Goal: Information Seeking & Learning: Learn about a topic

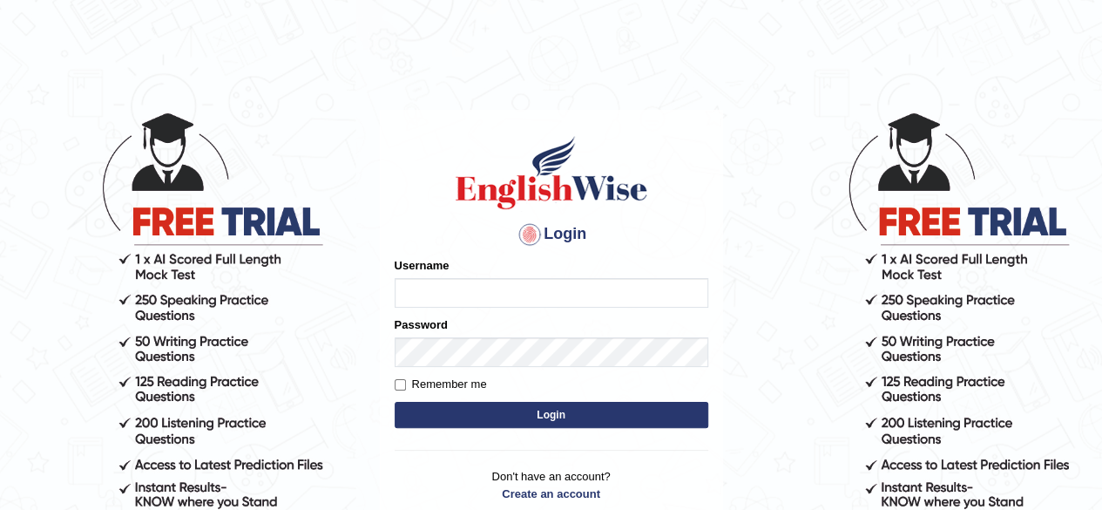
type input "RR12345"
click at [495, 412] on button "Login" at bounding box center [552, 415] width 314 height 26
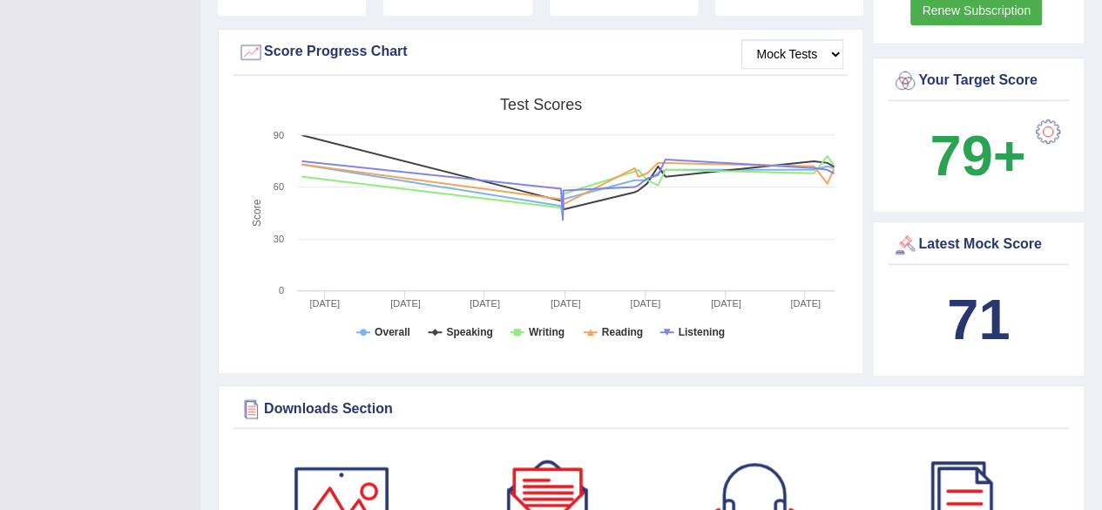
scroll to position [605, 0]
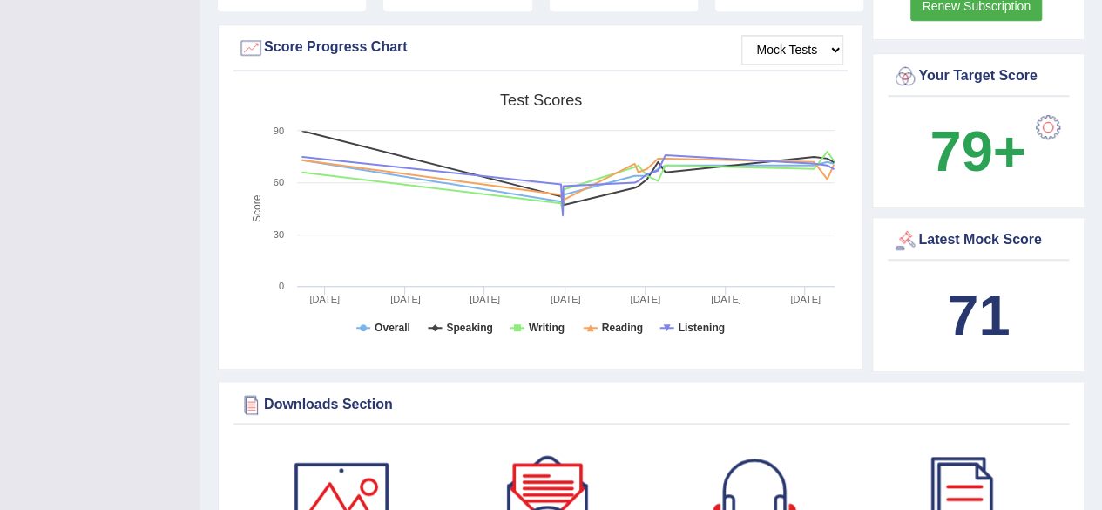
click at [495, 408] on div "Downloads Section" at bounding box center [651, 404] width 827 height 26
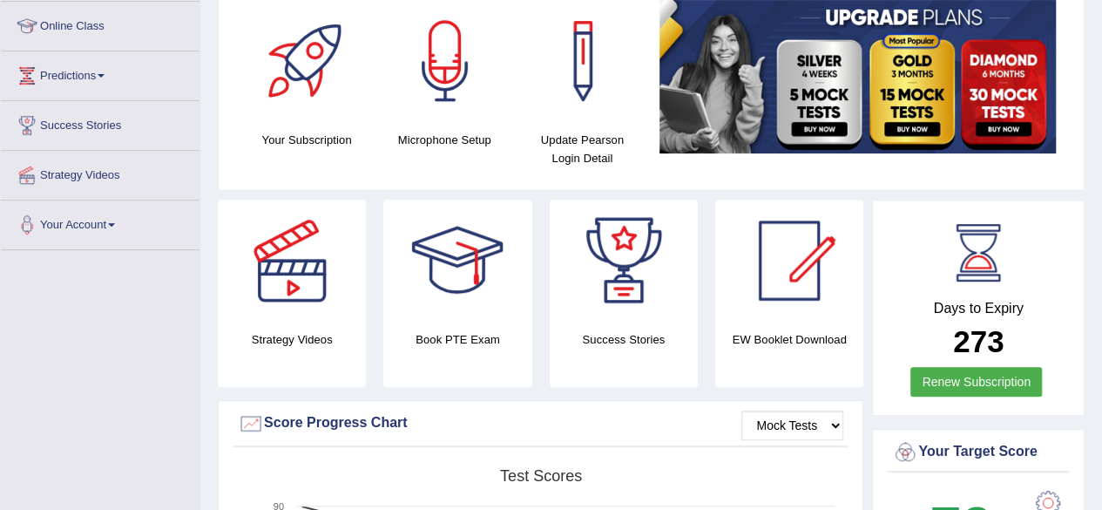
scroll to position [0, 0]
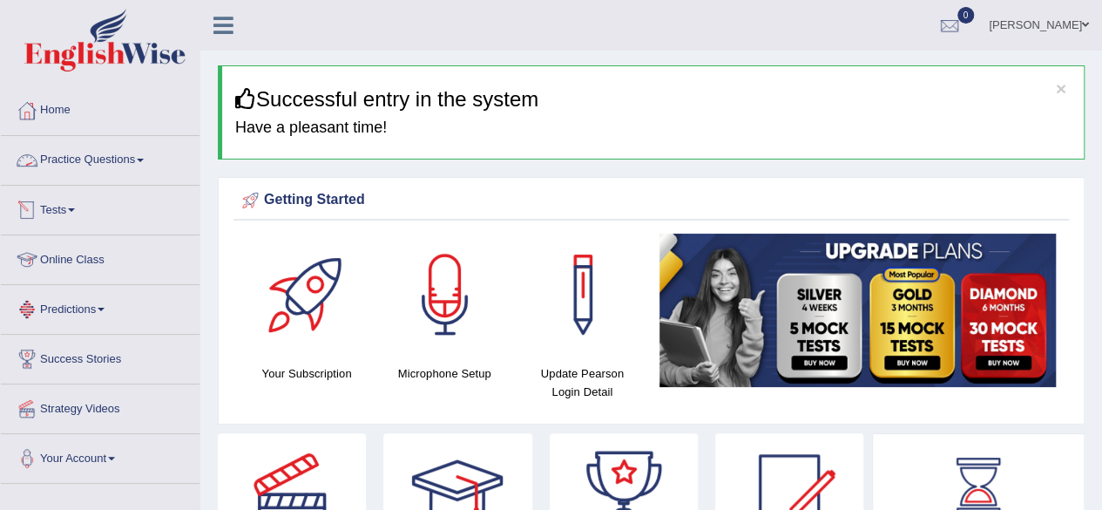
click at [114, 163] on link "Practice Questions" at bounding box center [100, 158] width 199 height 44
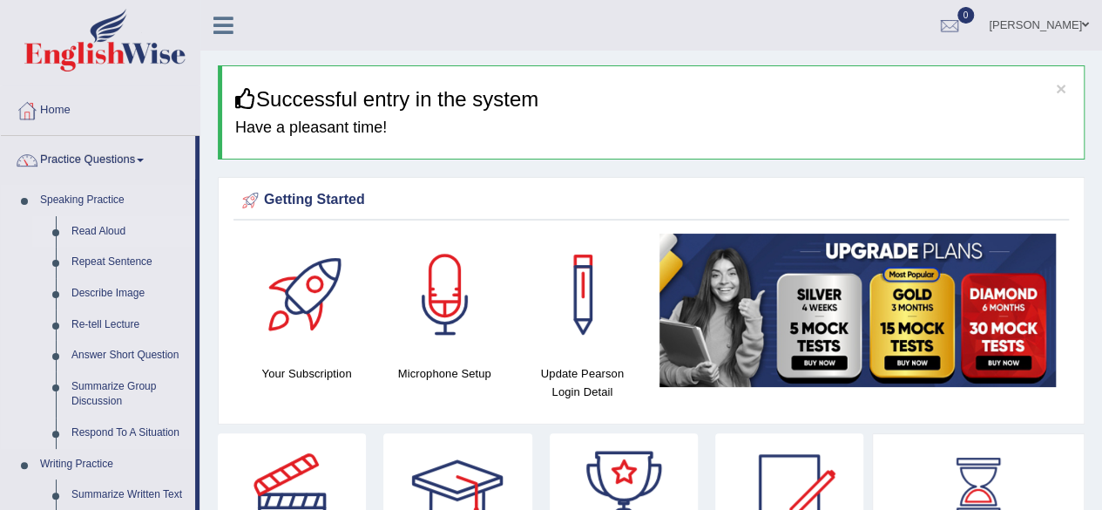
click at [105, 231] on link "Read Aloud" at bounding box center [130, 231] width 132 height 31
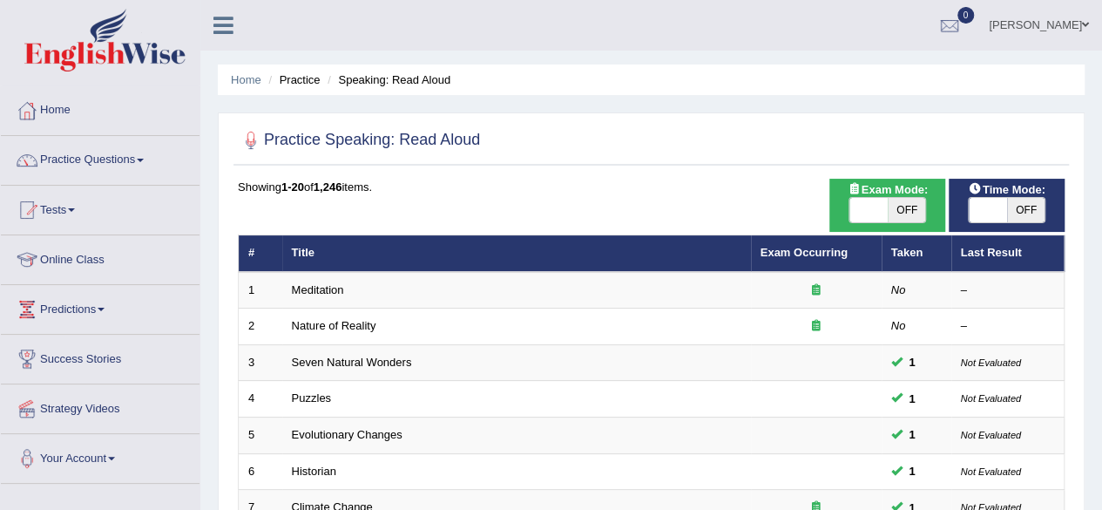
click at [1030, 212] on span "OFF" at bounding box center [1026, 210] width 38 height 24
checkbox input "true"
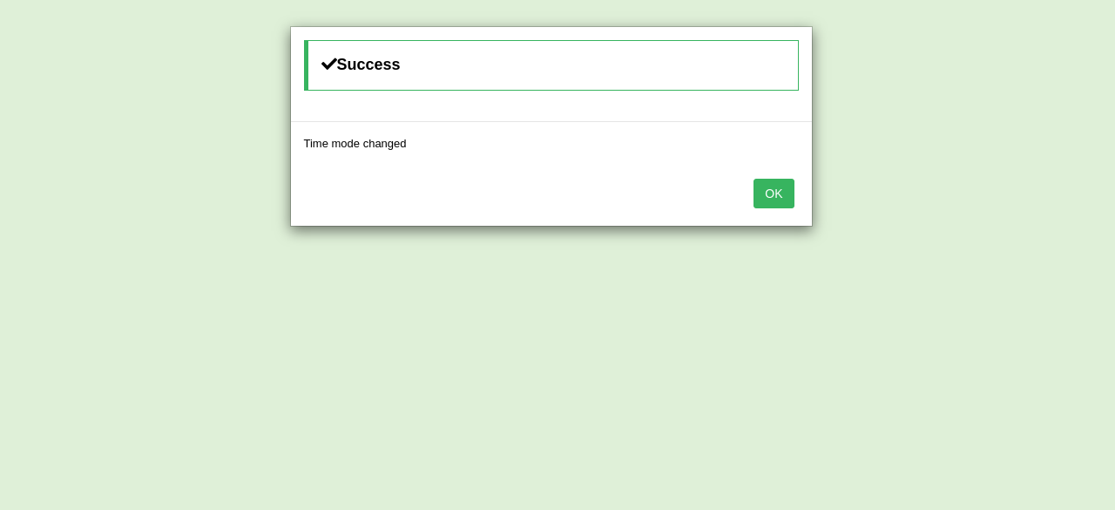
click at [777, 196] on button "OK" at bounding box center [773, 194] width 40 height 30
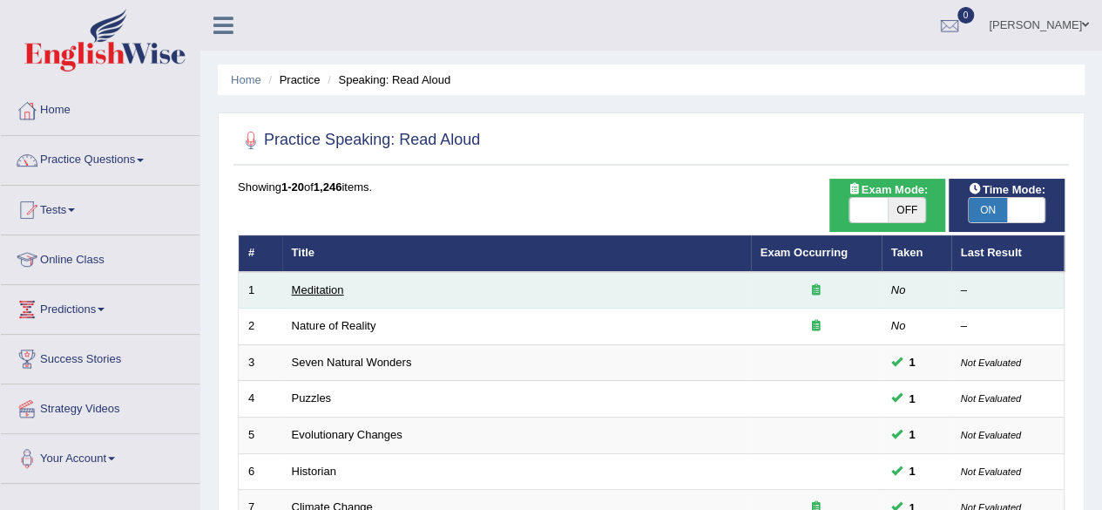
click at [323, 283] on link "Meditation" at bounding box center [318, 289] width 52 height 13
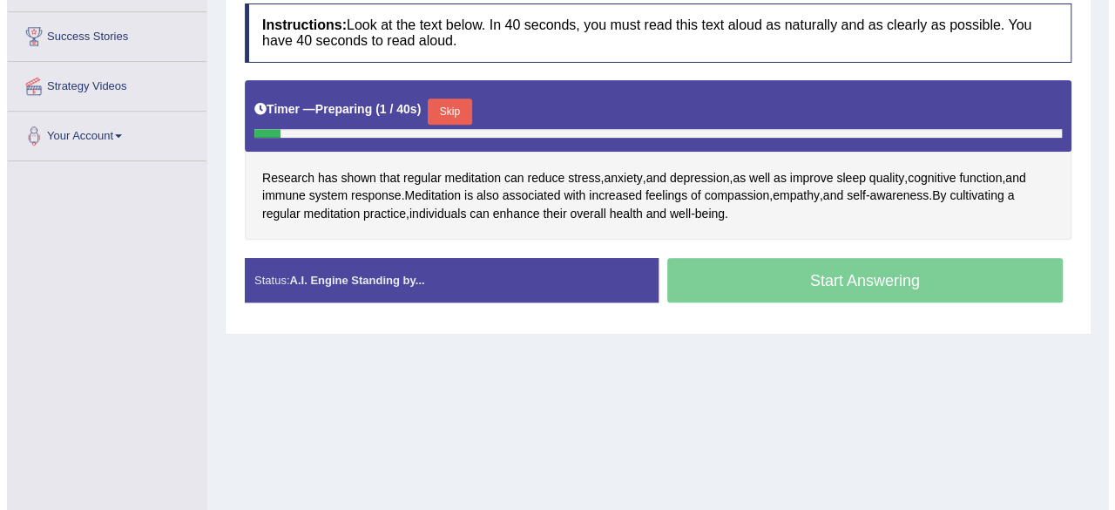
scroll to position [285, 0]
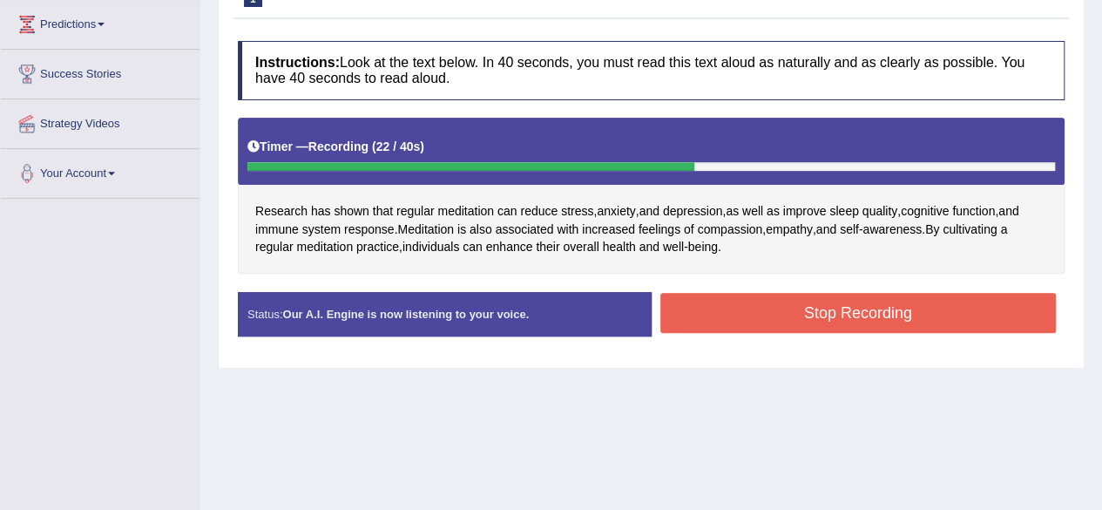
click at [754, 324] on button "Stop Recording" at bounding box center [858, 313] width 396 height 40
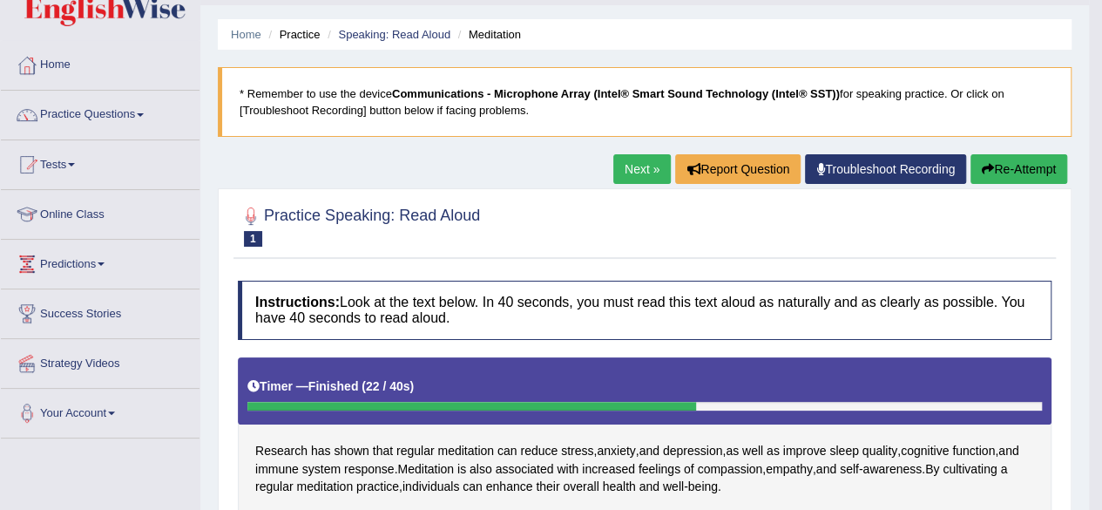
scroll to position [0, 0]
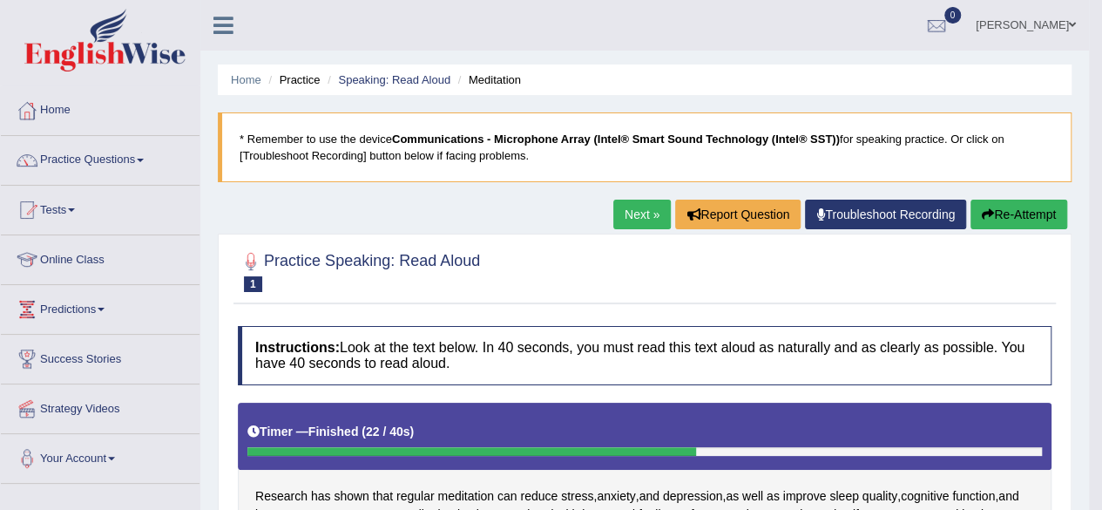
click at [630, 219] on link "Next »" at bounding box center [641, 214] width 57 height 30
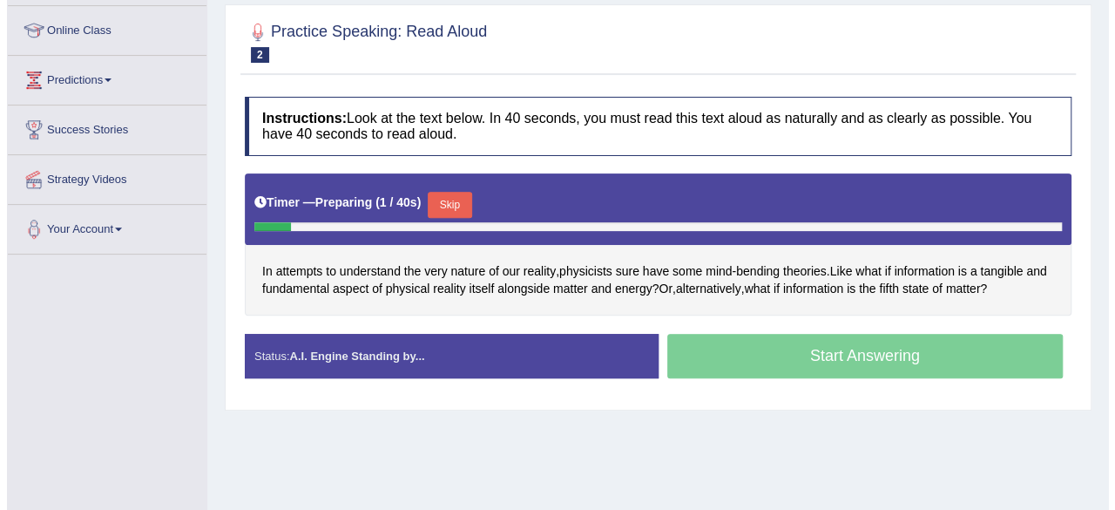
scroll to position [230, 0]
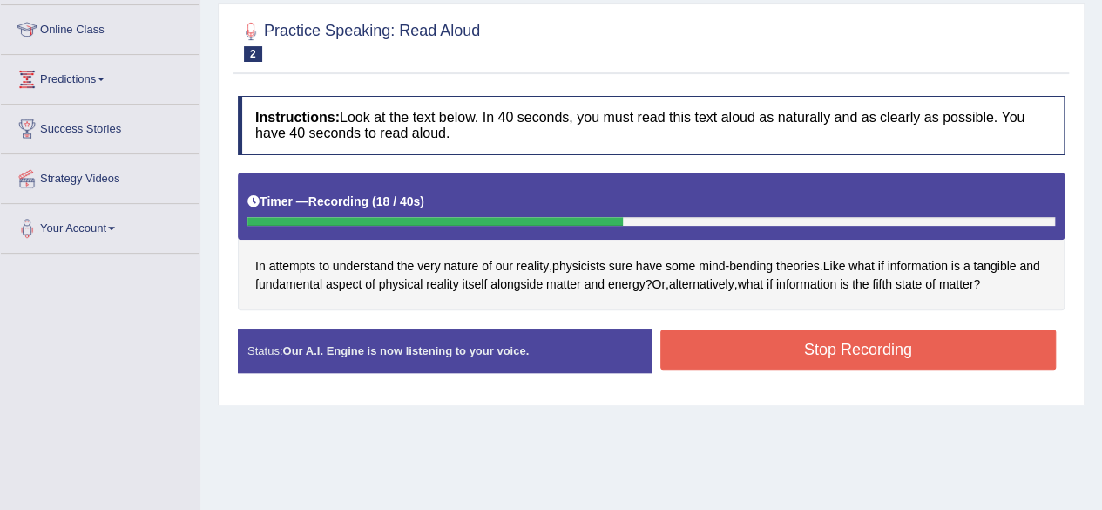
click at [739, 353] on button "Stop Recording" at bounding box center [858, 349] width 396 height 40
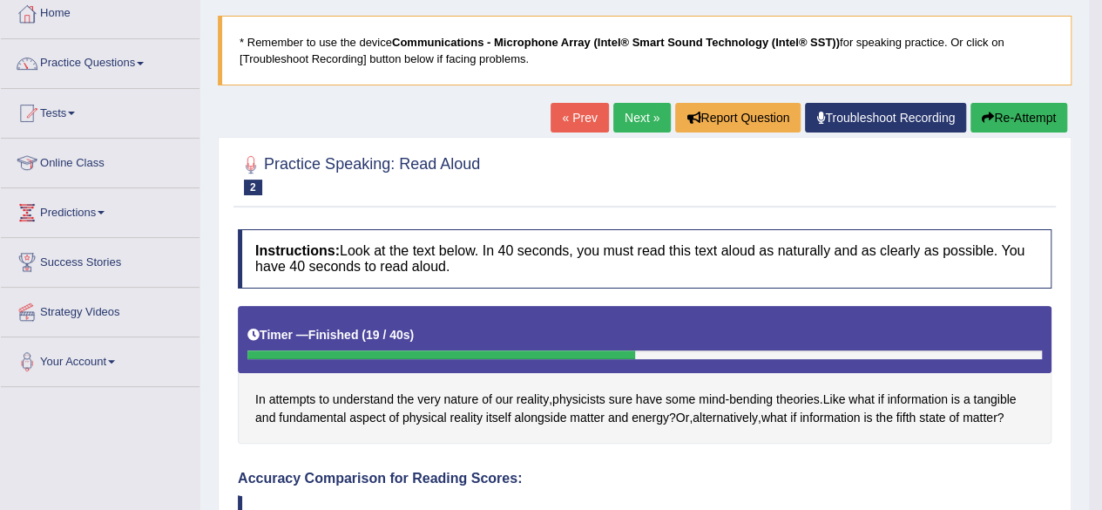
scroll to position [0, 0]
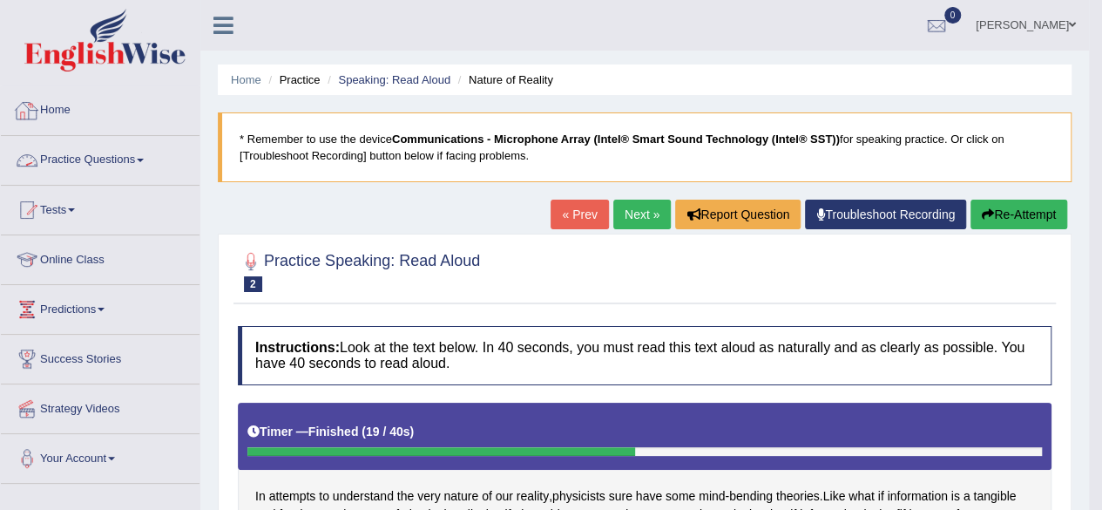
click at [61, 169] on link "Practice Questions" at bounding box center [100, 158] width 199 height 44
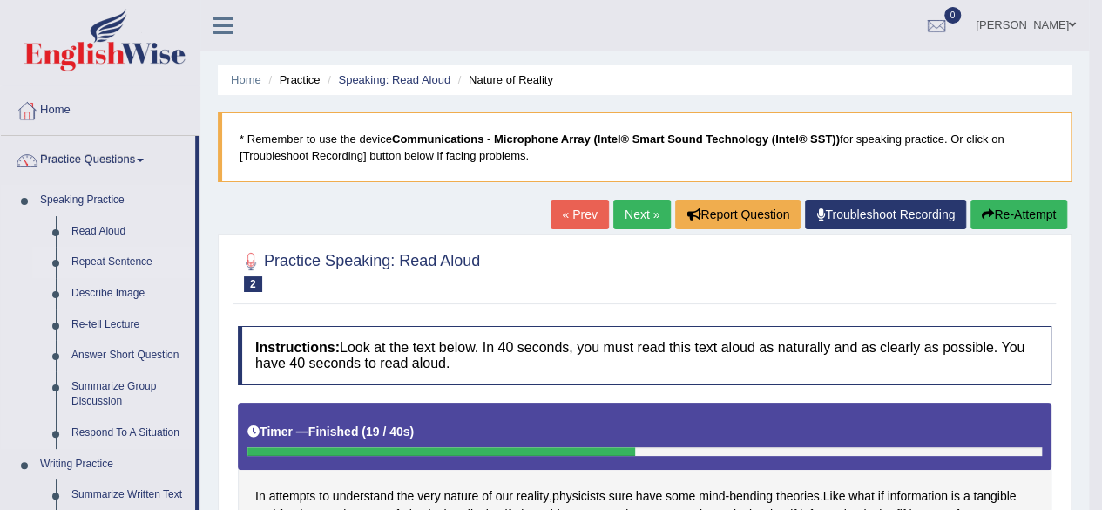
click at [119, 259] on link "Repeat Sentence" at bounding box center [130, 261] width 132 height 31
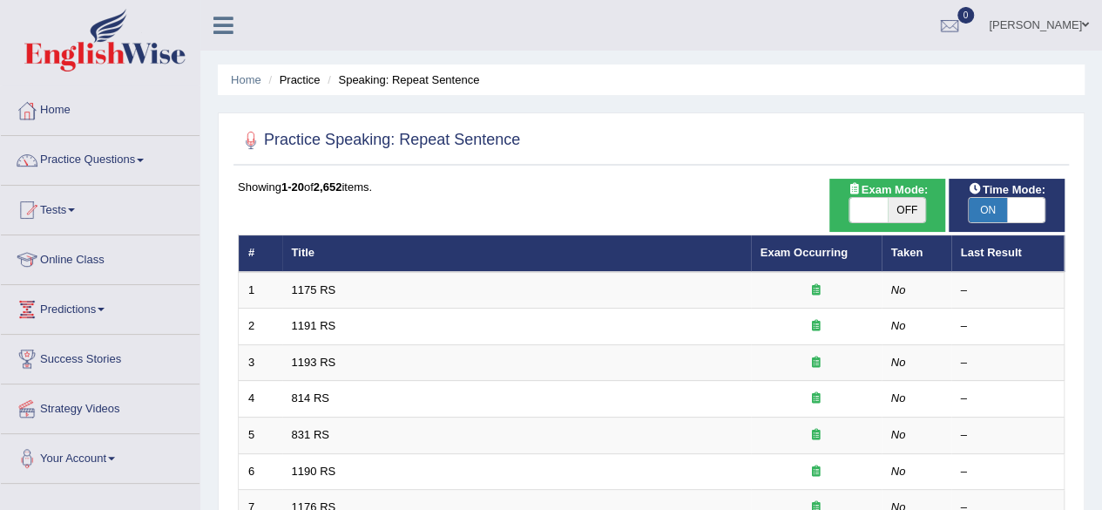
click at [300, 285] on link "1175 RS" at bounding box center [314, 289] width 44 height 13
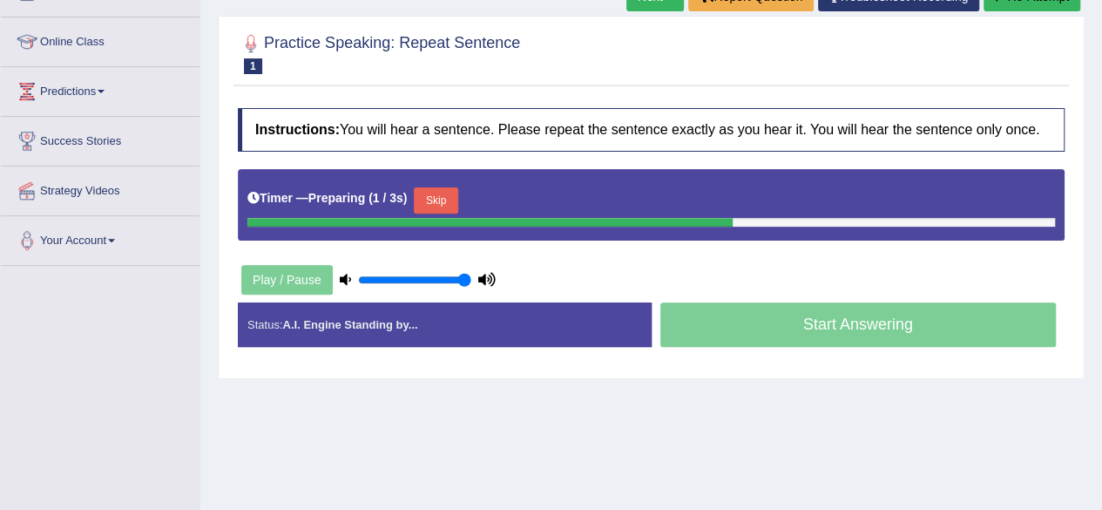
click at [448, 191] on button "Skip" at bounding box center [436, 200] width 44 height 26
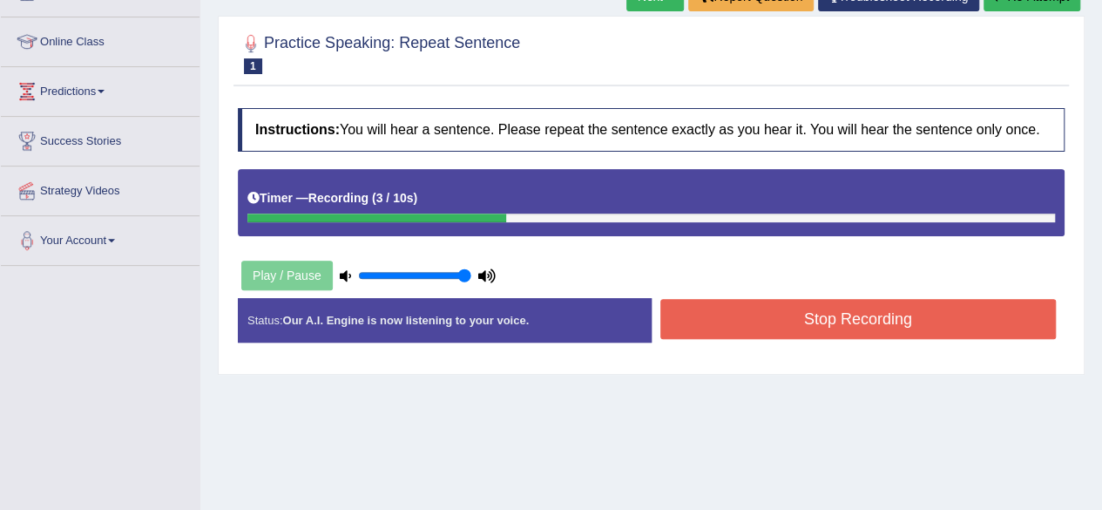
click at [796, 300] on button "Stop Recording" at bounding box center [858, 319] width 396 height 40
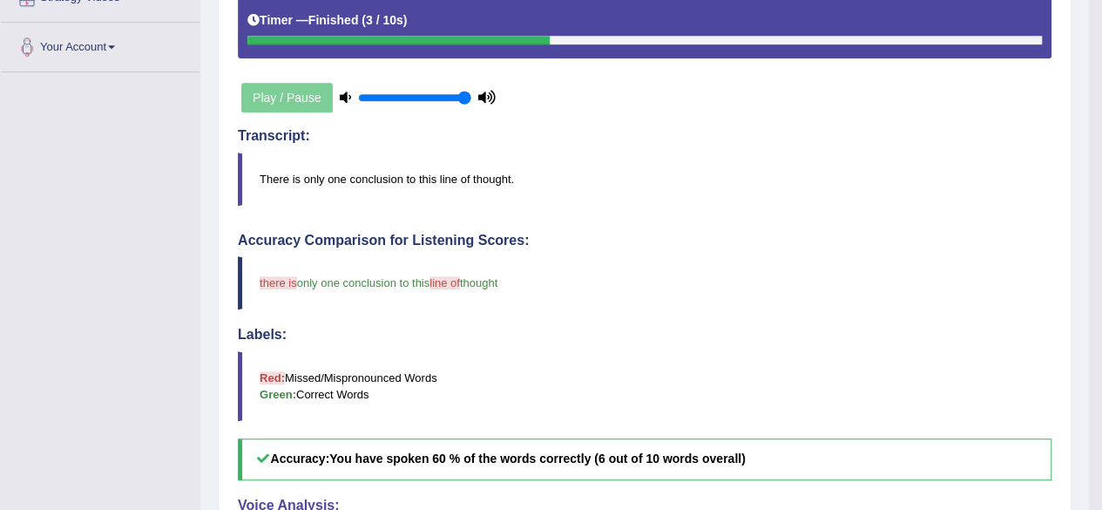
scroll to position [415, 0]
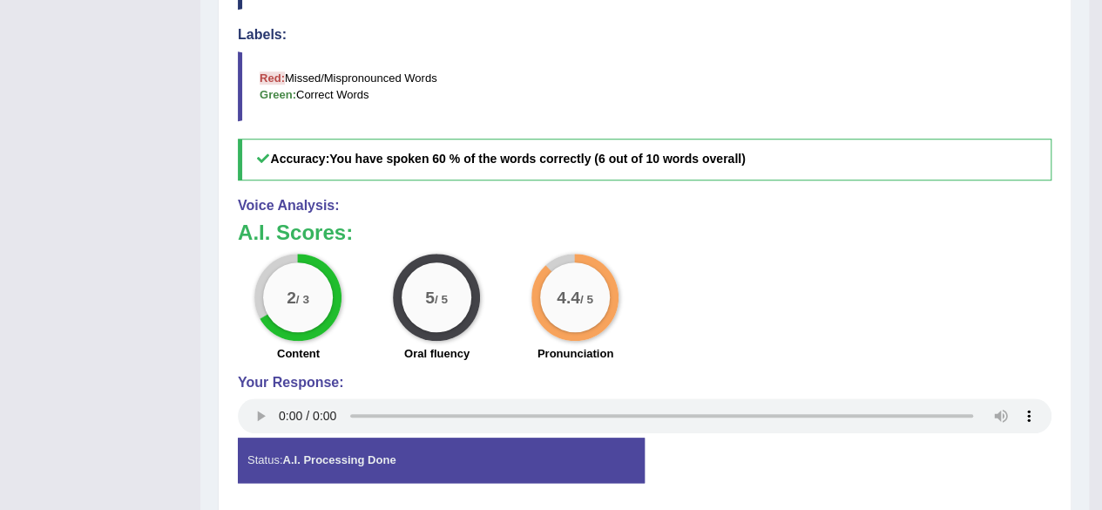
click at [641, 317] on div "4.4 / 5 Pronunciation" at bounding box center [575, 309] width 138 height 112
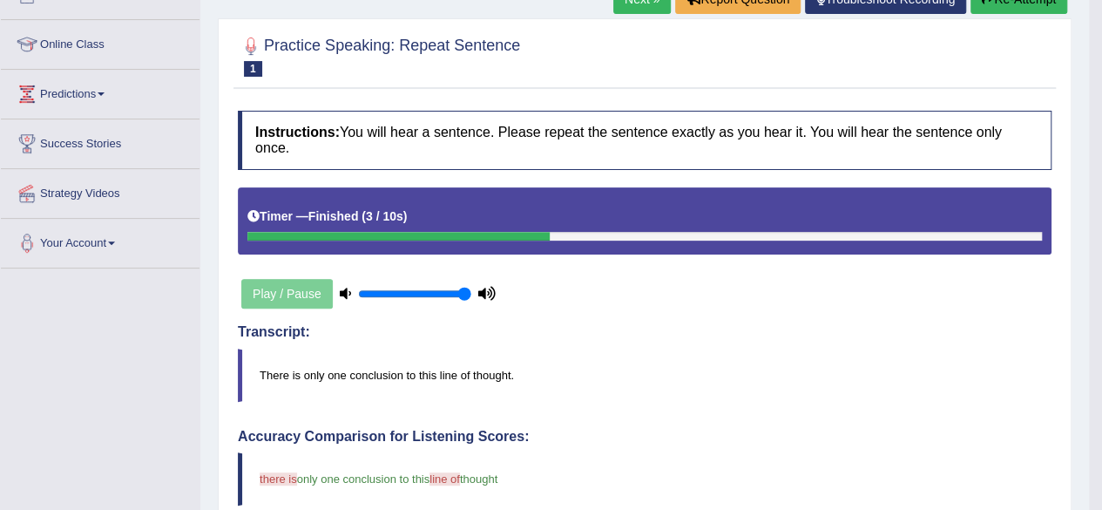
scroll to position [0, 0]
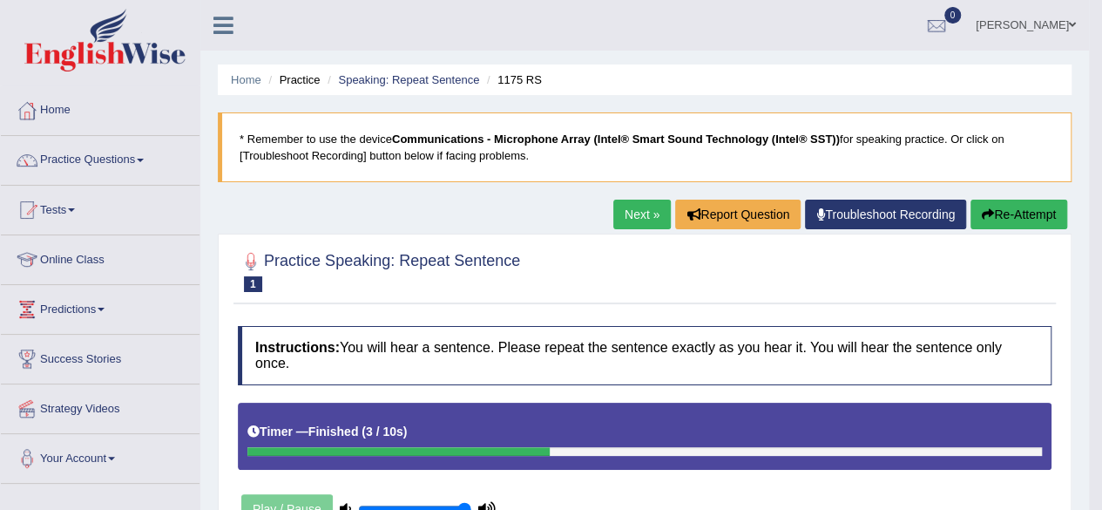
click at [651, 206] on link "Next »" at bounding box center [641, 214] width 57 height 30
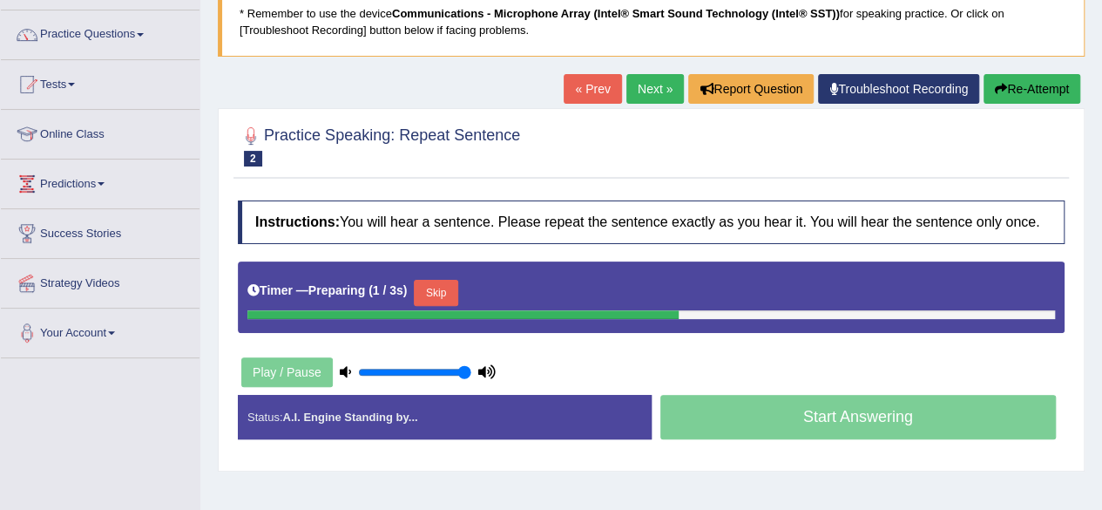
click at [432, 284] on button "Skip" at bounding box center [436, 293] width 44 height 26
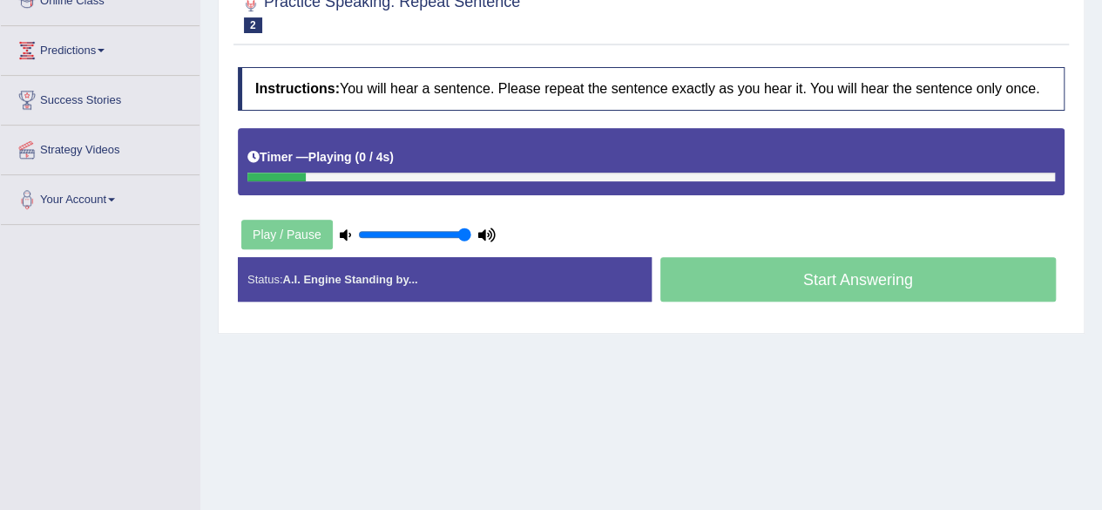
scroll to position [260, 0]
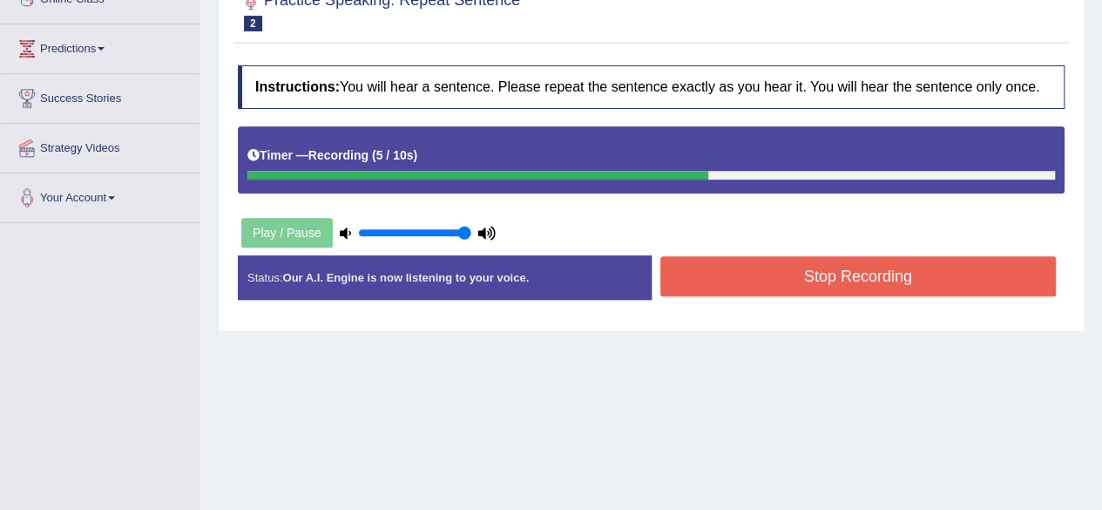
click at [760, 285] on button "Stop Recording" at bounding box center [858, 276] width 396 height 40
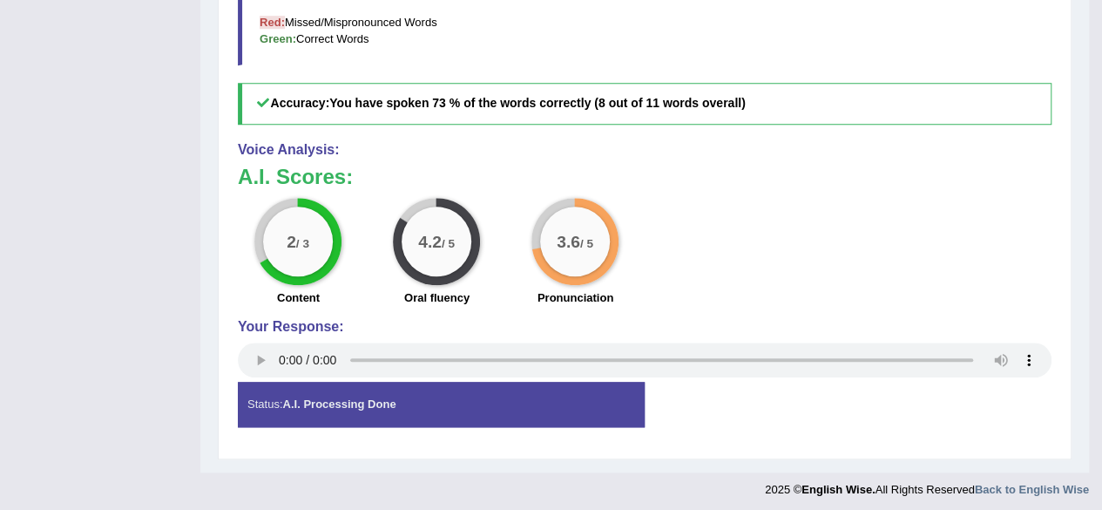
scroll to position [0, 0]
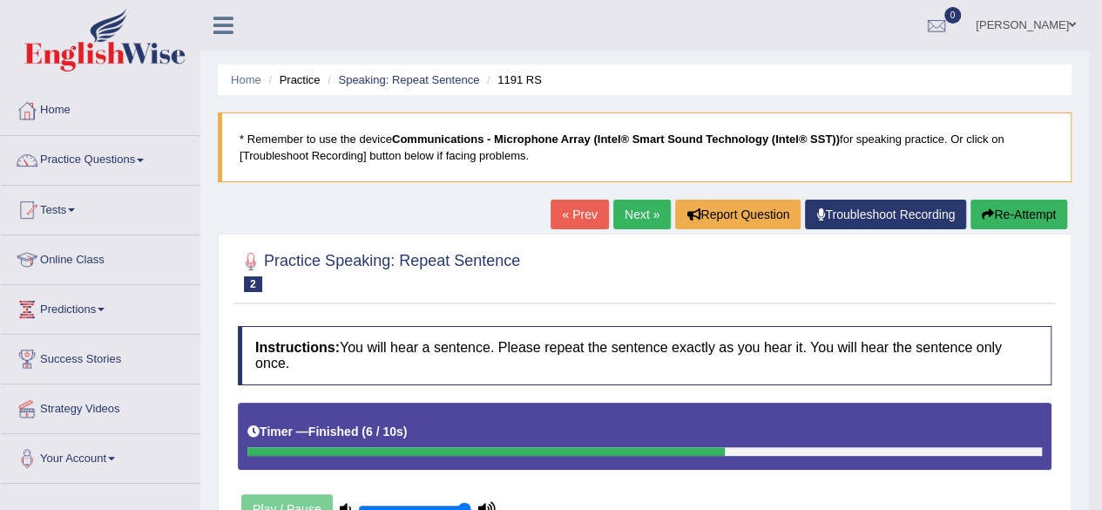
click at [644, 224] on link "Next »" at bounding box center [641, 214] width 57 height 30
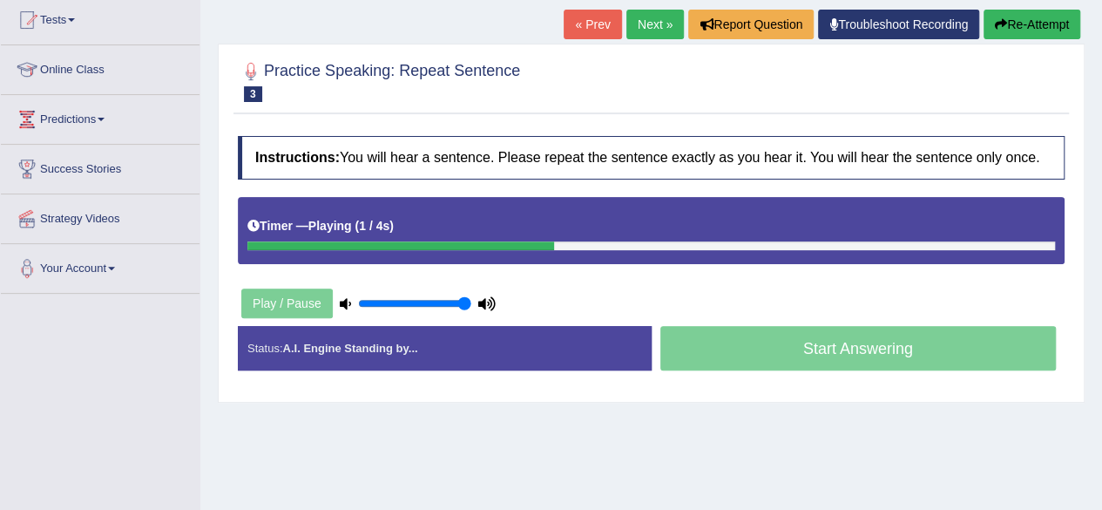
scroll to position [192, 0]
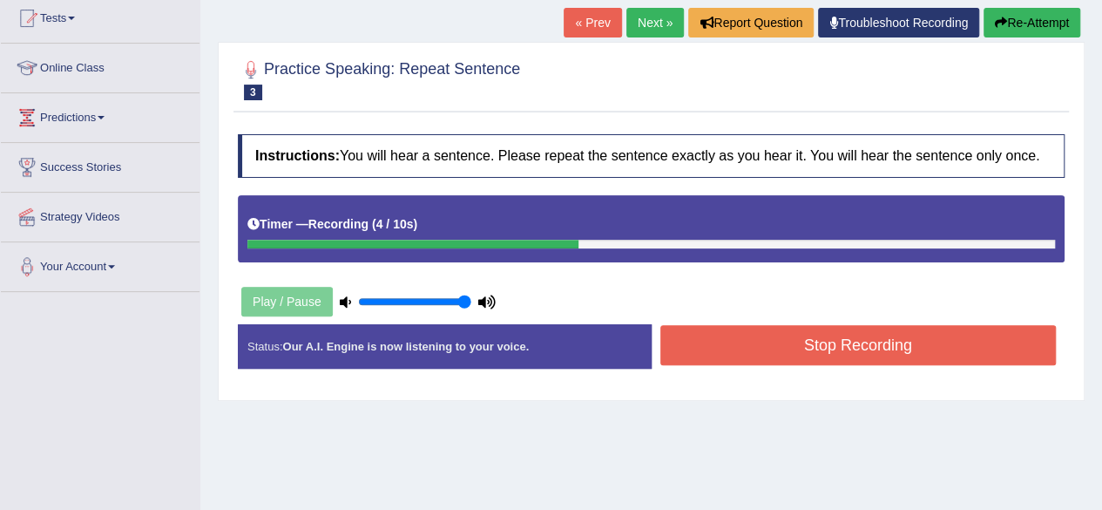
click at [693, 352] on button "Stop Recording" at bounding box center [858, 345] width 396 height 40
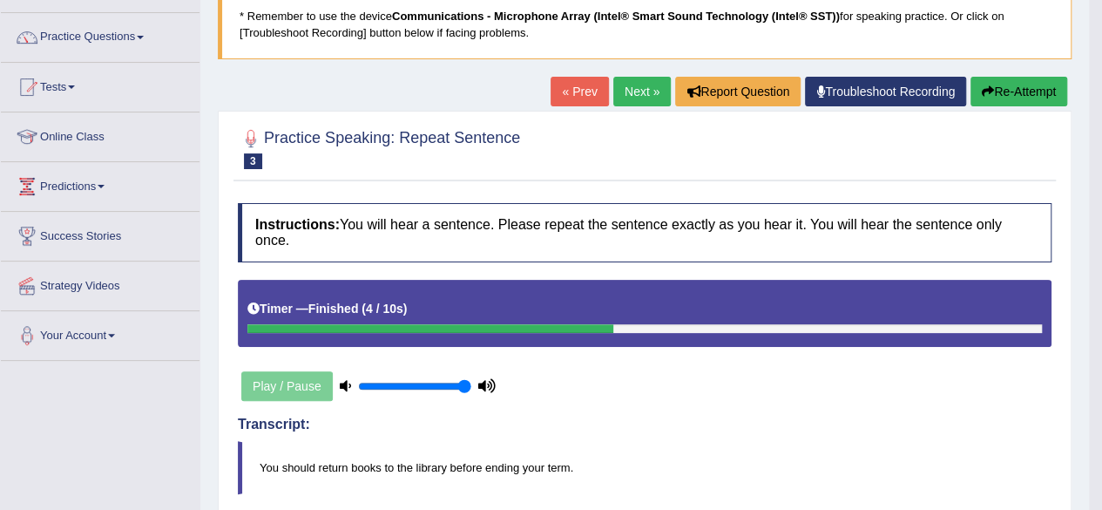
scroll to position [0, 0]
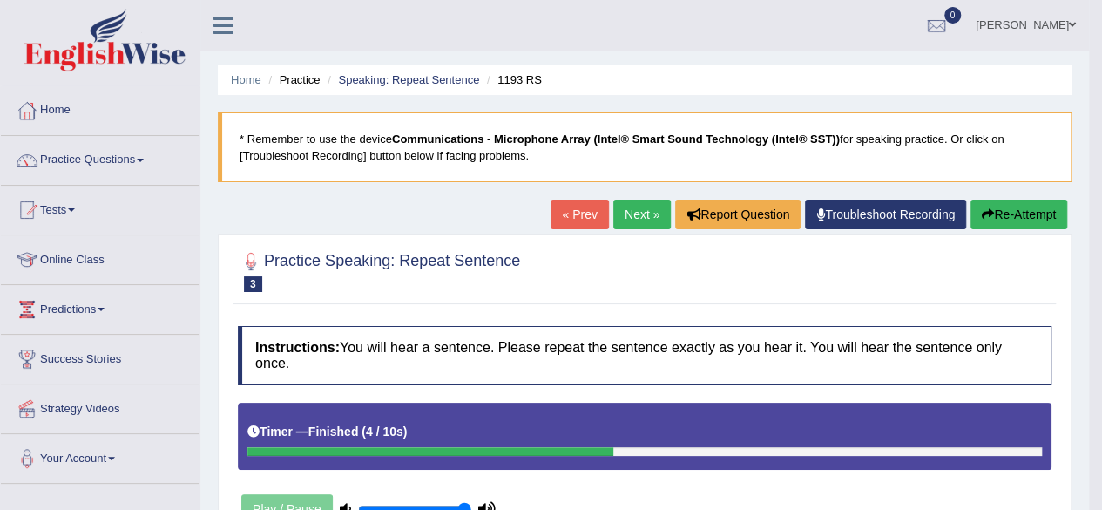
click at [636, 210] on link "Next »" at bounding box center [641, 214] width 57 height 30
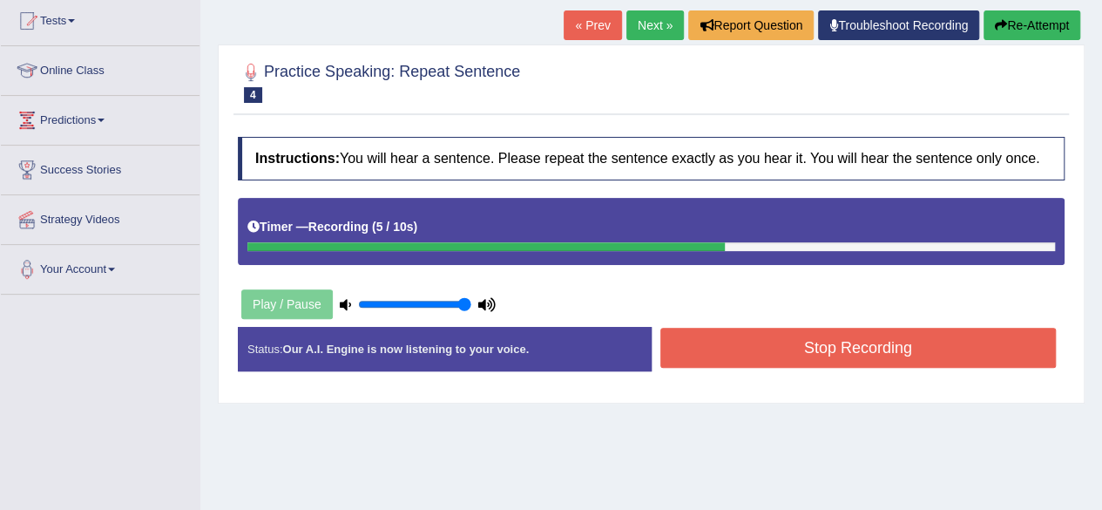
click at [715, 349] on button "Stop Recording" at bounding box center [858, 347] width 396 height 40
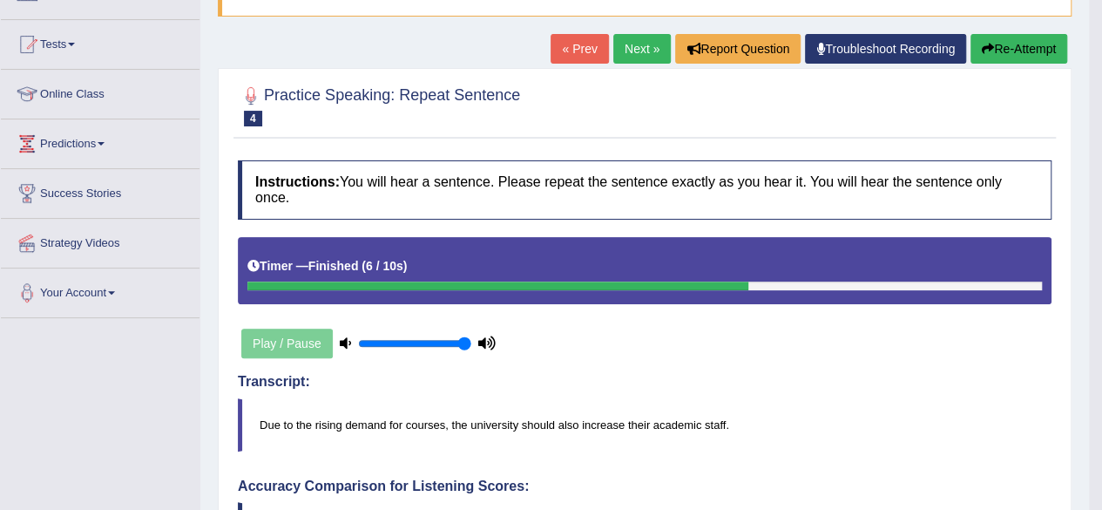
scroll to position [143, 0]
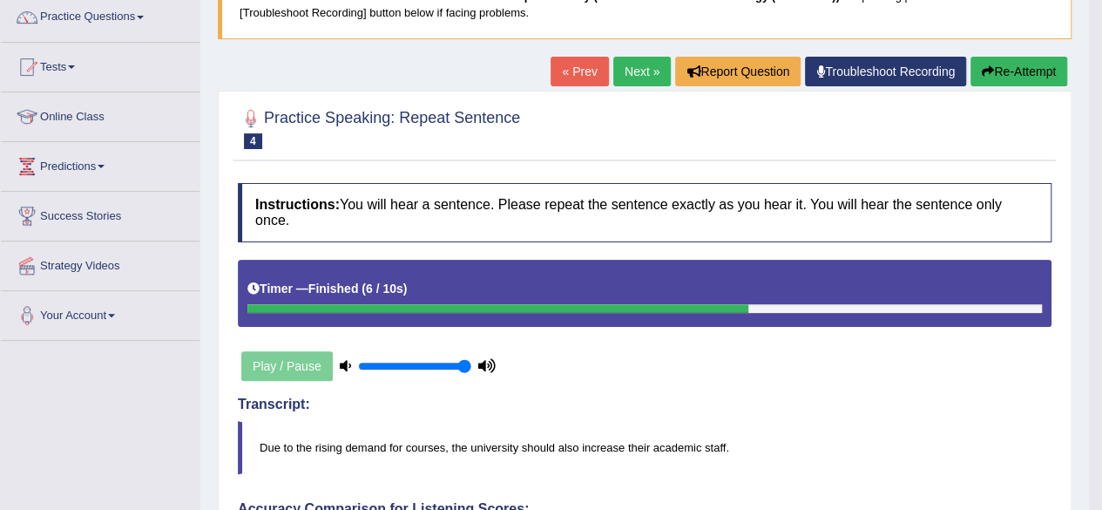
click at [617, 76] on link "Next »" at bounding box center [641, 72] width 57 height 30
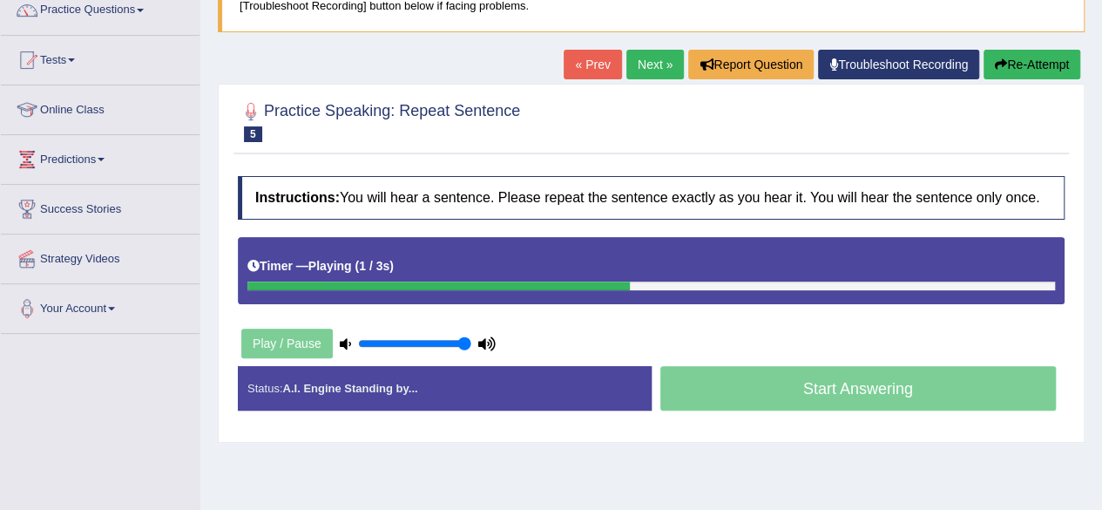
scroll to position [156, 0]
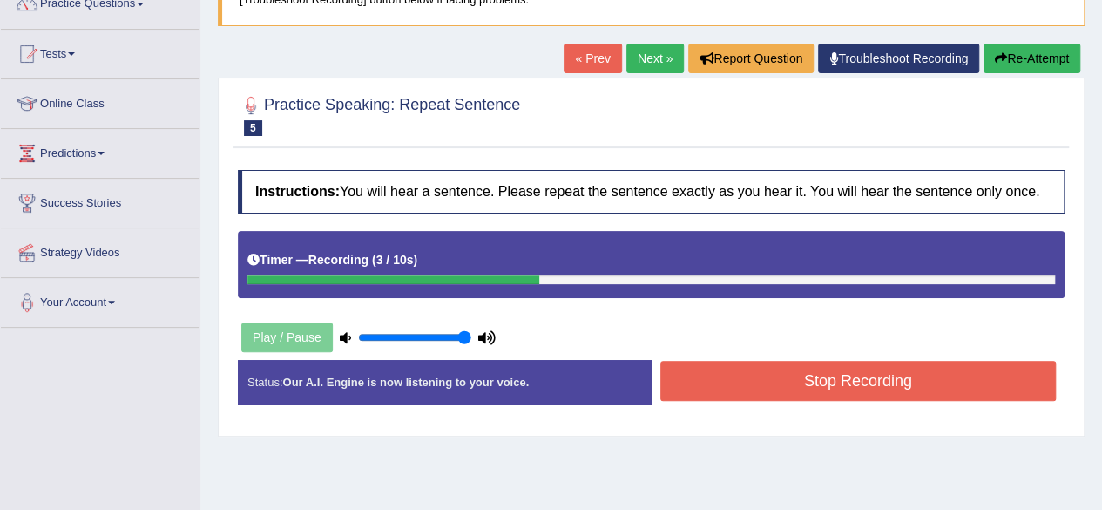
click at [789, 374] on button "Stop Recording" at bounding box center [858, 381] width 396 height 40
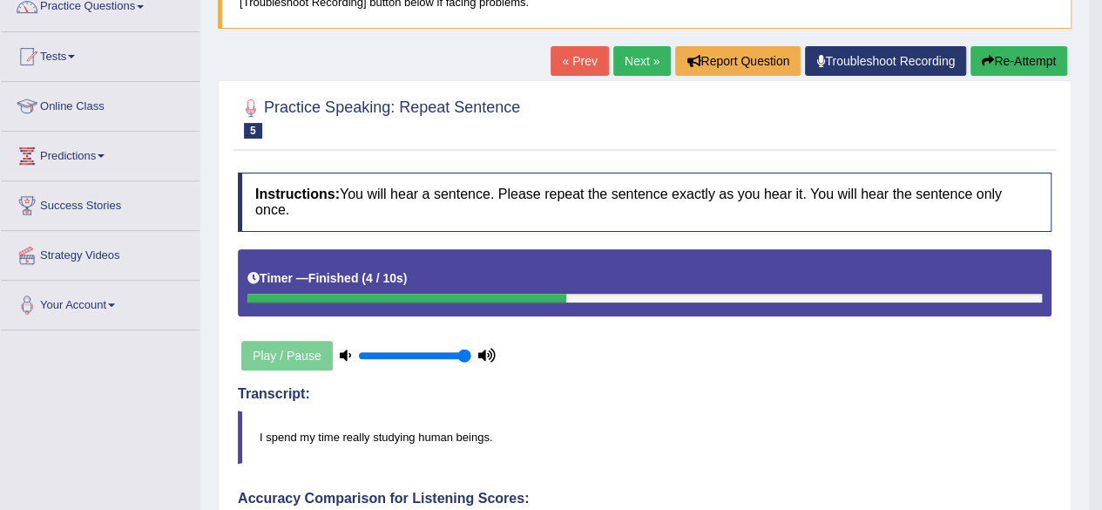
scroll to position [0, 0]
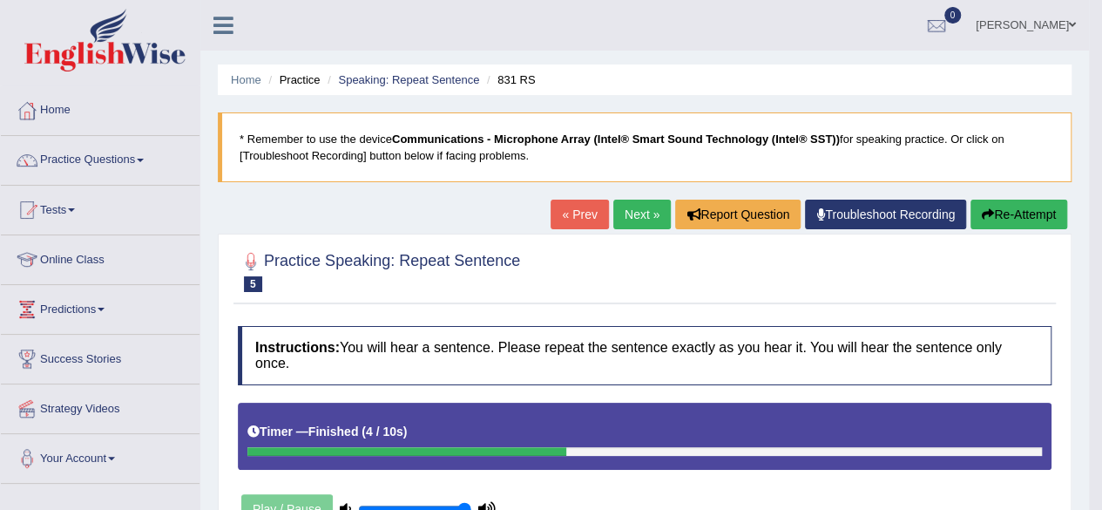
click at [641, 210] on link "Next »" at bounding box center [641, 214] width 57 height 30
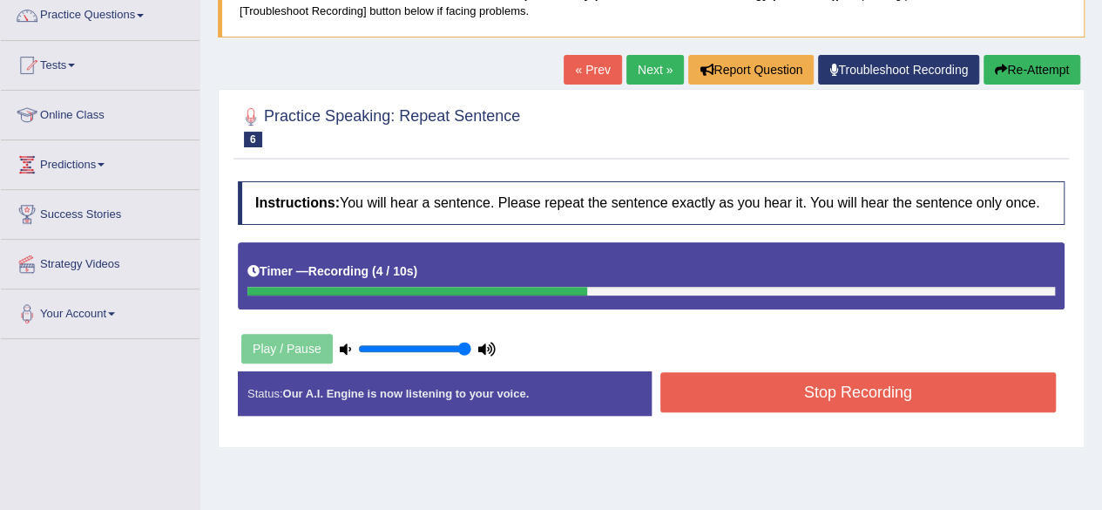
click at [823, 390] on button "Stop Recording" at bounding box center [858, 392] width 396 height 40
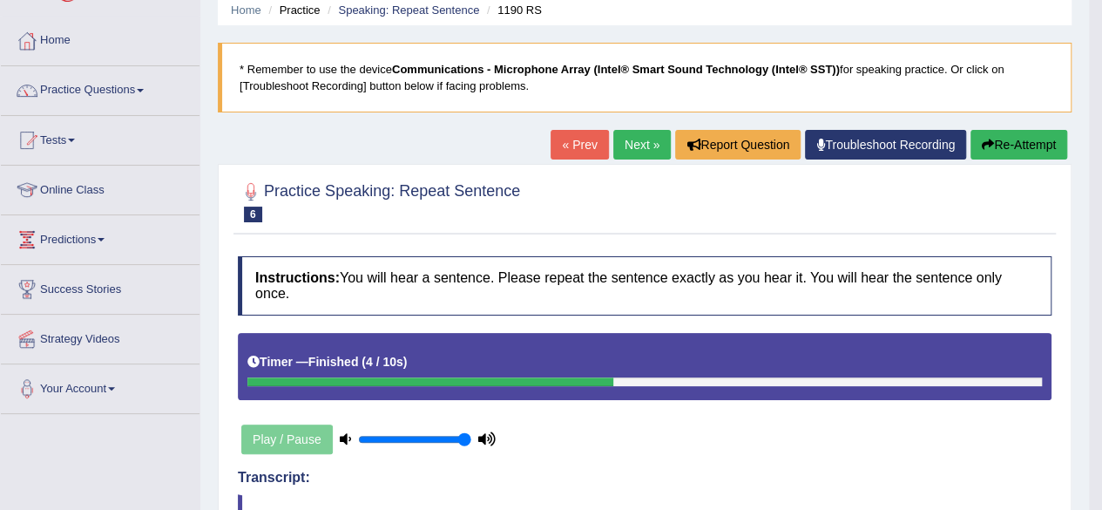
scroll to position [51, 0]
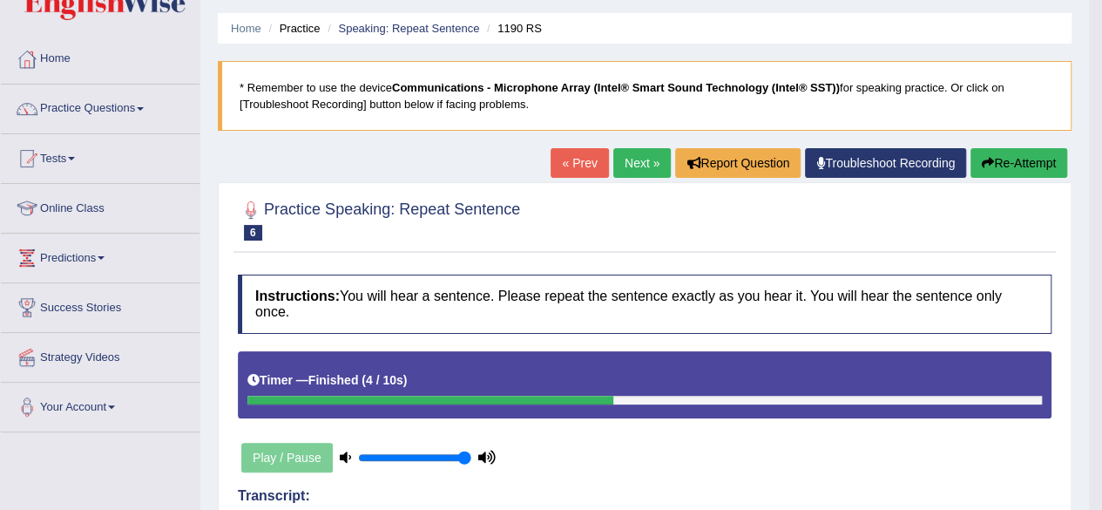
click at [996, 165] on button "Re-Attempt" at bounding box center [1018, 163] width 97 height 30
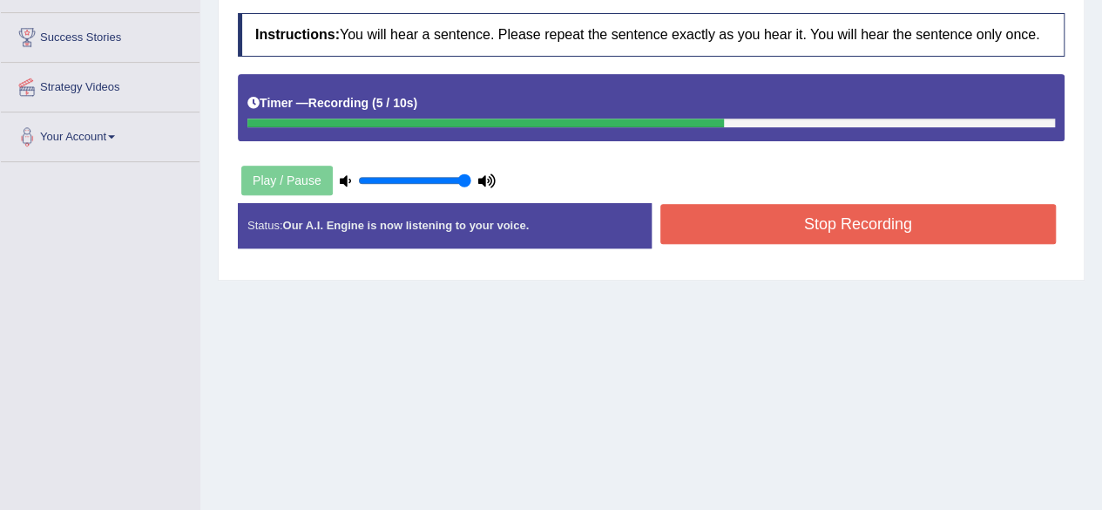
click at [833, 217] on button "Stop Recording" at bounding box center [858, 224] width 396 height 40
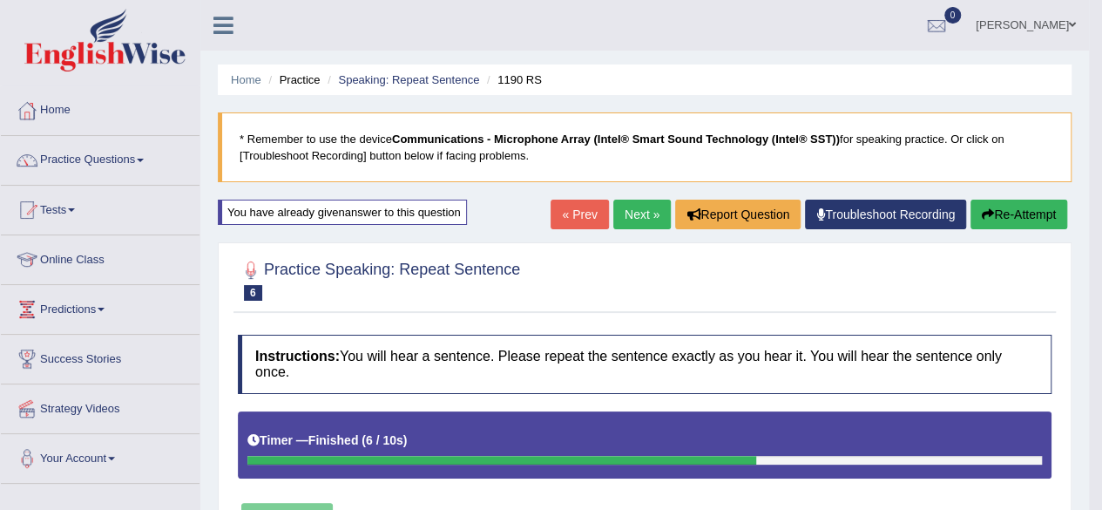
click at [626, 209] on link "Next »" at bounding box center [641, 214] width 57 height 30
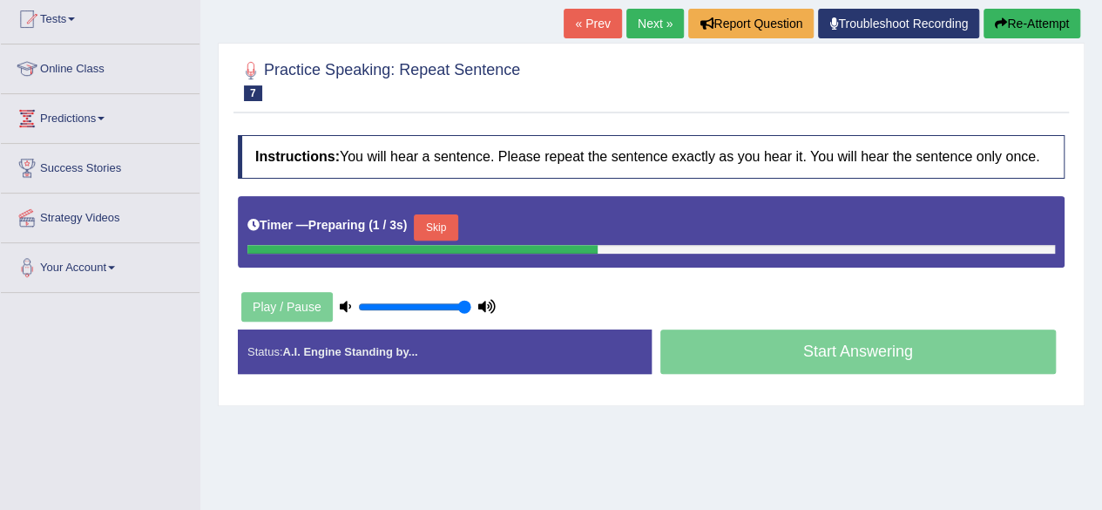
scroll to position [192, 0]
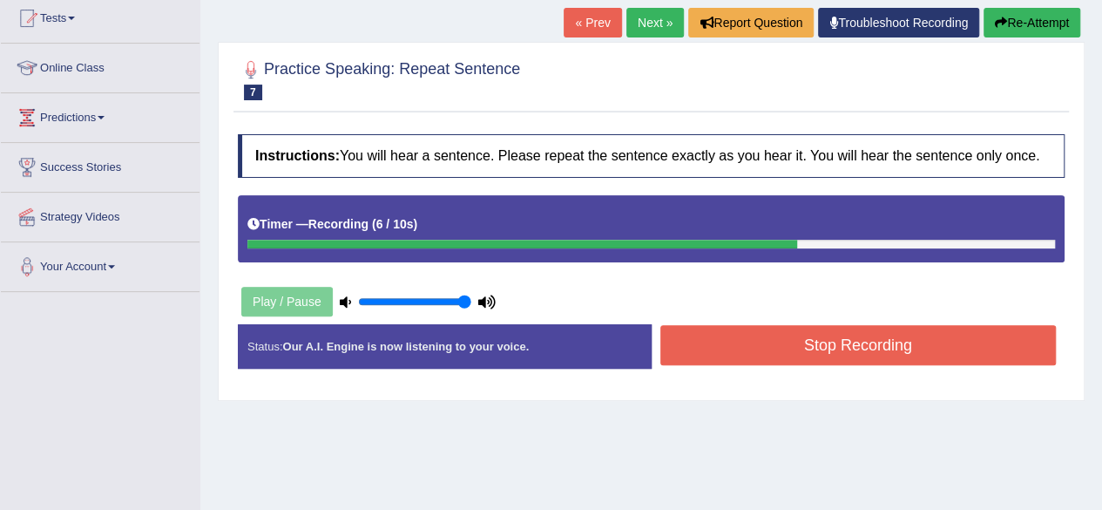
click at [733, 358] on button "Stop Recording" at bounding box center [858, 345] width 396 height 40
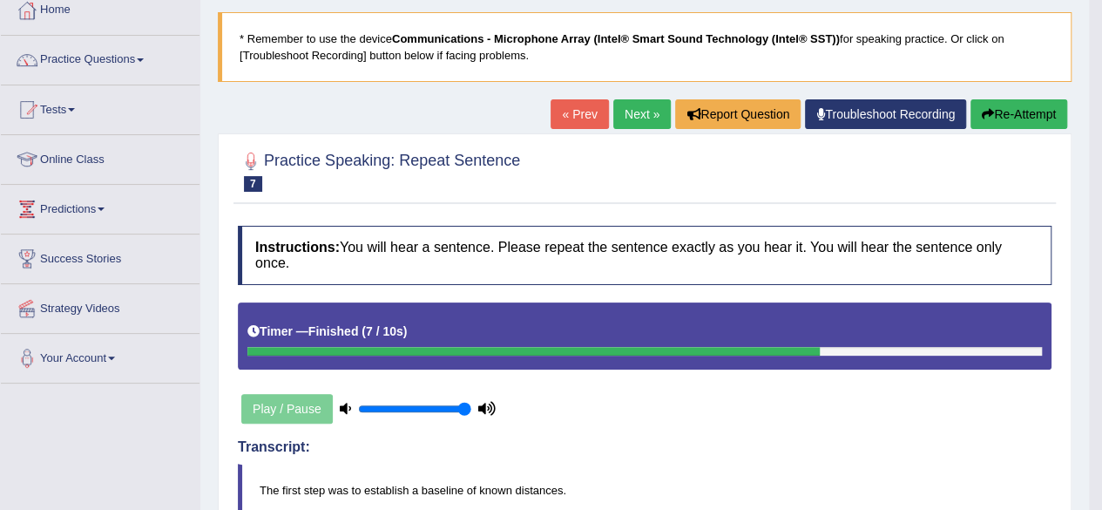
scroll to position [98, 0]
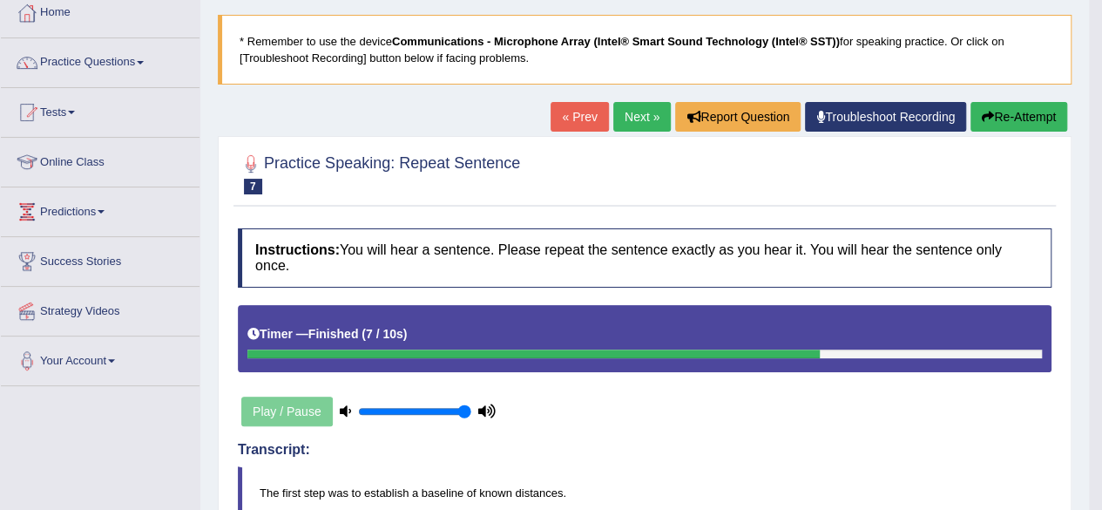
click at [621, 125] on link "Next »" at bounding box center [641, 117] width 57 height 30
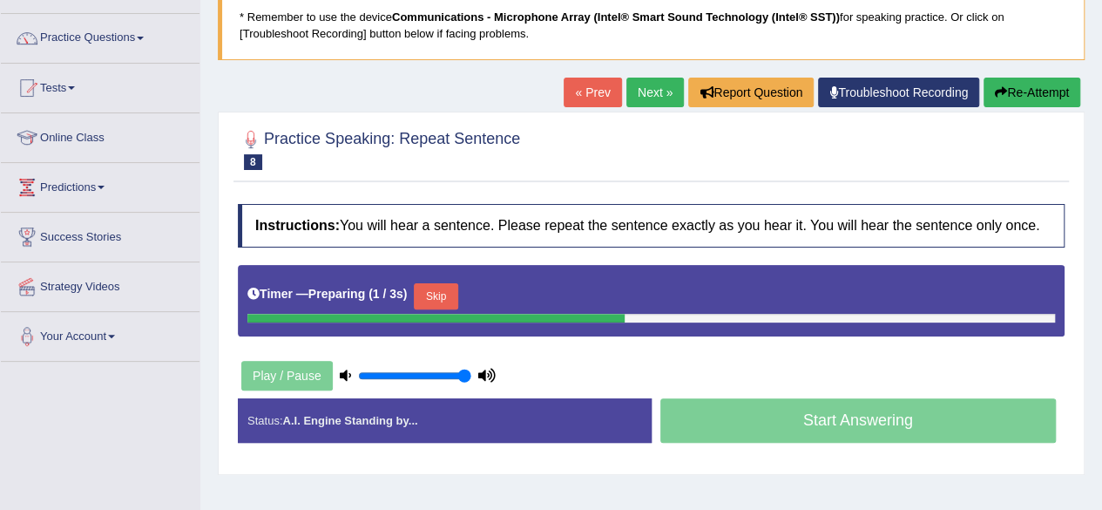
scroll to position [164, 0]
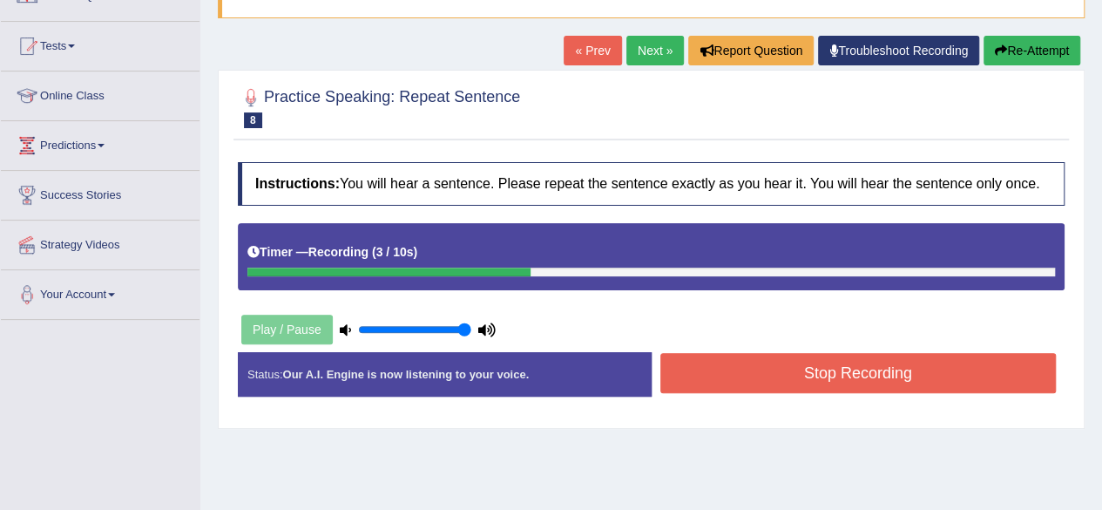
click at [820, 388] on button "Stop Recording" at bounding box center [858, 373] width 396 height 40
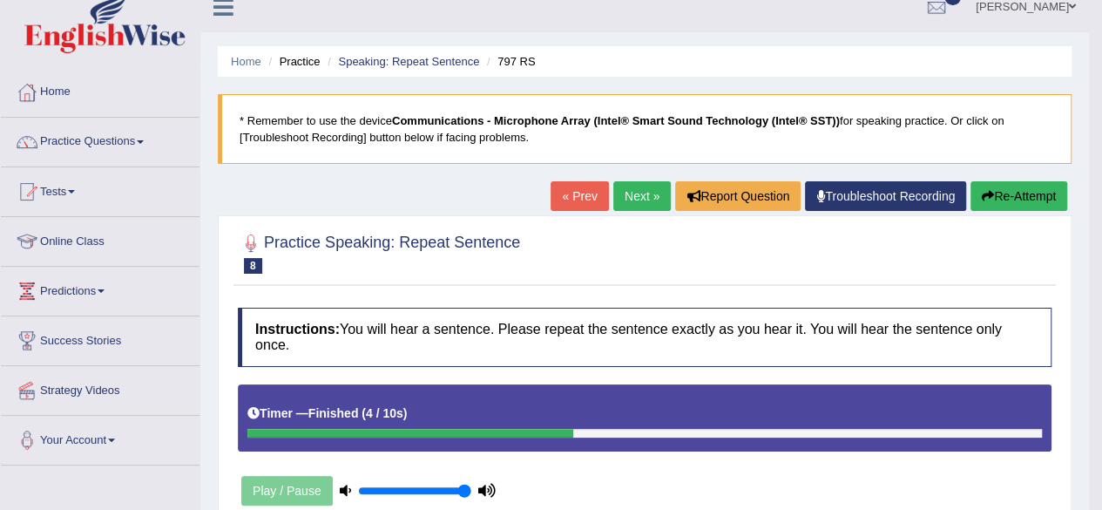
scroll to position [0, 0]
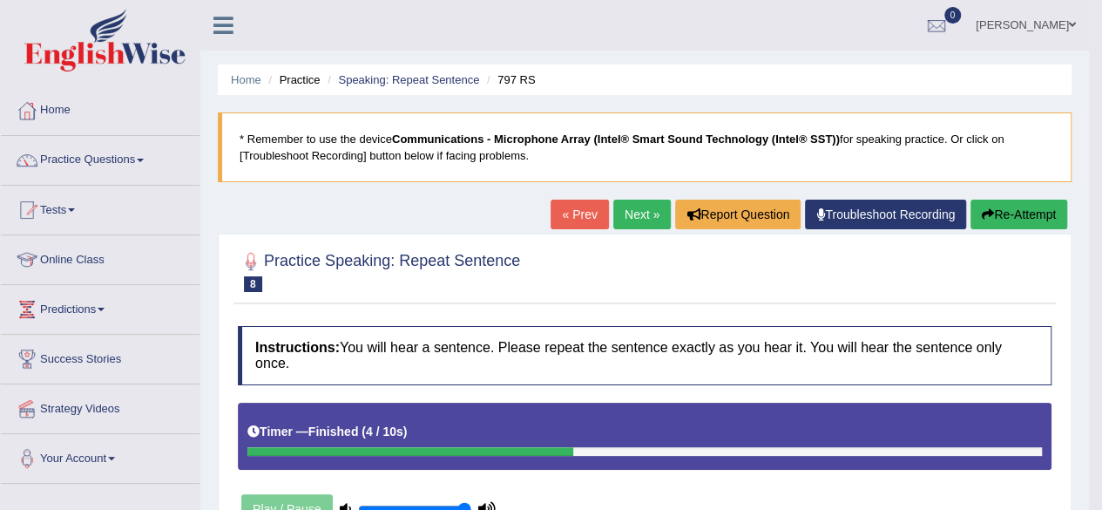
click at [642, 208] on link "Next »" at bounding box center [641, 214] width 57 height 30
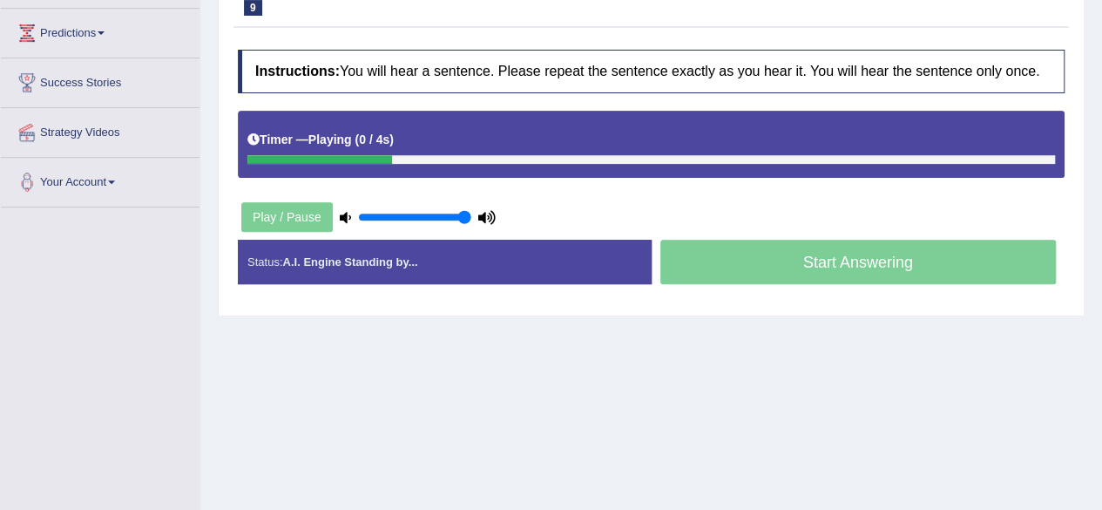
scroll to position [277, 0]
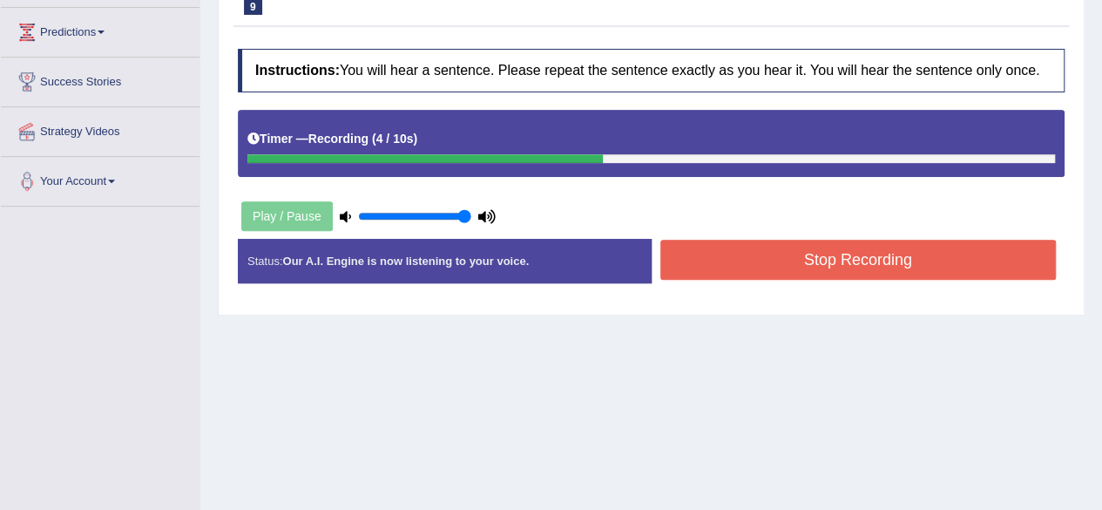
click at [836, 273] on button "Stop Recording" at bounding box center [858, 260] width 396 height 40
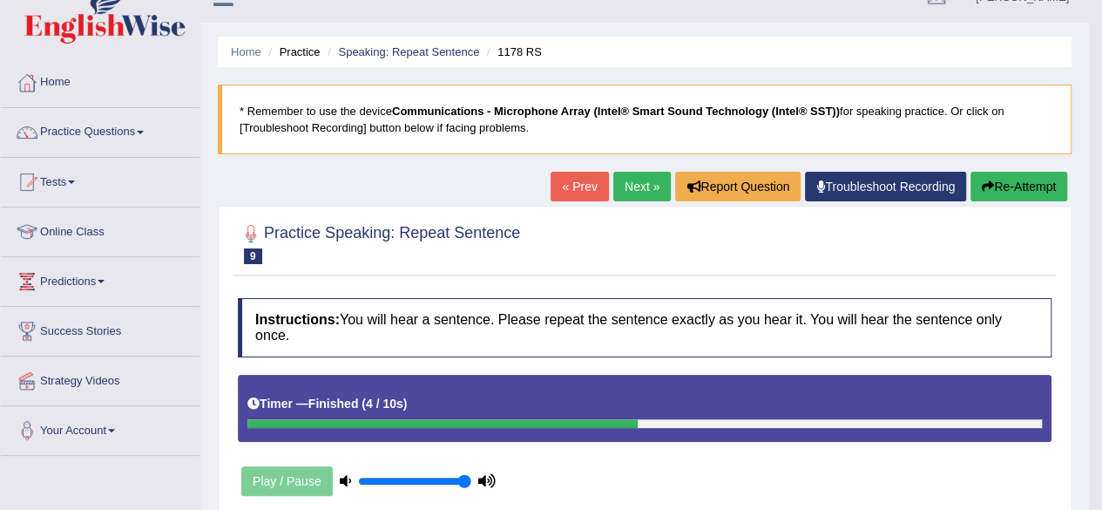
scroll to position [0, 0]
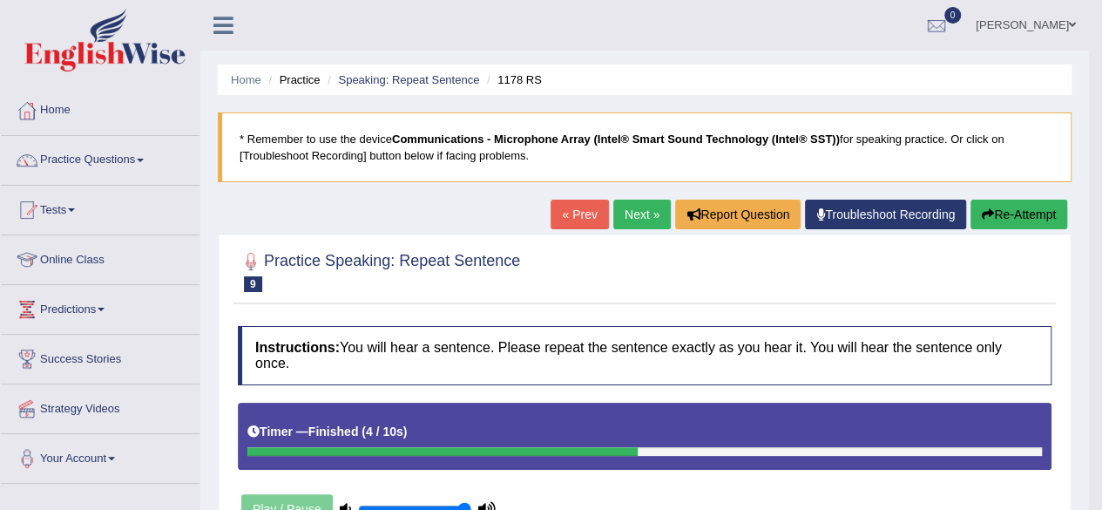
click at [620, 222] on link "Next »" at bounding box center [641, 214] width 57 height 30
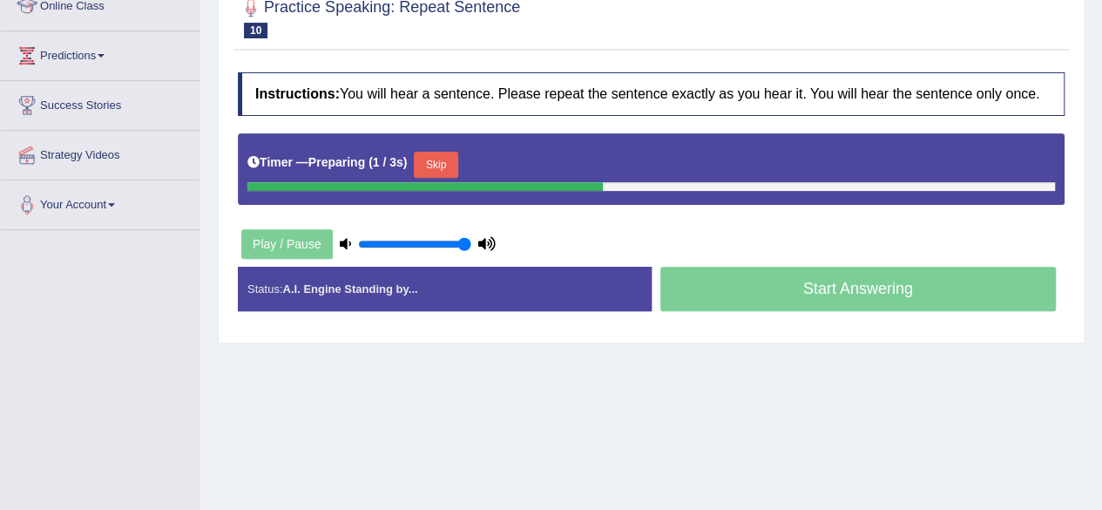
scroll to position [186, 0]
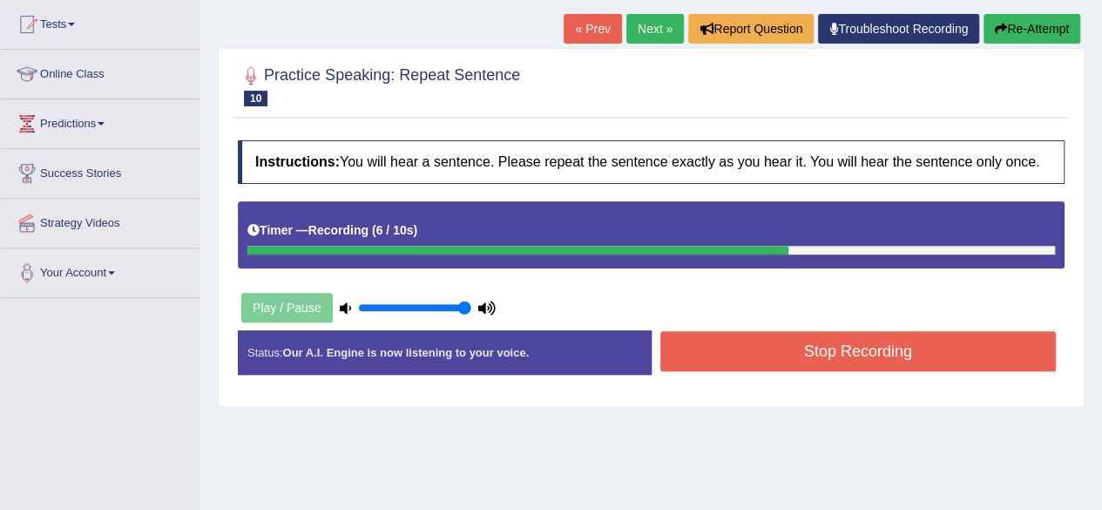
click at [793, 360] on button "Stop Recording" at bounding box center [858, 351] width 396 height 40
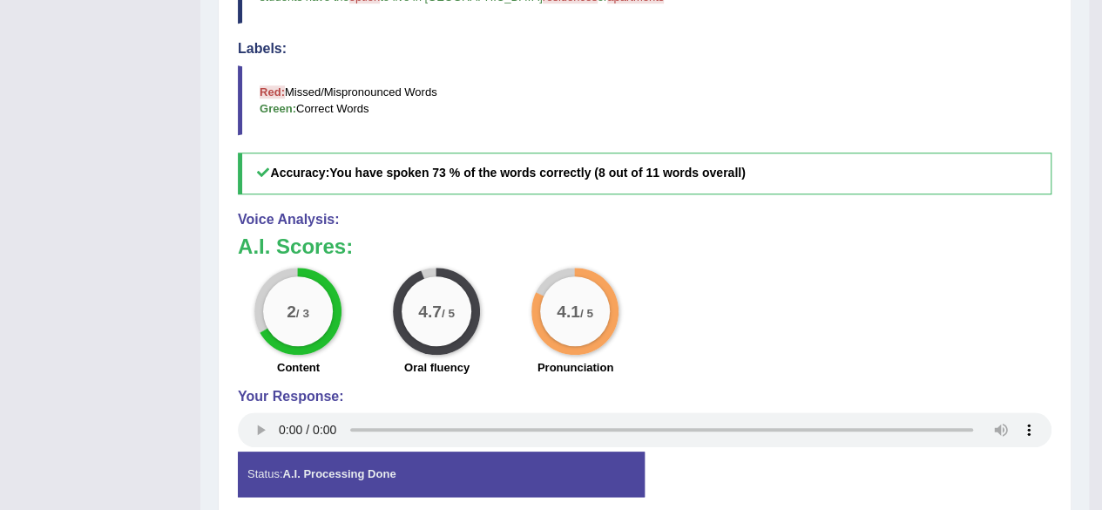
scroll to position [0, 0]
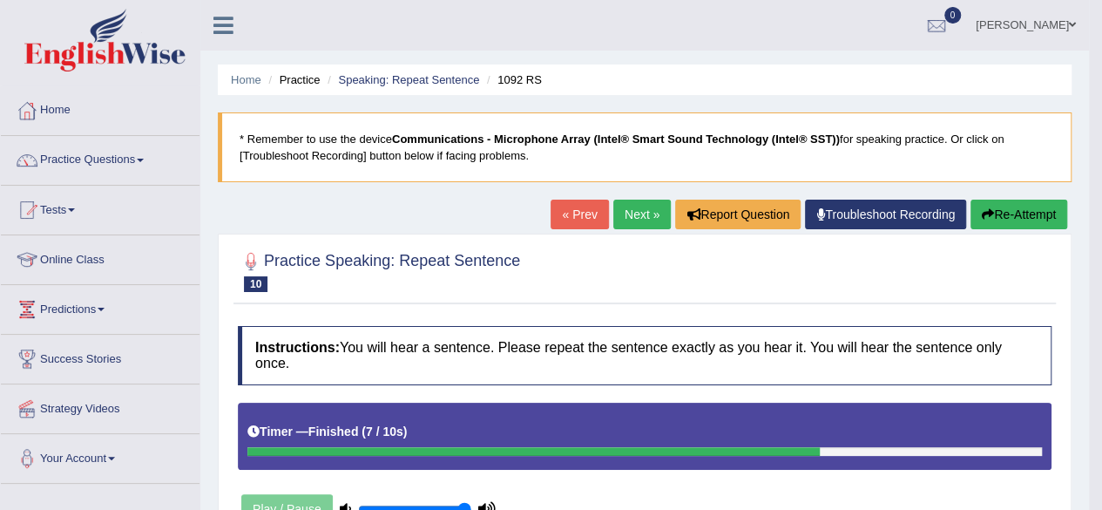
click at [638, 219] on link "Next »" at bounding box center [641, 214] width 57 height 30
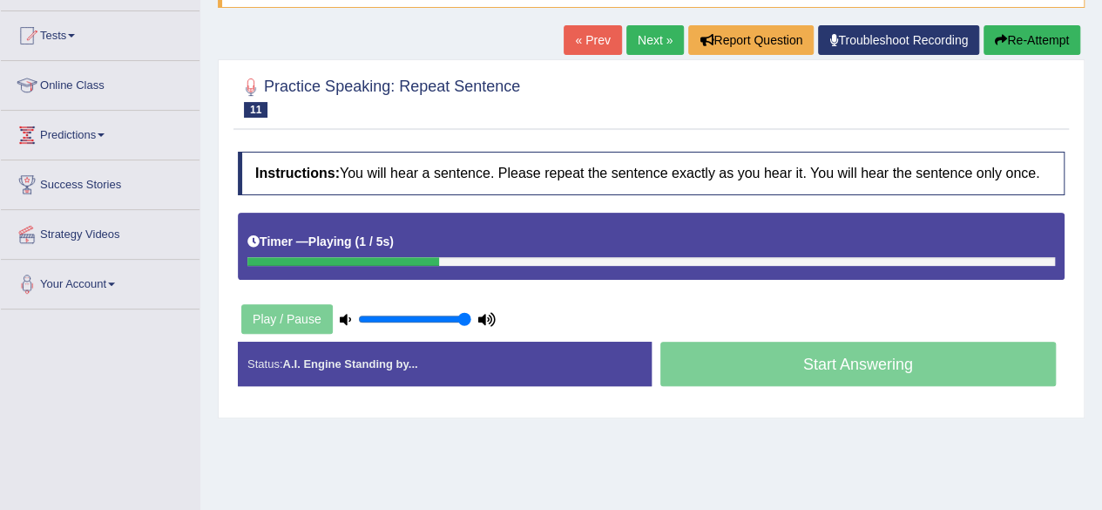
scroll to position [172, 0]
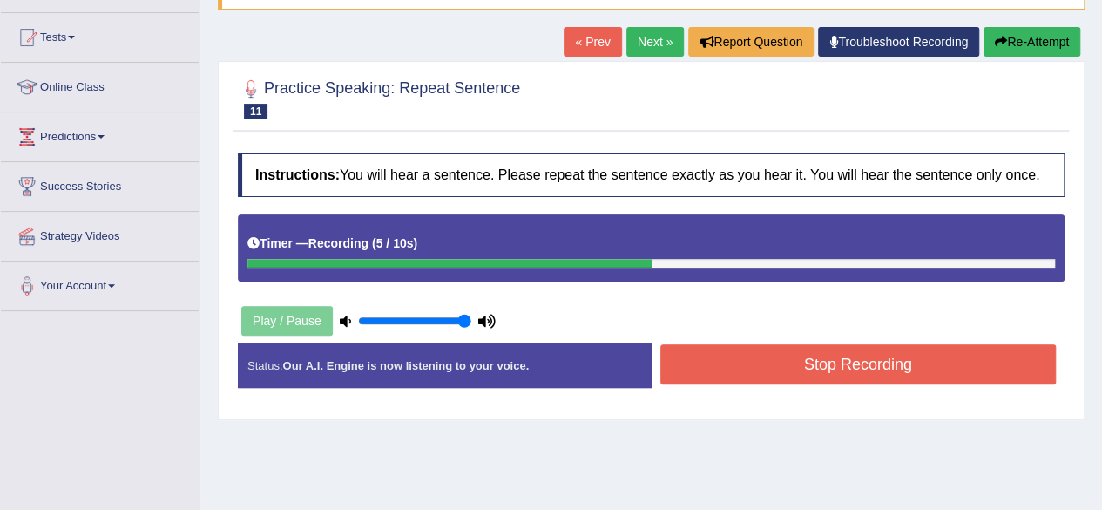
click at [737, 360] on button "Stop Recording" at bounding box center [858, 364] width 396 height 40
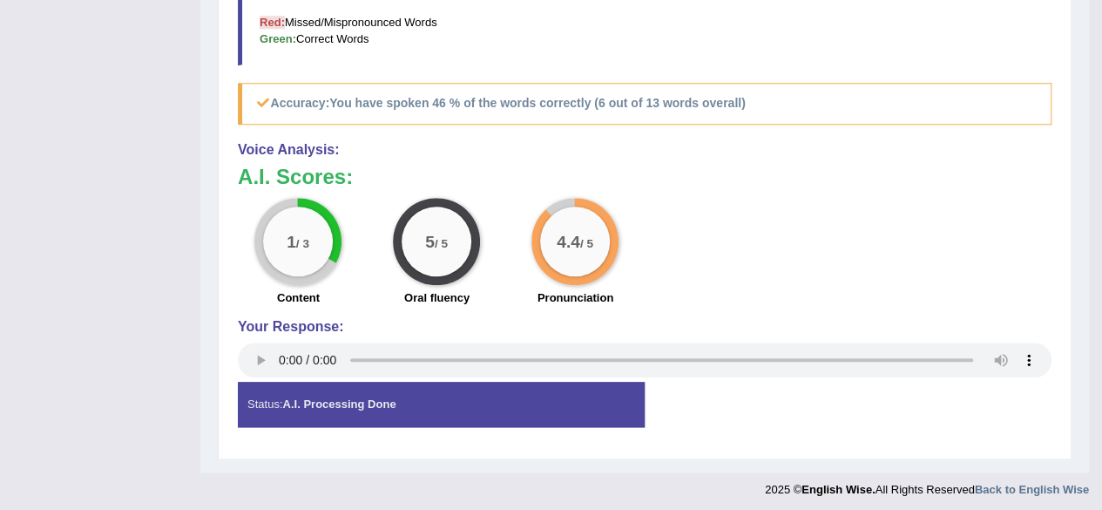
scroll to position [0, 0]
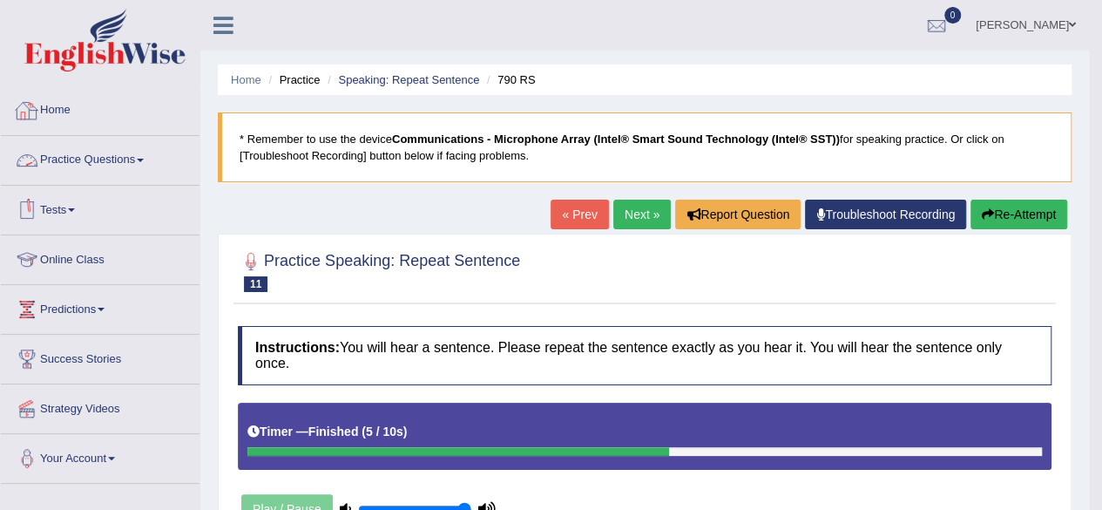
click at [53, 152] on link "Practice Questions" at bounding box center [100, 158] width 199 height 44
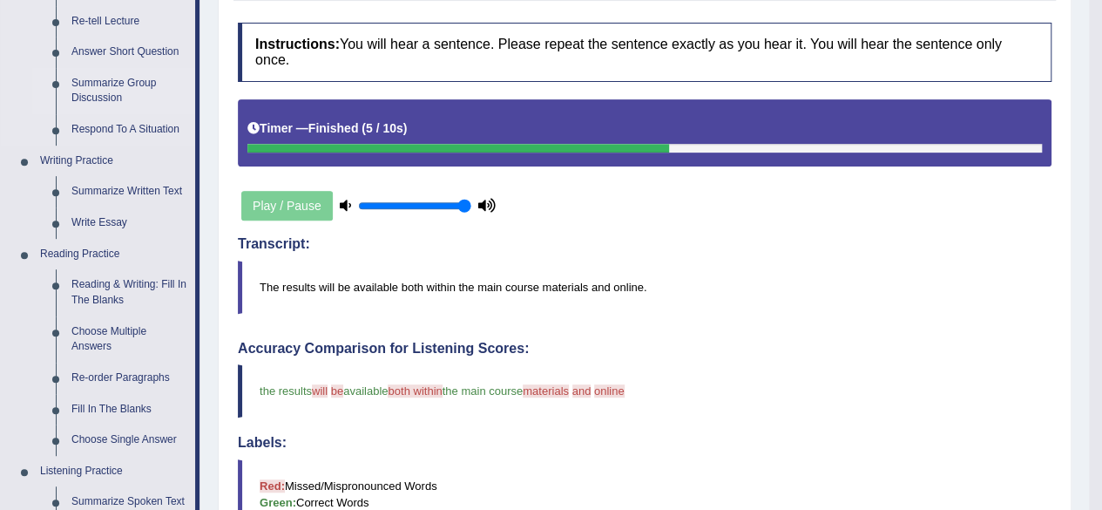
scroll to position [304, 0]
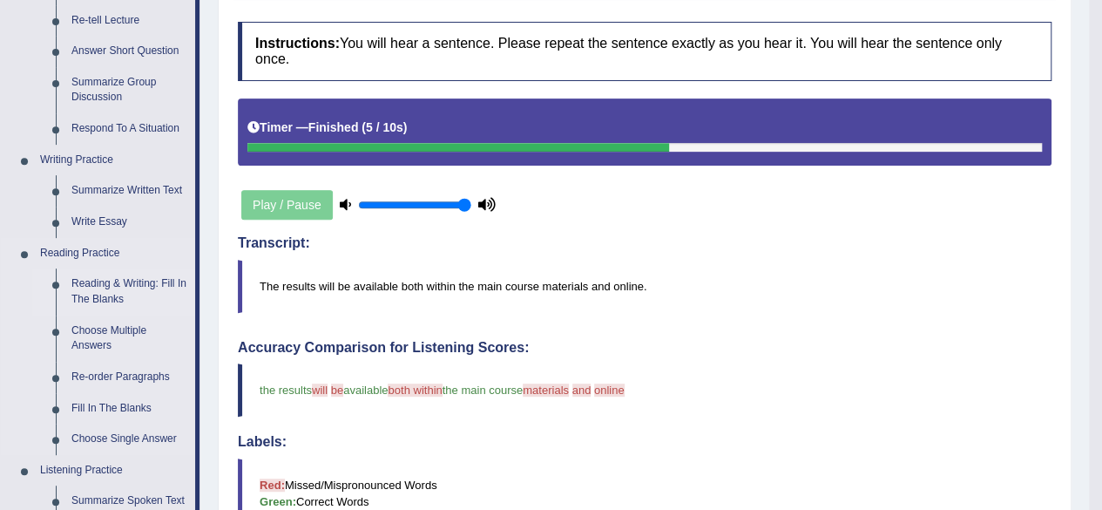
click at [109, 287] on link "Reading & Writing: Fill In The Blanks" at bounding box center [130, 291] width 132 height 46
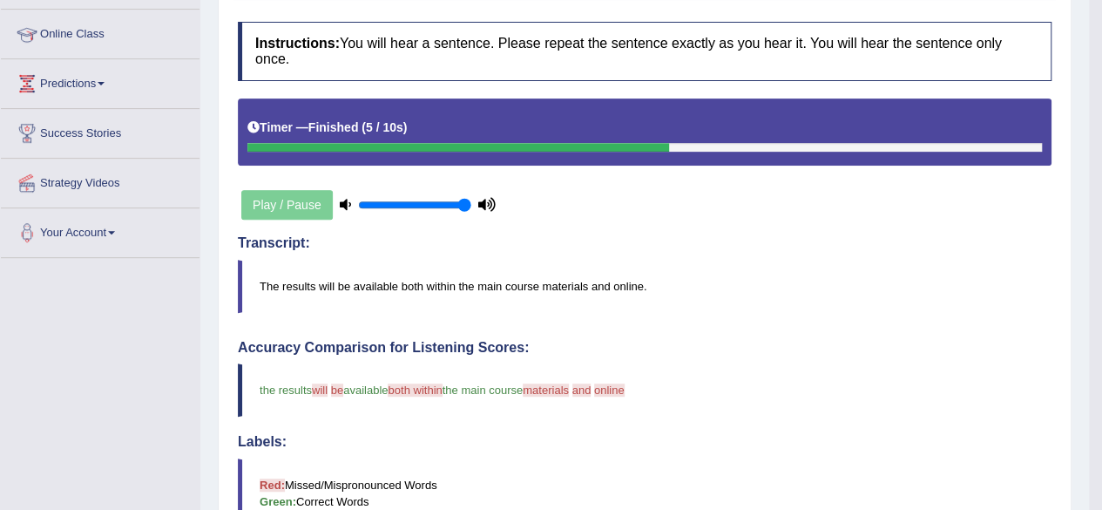
scroll to position [293, 0]
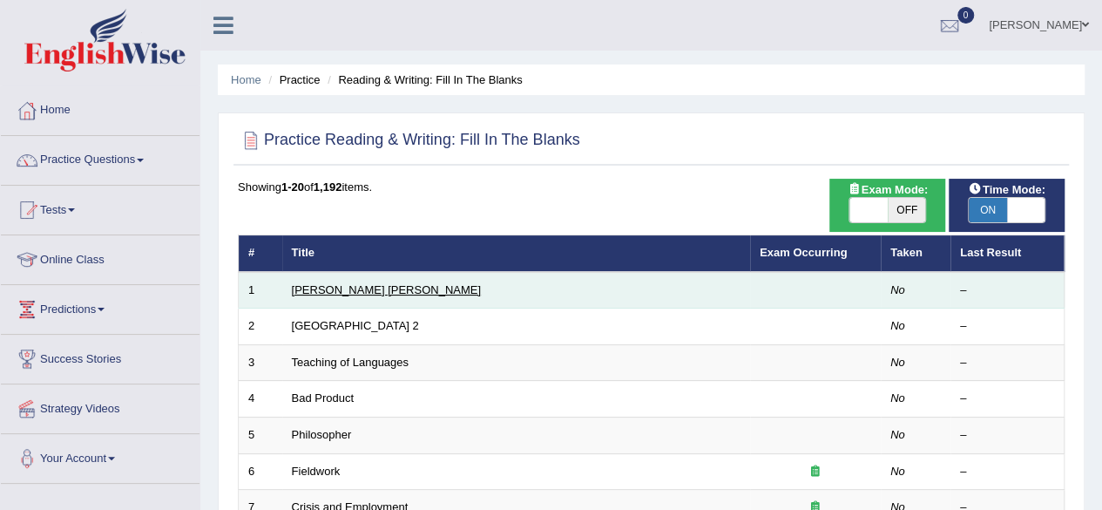
click at [314, 290] on link "[PERSON_NAME] [PERSON_NAME]" at bounding box center [386, 289] width 189 height 13
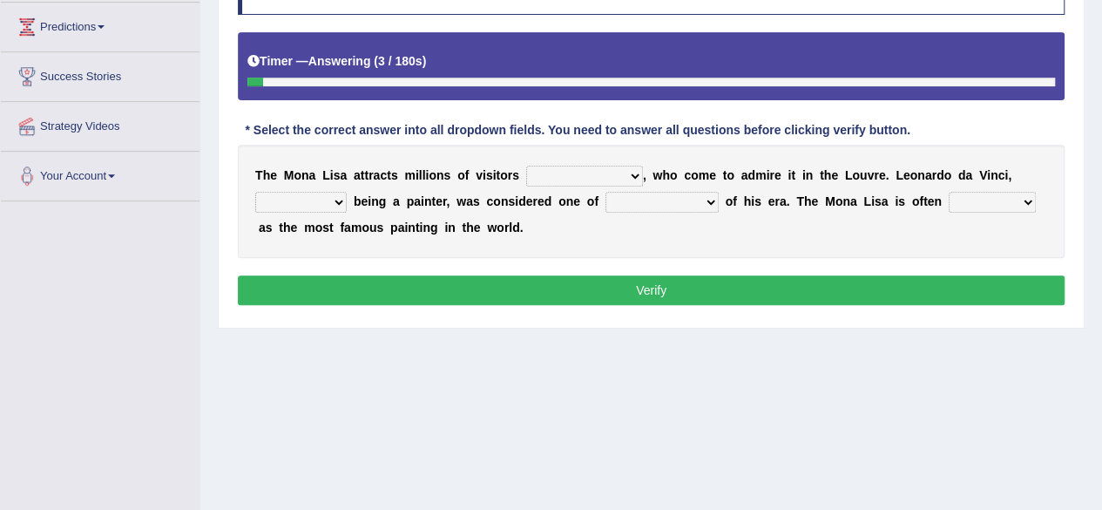
click at [582, 174] on select "around the year the all year all year round per year" at bounding box center [584, 175] width 117 height 21
select select "around the year"
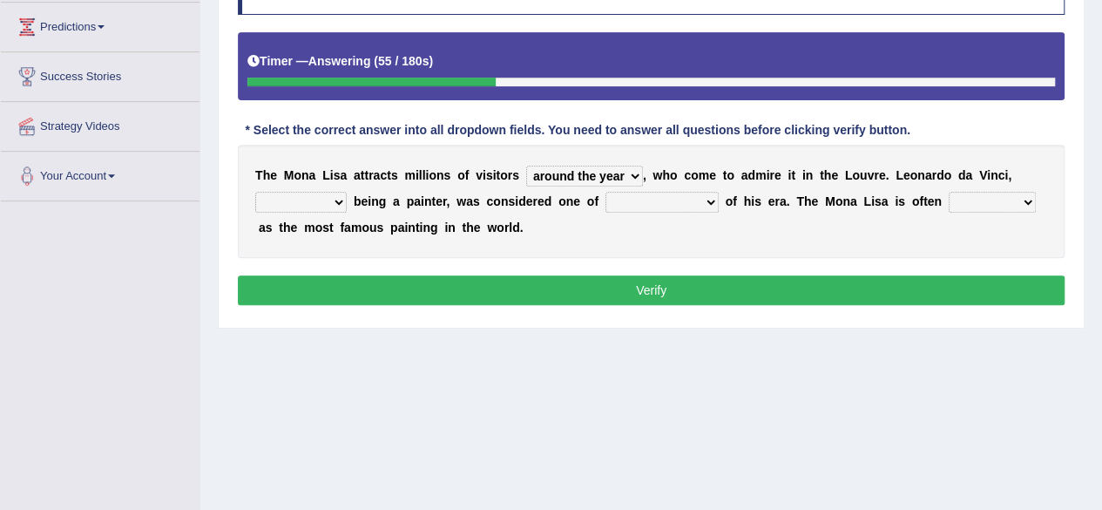
click at [526, 165] on select "around the year the all year all year round per year" at bounding box center [584, 175] width 117 height 21
click at [296, 196] on select "rather than as much as as well as as long as" at bounding box center [300, 202] width 91 height 21
select select "rather than"
click at [255, 192] on select "rather than as much as as well as as long as" at bounding box center [300, 202] width 91 height 21
click at [676, 192] on select "better artists artist the better artist the best artists" at bounding box center [661, 202] width 113 height 21
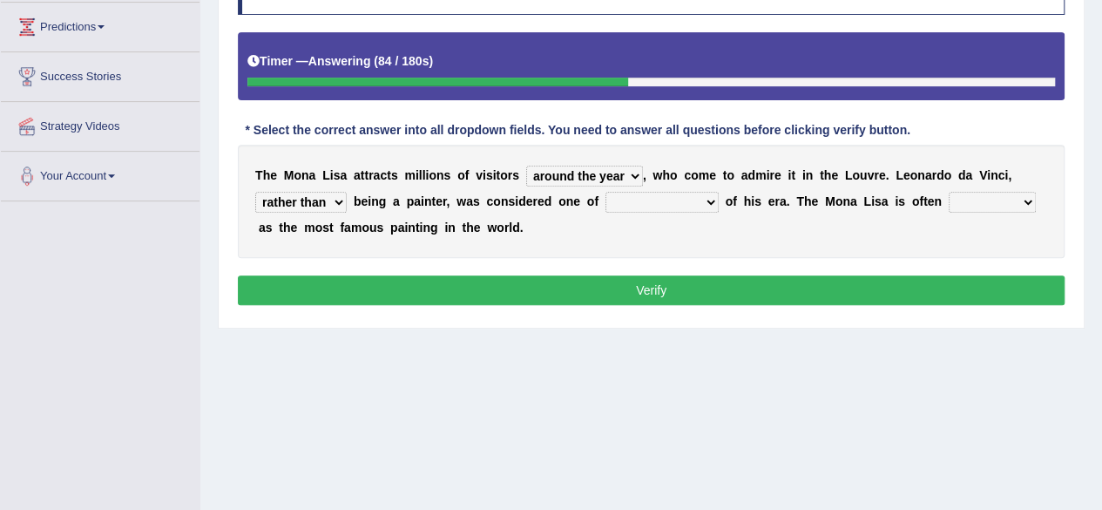
select select "the best artists"
click at [605, 192] on select "better artists artist the better artist the best artists" at bounding box center [661, 202] width 113 height 21
click at [969, 192] on select "classified suggested predicted described" at bounding box center [992, 202] width 87 height 21
select select "classified"
click at [949, 192] on select "classified suggested predicted described" at bounding box center [992, 202] width 87 height 21
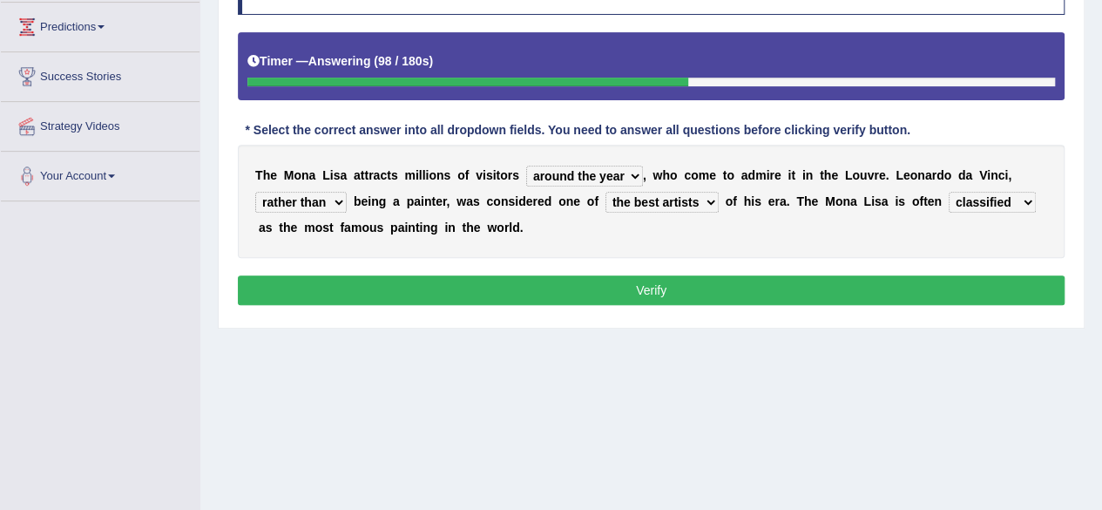
click at [331, 200] on select "rather than as much as as well as as long as" at bounding box center [300, 202] width 91 height 21
click at [511, 283] on button "Verify" at bounding box center [651, 290] width 827 height 30
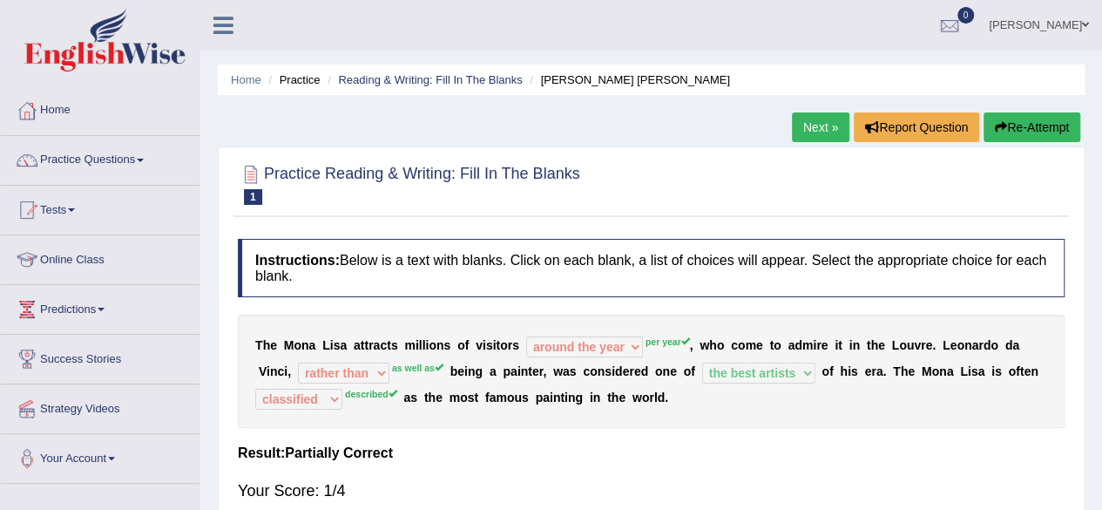
click at [1061, 133] on button "Re-Attempt" at bounding box center [1031, 127] width 97 height 30
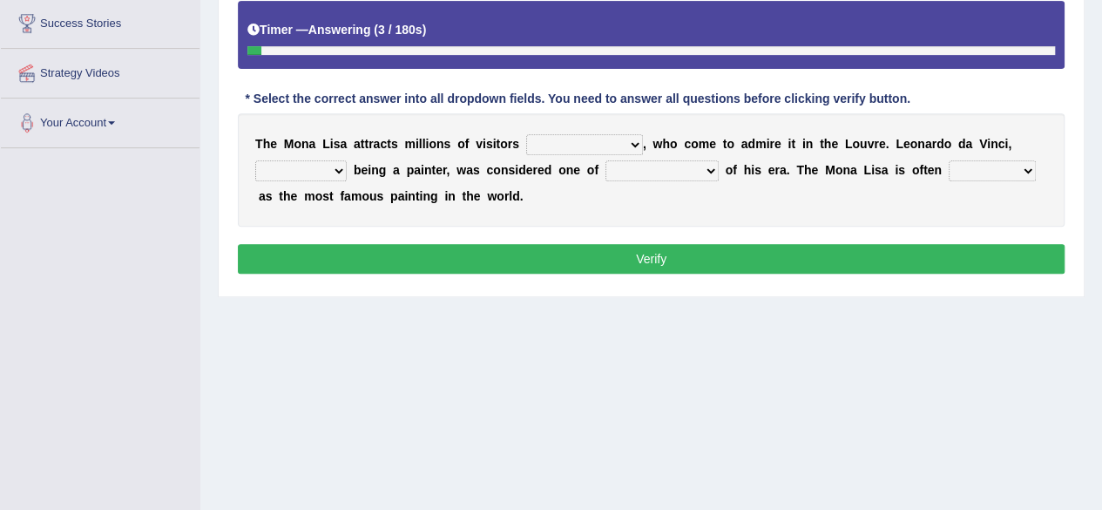
click at [570, 140] on select "around the year the all year all year round per year" at bounding box center [584, 144] width 117 height 21
click at [526, 134] on select "around the year the all year all year round per year" at bounding box center [584, 144] width 117 height 21
click at [587, 152] on select "around the year the all year all year round per year" at bounding box center [584, 144] width 117 height 21
select select "around the year"
click at [526, 134] on select "around the year the all year all year round per year" at bounding box center [584, 144] width 117 height 21
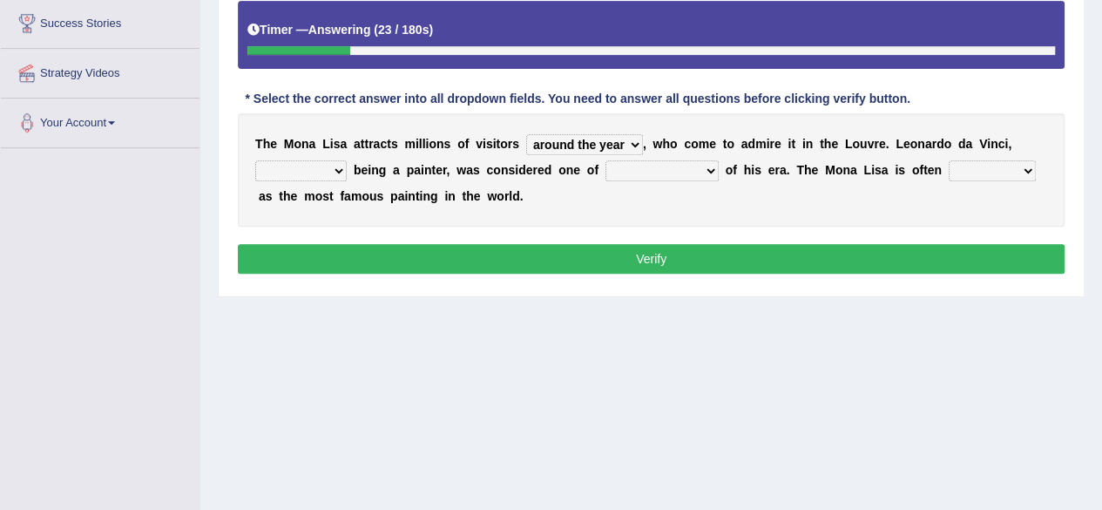
click at [684, 172] on select "better artists artist the better artist the best artists" at bounding box center [661, 170] width 113 height 21
select select "better artists"
click at [605, 160] on select "better artists artist the better artist the best artists" at bounding box center [661, 170] width 113 height 21
click at [342, 165] on select "rather than as much as as well as as long as" at bounding box center [300, 170] width 91 height 21
click at [680, 160] on select "better artists artist the better artist the best artists" at bounding box center [661, 170] width 113 height 21
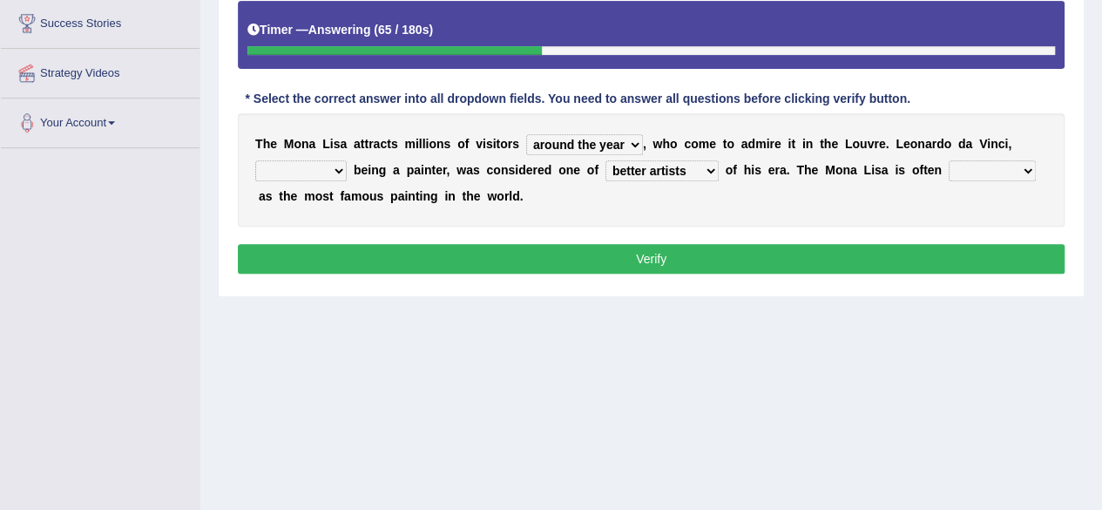
click at [605, 160] on select "better artists artist the better artist the best artists" at bounding box center [661, 170] width 113 height 21
click at [985, 160] on select "classified suggested predicted described" at bounding box center [992, 170] width 87 height 21
select select "classified"
click at [949, 160] on select "classified suggested predicted described" at bounding box center [992, 170] width 87 height 21
click at [310, 160] on select "rather than as much as as well as as long as" at bounding box center [300, 170] width 91 height 21
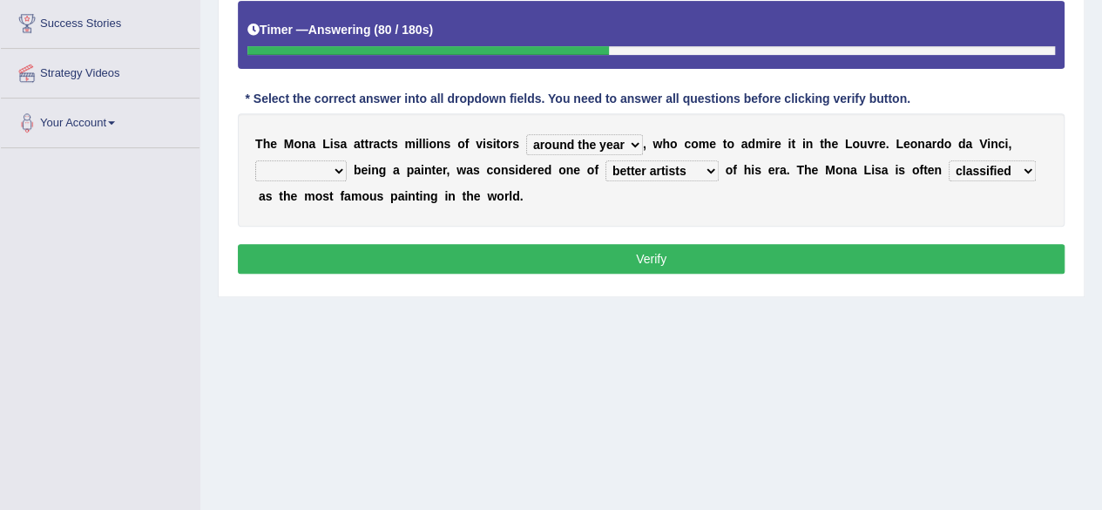
select select "as well as"
click at [255, 160] on select "rather than as much as as well as as long as" at bounding box center [300, 170] width 91 height 21
click at [301, 249] on button "Verify" at bounding box center [651, 259] width 827 height 30
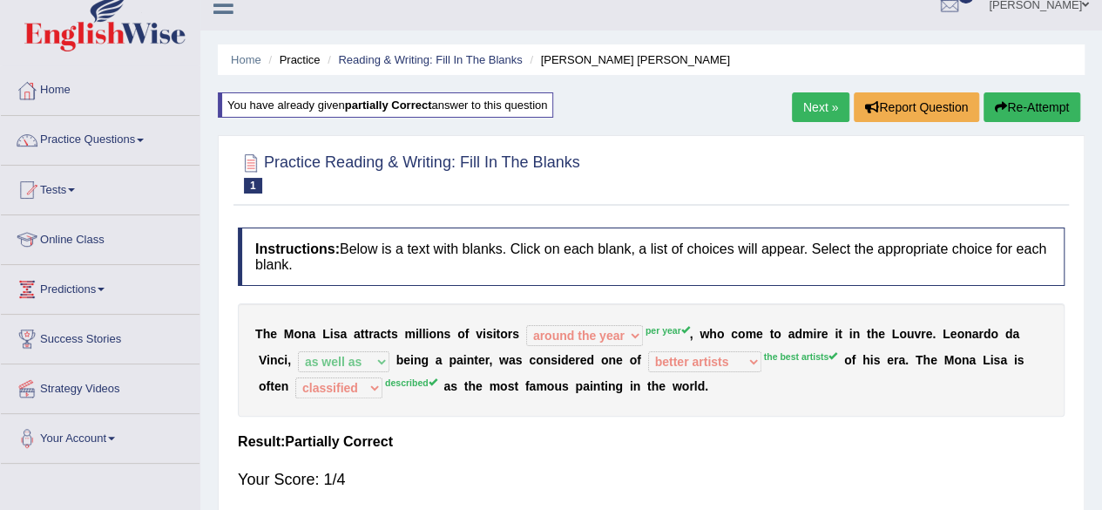
scroll to position [18, 0]
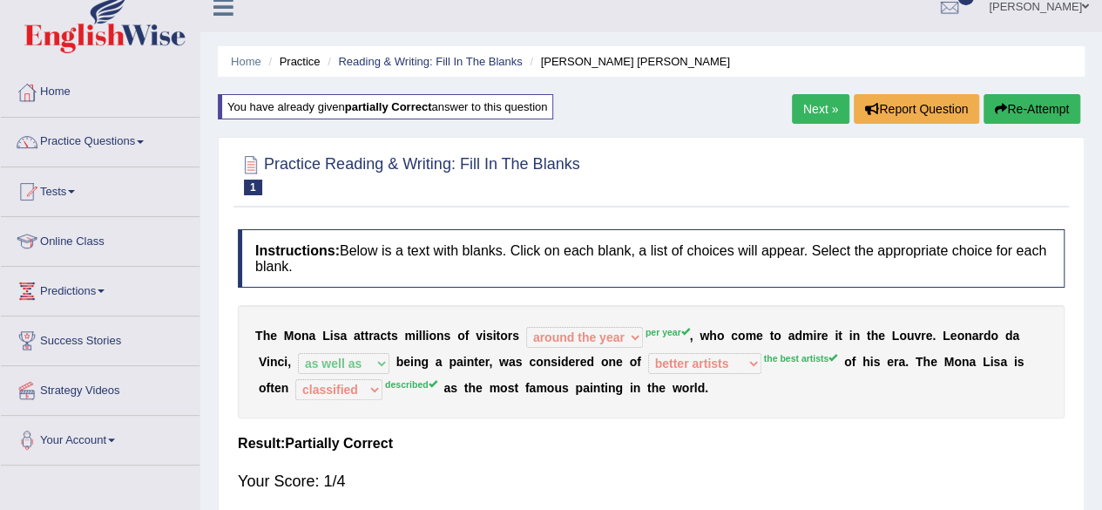
click at [1012, 117] on button "Re-Attempt" at bounding box center [1031, 109] width 97 height 30
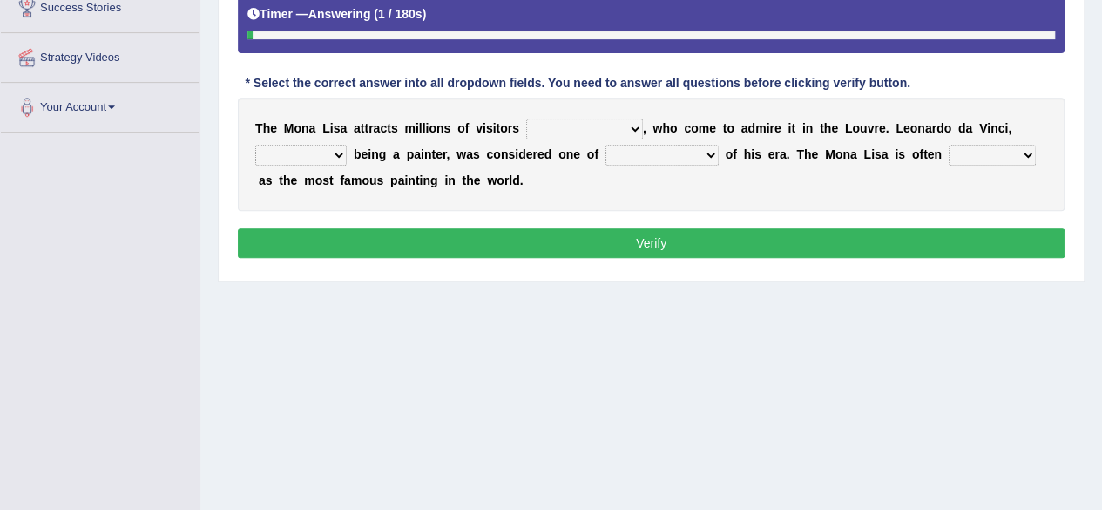
click at [594, 128] on select "around the year the all year all year round per year" at bounding box center [584, 128] width 117 height 21
select select "per year"
click at [526, 118] on select "around the year the all year all year round per year" at bounding box center [584, 128] width 117 height 21
click at [671, 151] on select "better artists artist the better artist the best artists" at bounding box center [661, 155] width 113 height 21
select select "the best artists"
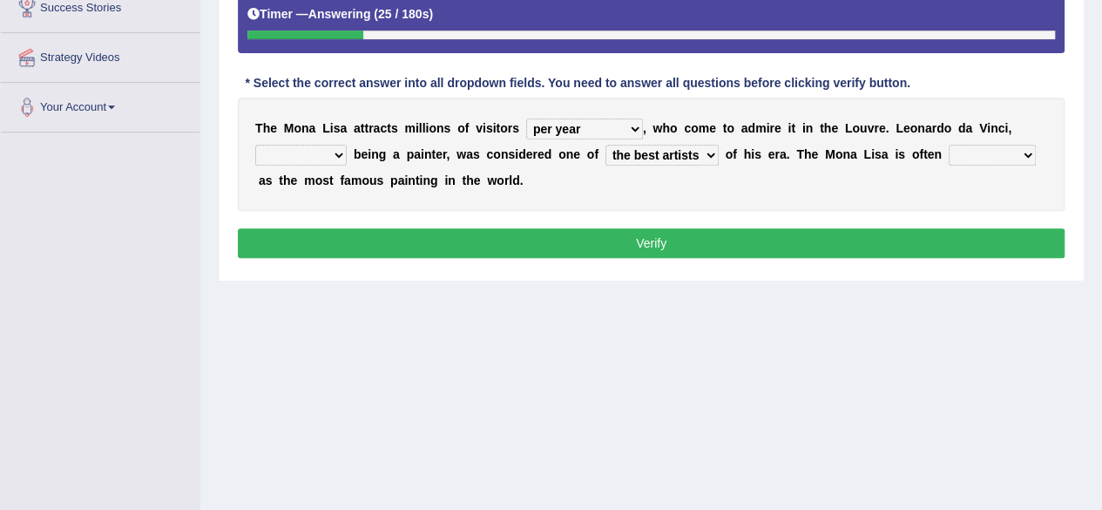
click at [605, 145] on select "better artists artist the better artist the best artists" at bounding box center [661, 155] width 113 height 21
click at [288, 147] on select "rather than as much as as well as as long as" at bounding box center [300, 155] width 91 height 21
click at [1006, 145] on select "classified suggested predicted described" at bounding box center [992, 155] width 87 height 21
select select "described"
click at [949, 145] on select "classified suggested predicted described" at bounding box center [992, 155] width 87 height 21
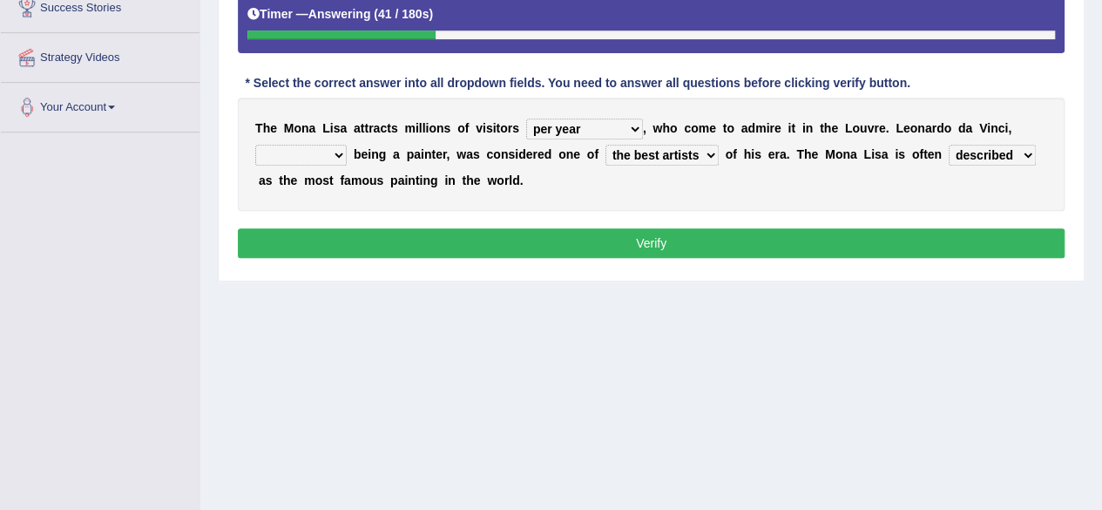
click at [326, 159] on select "rather than as much as as well as as long as" at bounding box center [300, 155] width 91 height 21
select select "as long as"
click at [255, 145] on select "rather than as much as as well as as long as" at bounding box center [300, 155] width 91 height 21
click at [359, 228] on button "Verify" at bounding box center [651, 243] width 827 height 30
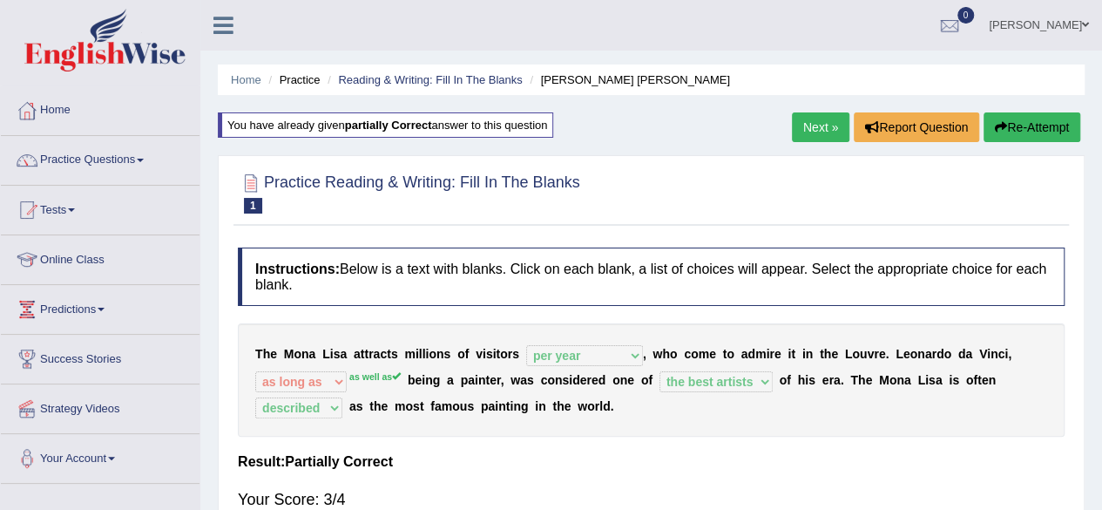
click at [801, 118] on link "Next »" at bounding box center [820, 127] width 57 height 30
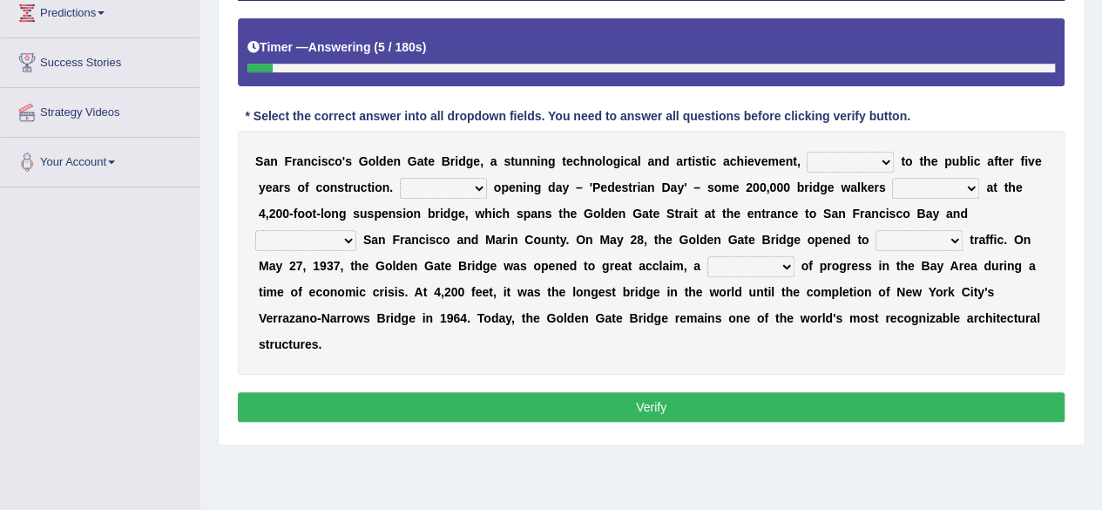
scroll to position [299, 0]
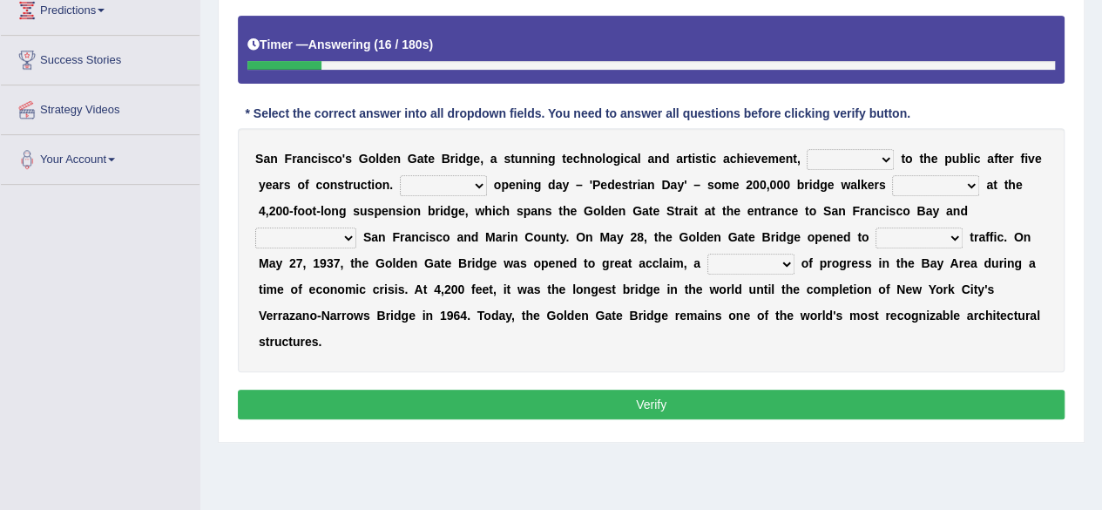
click at [868, 157] on select "opens closes appears equals" at bounding box center [850, 159] width 87 height 21
select select "opens"
click at [807, 149] on select "opens closes appears equals" at bounding box center [850, 159] width 87 height 21
click at [459, 183] on select "On During Since When" at bounding box center [443, 185] width 87 height 21
select select "On"
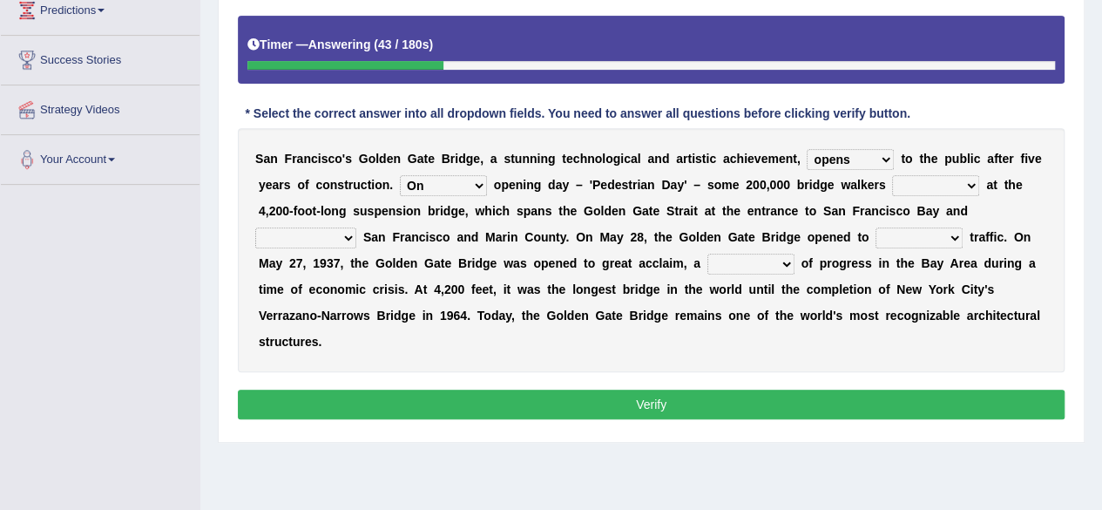
click at [400, 175] on select "On During Since When" at bounding box center [443, 185] width 87 height 21
click at [955, 187] on select "stationed looked marveled laughed" at bounding box center [935, 185] width 87 height 21
select select "looked"
click at [892, 175] on select "stationed looked marveled laughed" at bounding box center [935, 185] width 87 height 21
click at [327, 228] on select "separates connects channels differentiates" at bounding box center [305, 237] width 101 height 21
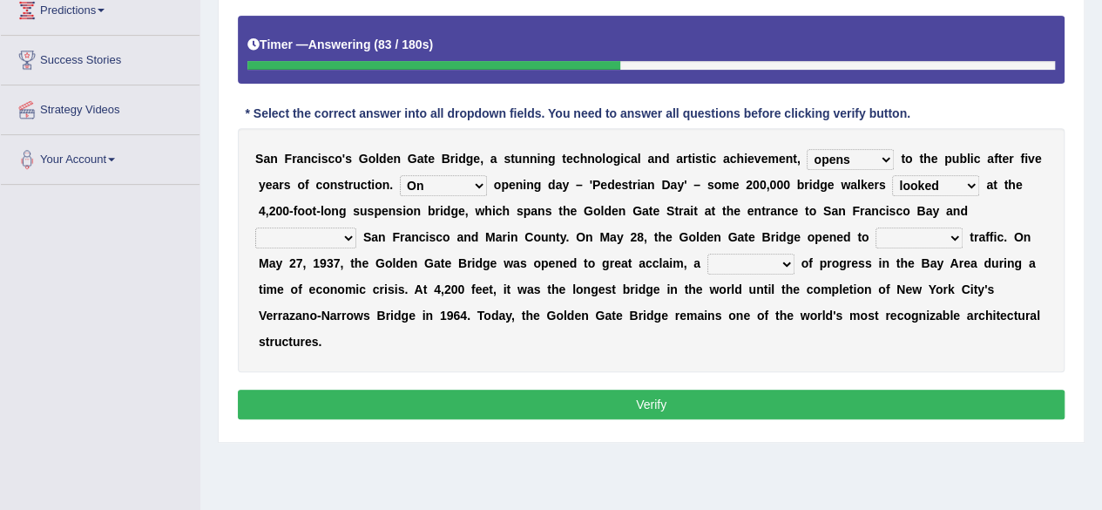
select select "connects"
click at [255, 227] on select "separates connects channels differentiates" at bounding box center [305, 237] width 101 height 21
click at [922, 233] on select "aquatic vehicular airborne watertight" at bounding box center [918, 237] width 87 height 21
select select "vehicular"
click at [875, 227] on select "aquatic vehicular airborne watertight" at bounding box center [918, 237] width 87 height 21
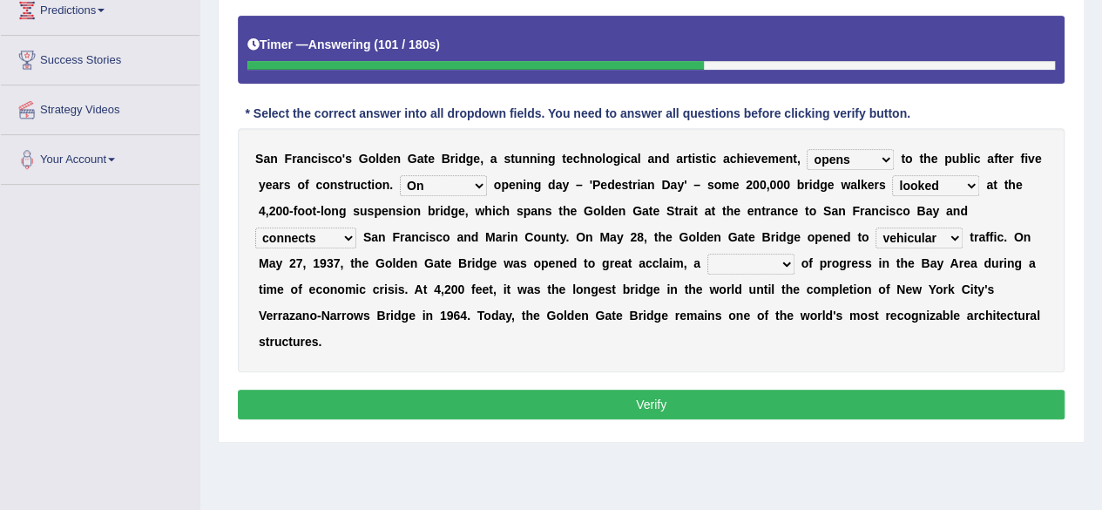
click at [901, 230] on select "aquatic vehicular airborne watertight" at bounding box center [918, 237] width 87 height 21
click at [781, 264] on select "denial symbol technique yield" at bounding box center [750, 263] width 87 height 21
select select "symbol"
click at [707, 253] on select "denial symbol technique yield" at bounding box center [750, 263] width 87 height 21
click at [926, 233] on select "aquatic vehicular airborne watertight" at bounding box center [918, 237] width 87 height 21
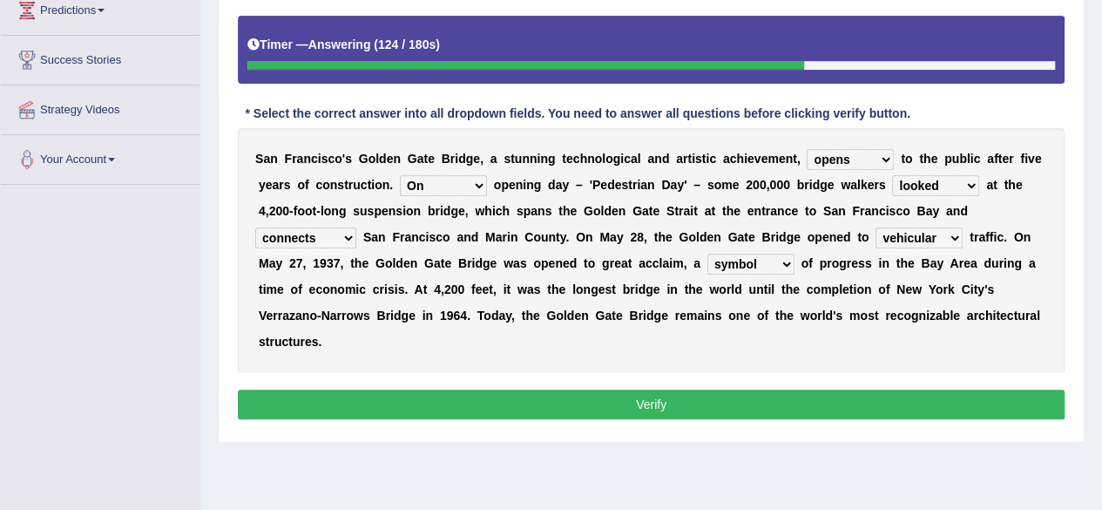
click at [737, 392] on button "Verify" at bounding box center [651, 404] width 827 height 30
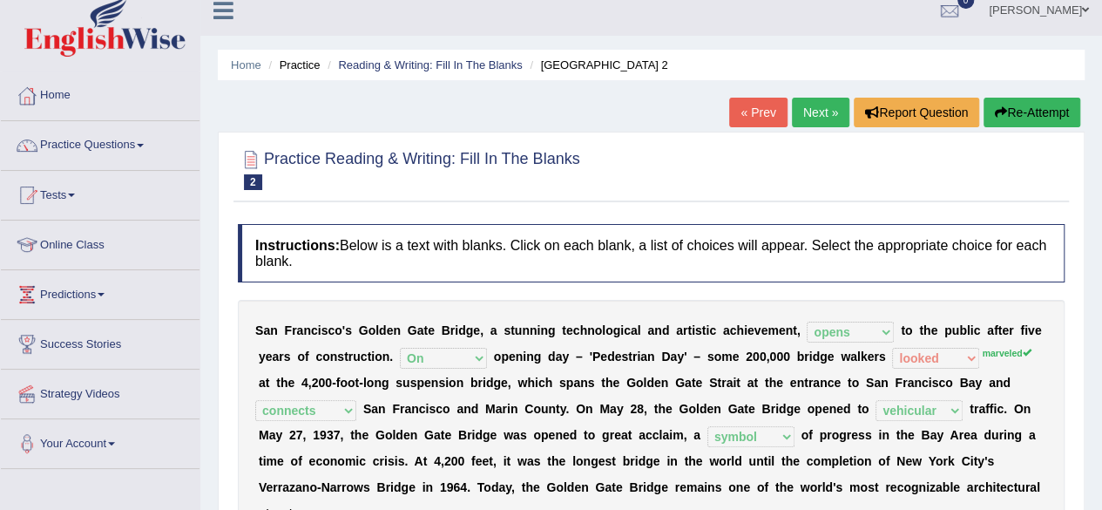
scroll to position [0, 0]
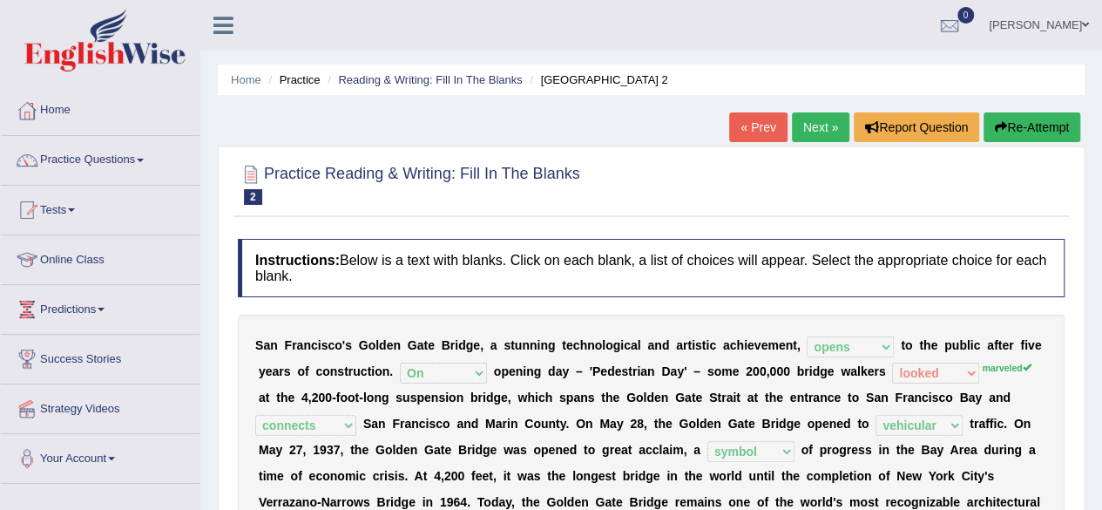
click at [815, 133] on link "Next »" at bounding box center [820, 127] width 57 height 30
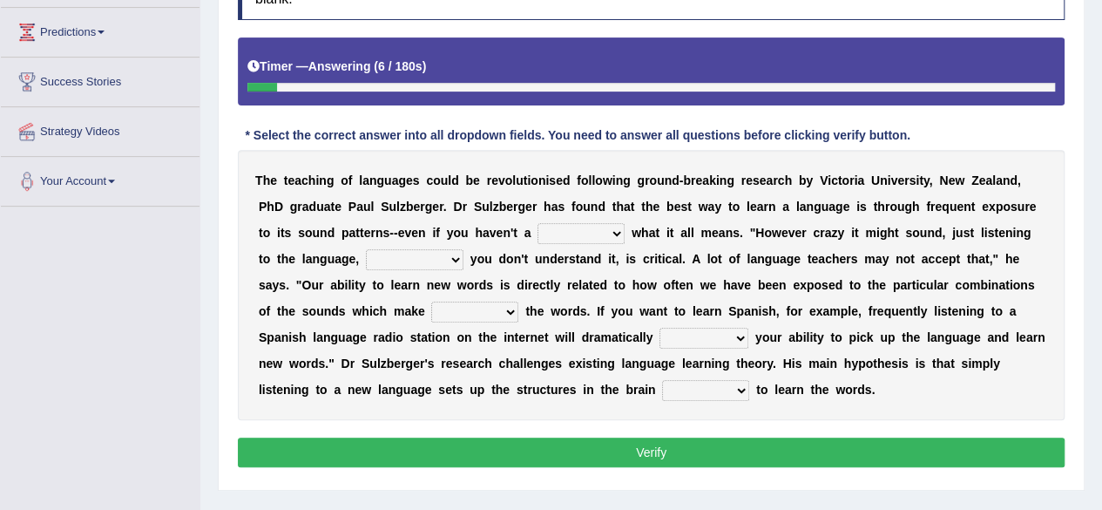
click at [591, 233] on select "dew claw clue due" at bounding box center [580, 233] width 87 height 21
select select "clue"
click at [537, 223] on select "dew claw clue due" at bounding box center [580, 233] width 87 height 21
click at [414, 256] on select "but also all together even though if so" at bounding box center [415, 259] width 98 height 21
select select "even though"
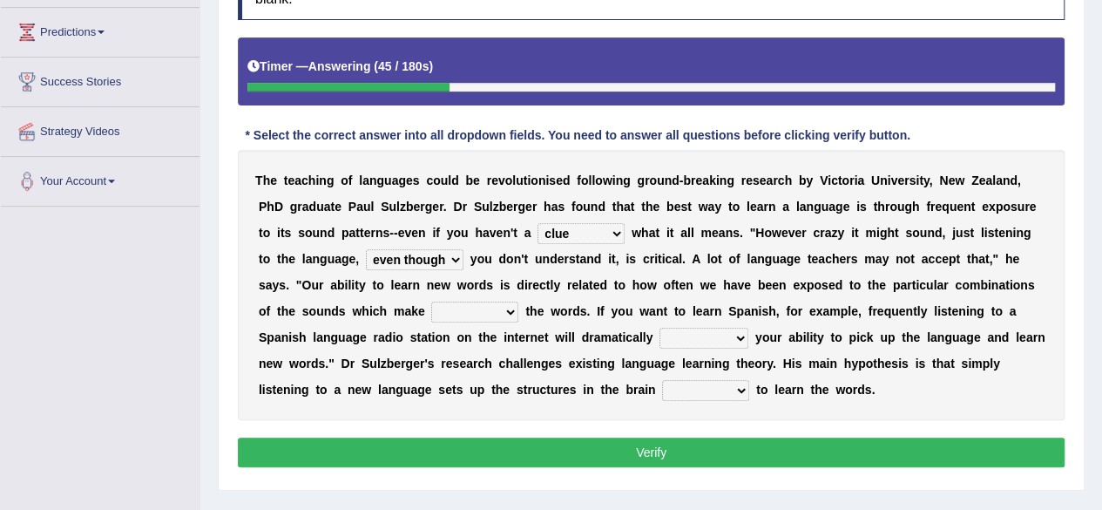
click at [366, 249] on select "but also all together even though if so" at bounding box center [415, 259] width 98 height 21
click at [483, 302] on select "down up of on" at bounding box center [474, 311] width 87 height 21
select select "up"
click at [431, 301] on select "down up of on" at bounding box center [474, 311] width 87 height 21
click at [717, 339] on select "evaluate exaggerate describe boost" at bounding box center [703, 337] width 89 height 21
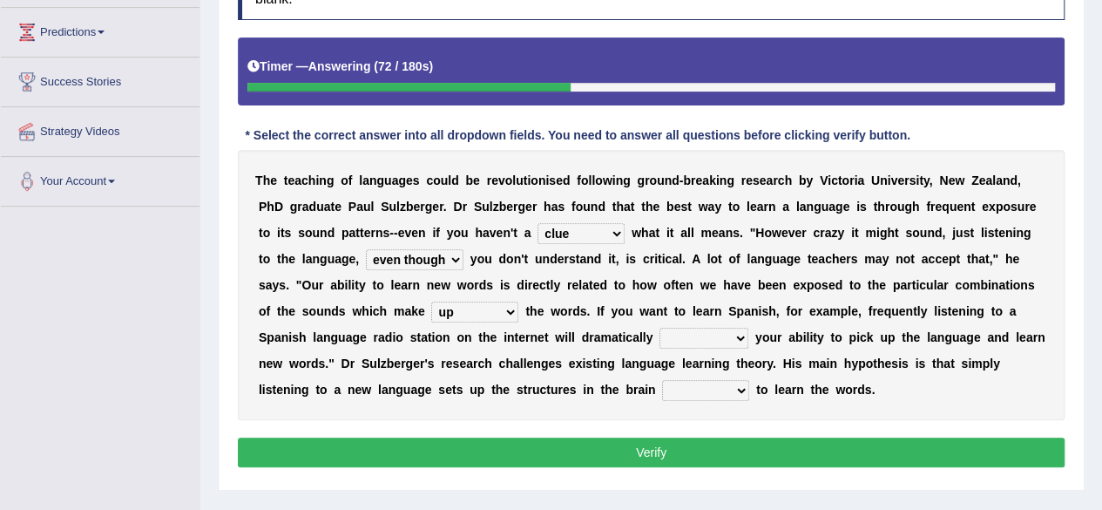
select select "boost"
click at [659, 327] on select "evaluate exaggerate describe boost" at bounding box center [703, 337] width 89 height 21
click at [706, 381] on select "requiring required directed to require" at bounding box center [705, 390] width 87 height 21
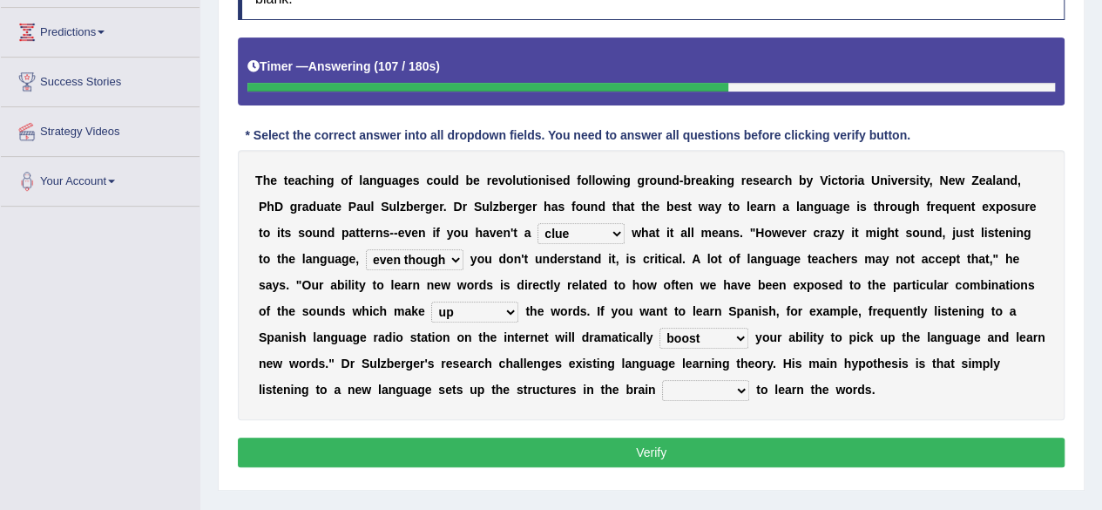
select select "requiring"
click at [662, 380] on select "requiring required directed to require" at bounding box center [705, 390] width 87 height 21
click at [683, 457] on button "Verify" at bounding box center [651, 452] width 827 height 30
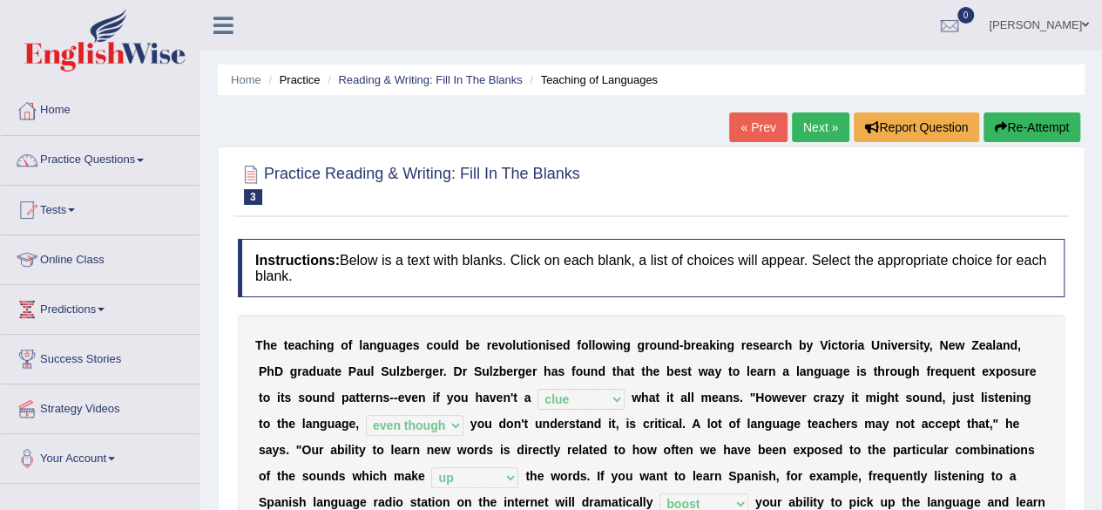
click at [810, 114] on link "Next »" at bounding box center [820, 127] width 57 height 30
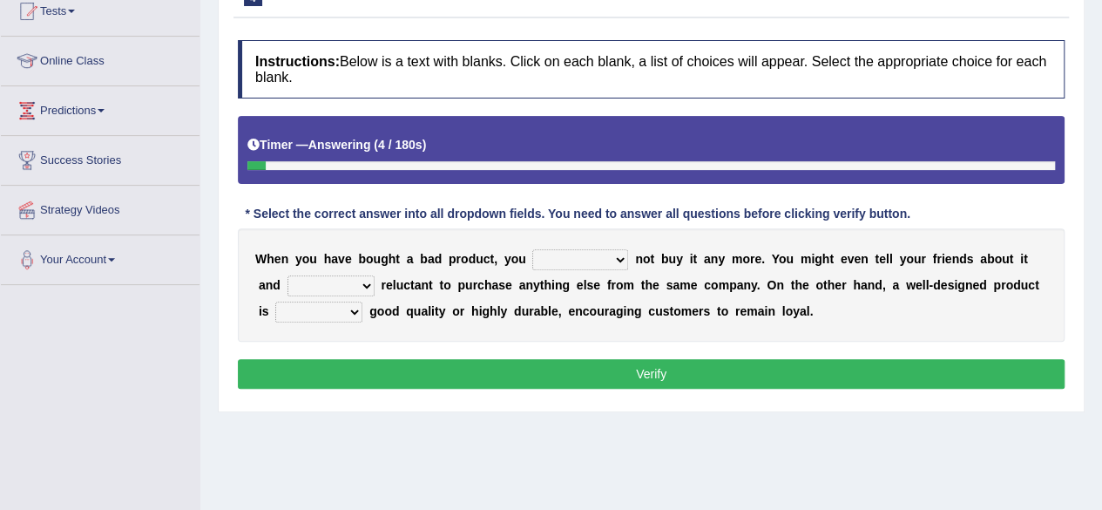
click at [604, 260] on select "would have should have should" at bounding box center [580, 259] width 96 height 21
click at [532, 249] on select "would have should have should" at bounding box center [580, 259] width 96 height 21
click at [325, 280] on select "is are be being" at bounding box center [330, 285] width 87 height 21
click at [577, 253] on select "would have should have should" at bounding box center [580, 259] width 96 height 21
select select "should"
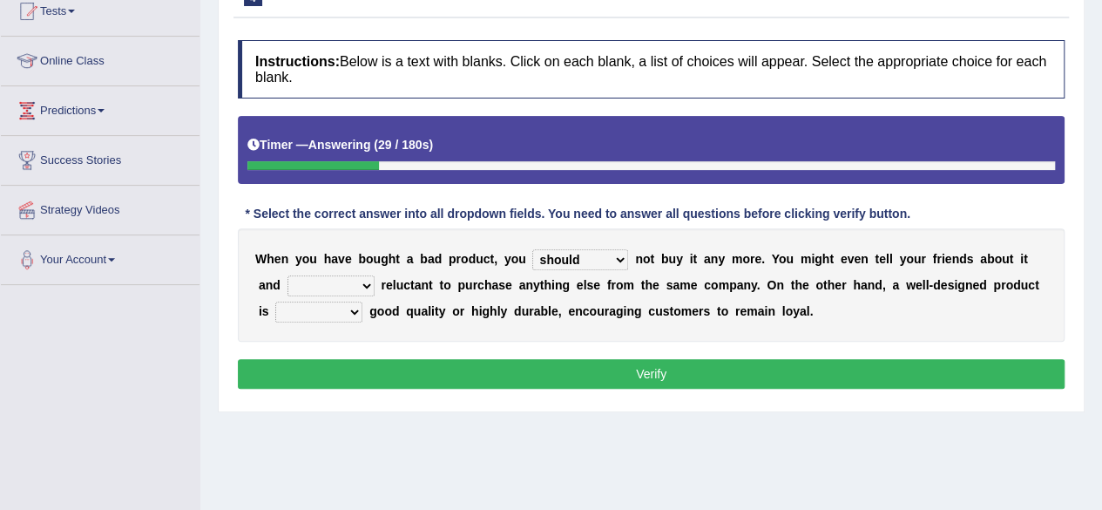
click at [532, 249] on select "would have should have should" at bounding box center [580, 259] width 96 height 21
click at [335, 280] on select "is are be being" at bounding box center [330, 285] width 87 height 21
select select "be"
click at [287, 275] on select "is are be being" at bounding box center [330, 285] width 87 height 21
click at [336, 307] on select "both also neither either" at bounding box center [318, 311] width 87 height 21
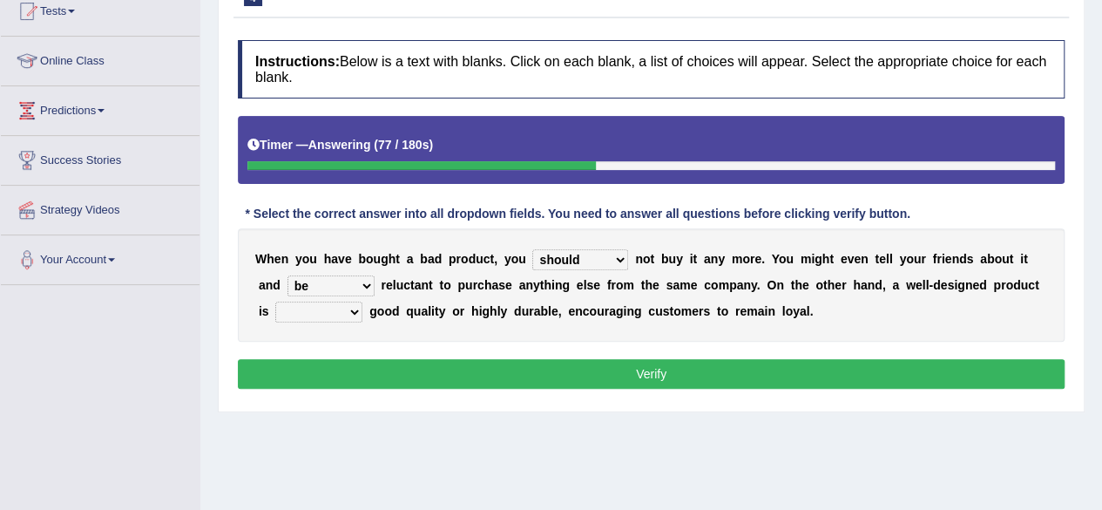
select select "both"
click at [275, 301] on select "both also neither either" at bounding box center [318, 311] width 87 height 21
click at [358, 379] on button "Verify" at bounding box center [651, 374] width 827 height 30
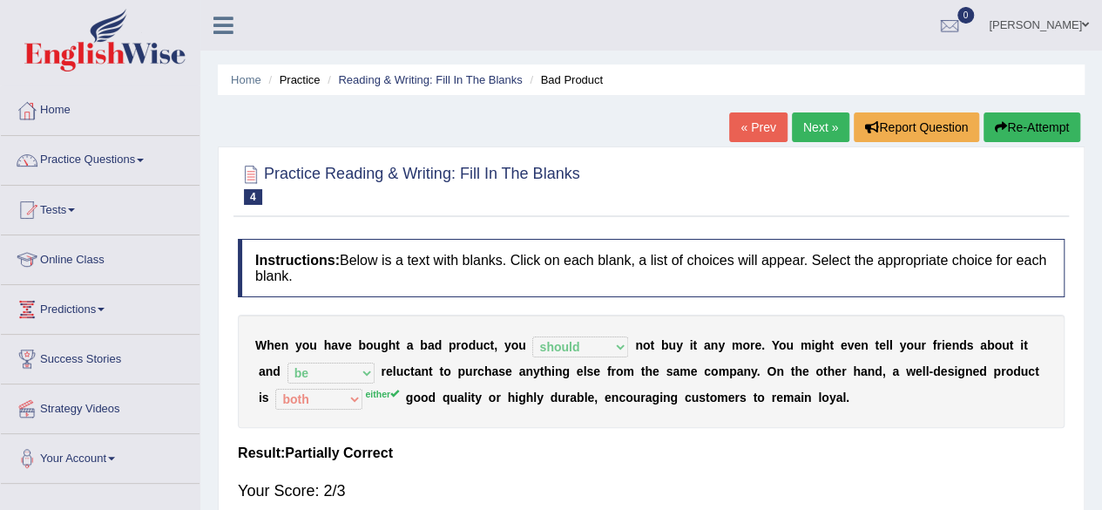
click at [826, 140] on link "Next »" at bounding box center [820, 127] width 57 height 30
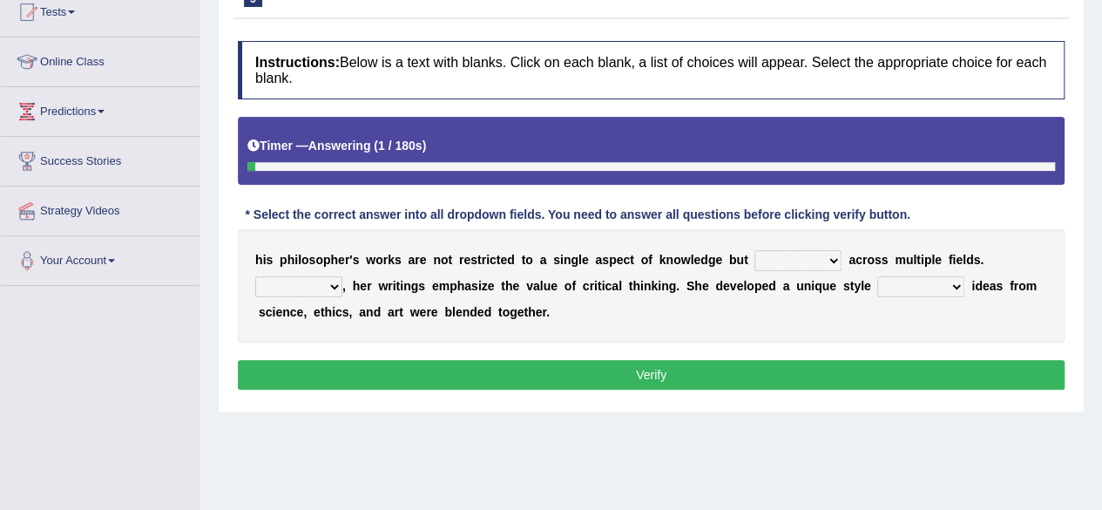
scroll to position [199, 0]
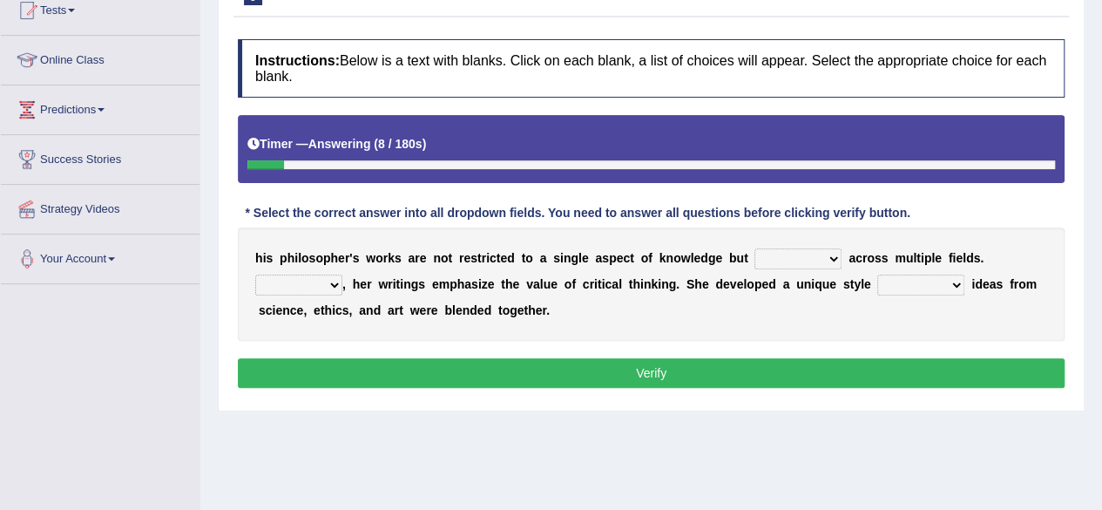
click at [791, 249] on select "constrain contain assemble extend" at bounding box center [797, 258] width 87 height 21
click at [754, 248] on select "constrain contain assemble extend" at bounding box center [797, 258] width 87 height 21
drag, startPoint x: 817, startPoint y: 253, endPoint x: 782, endPoint y: 368, distance: 119.3
click at [782, 368] on div "Instructions: Below is a text with blanks. Click on each blank, a list of choic…" at bounding box center [650, 215] width 835 height 371
select select "extend"
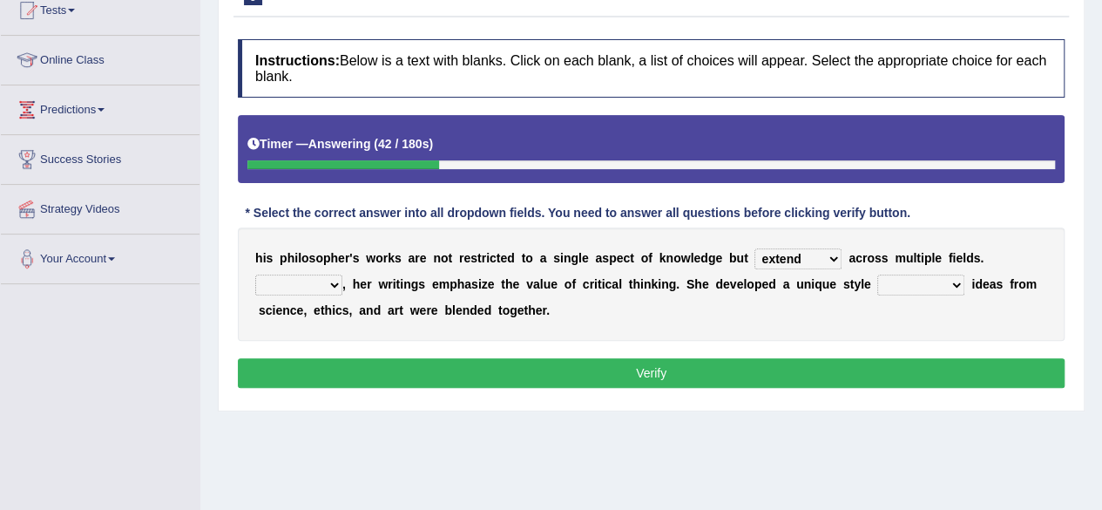
click at [754, 248] on select "constrain contain assemble extend" at bounding box center [797, 258] width 87 height 21
click at [320, 287] on select "Rather So Moreover Likely" at bounding box center [298, 284] width 87 height 21
select select "Moreover"
click at [255, 274] on select "Rather So Moreover Likely" at bounding box center [298, 284] width 87 height 21
click at [911, 286] on select "in that that which in which" at bounding box center [920, 284] width 87 height 21
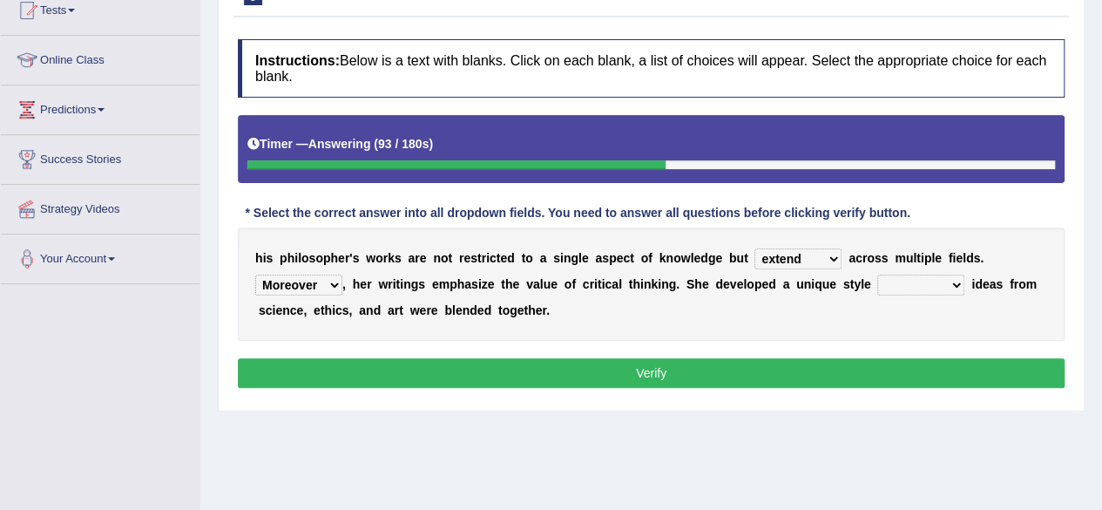
select select "that"
click at [877, 274] on select "in that that which in which" at bounding box center [920, 284] width 87 height 21
click at [807, 366] on button "Verify" at bounding box center [651, 373] width 827 height 30
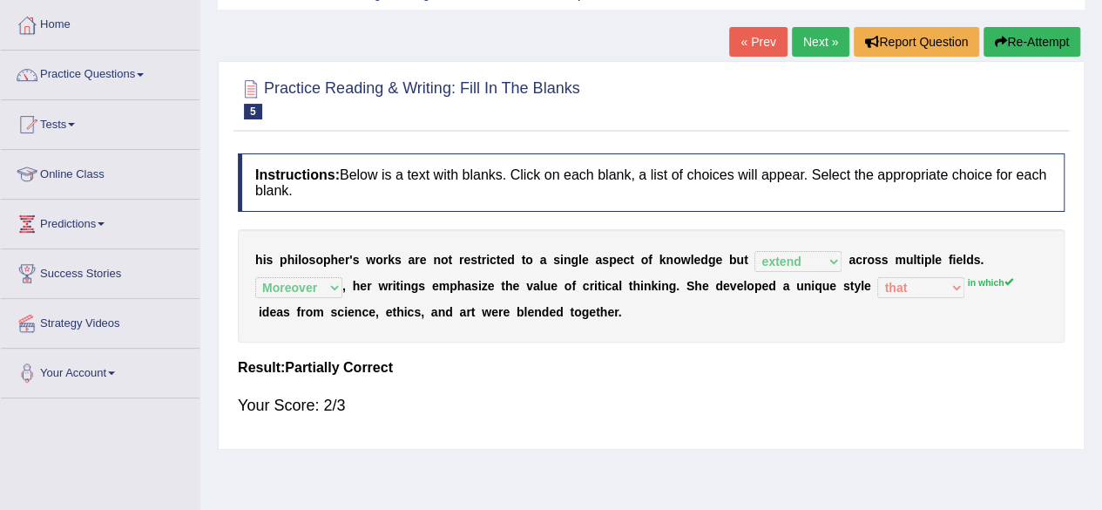
scroll to position [0, 0]
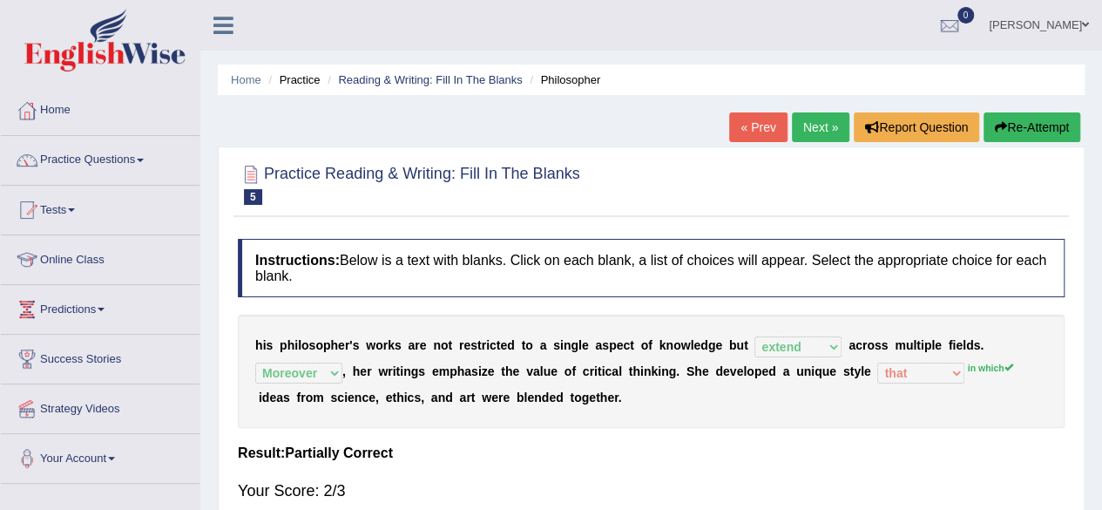
click at [1030, 123] on button "Re-Attempt" at bounding box center [1031, 127] width 97 height 30
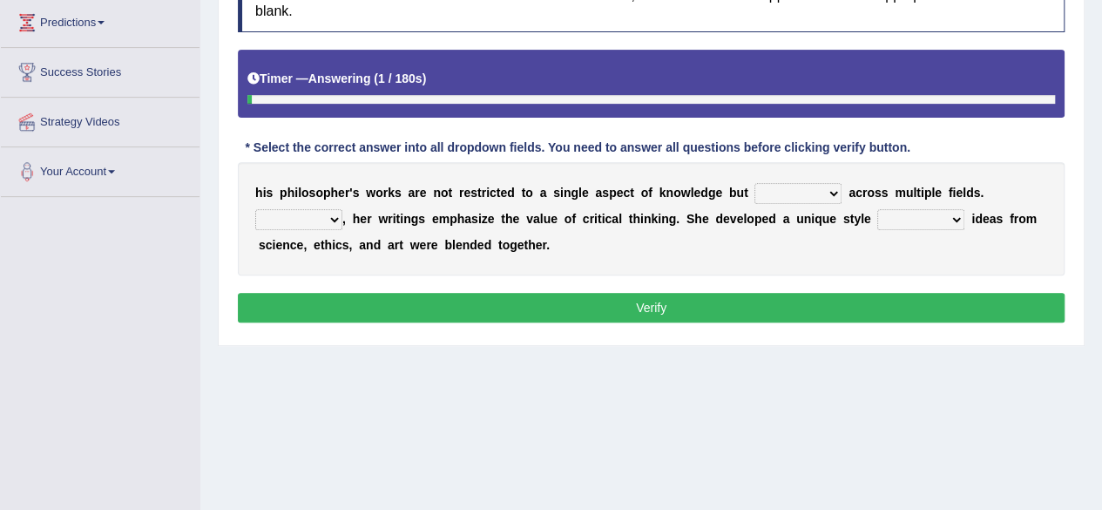
scroll to position [289, 0]
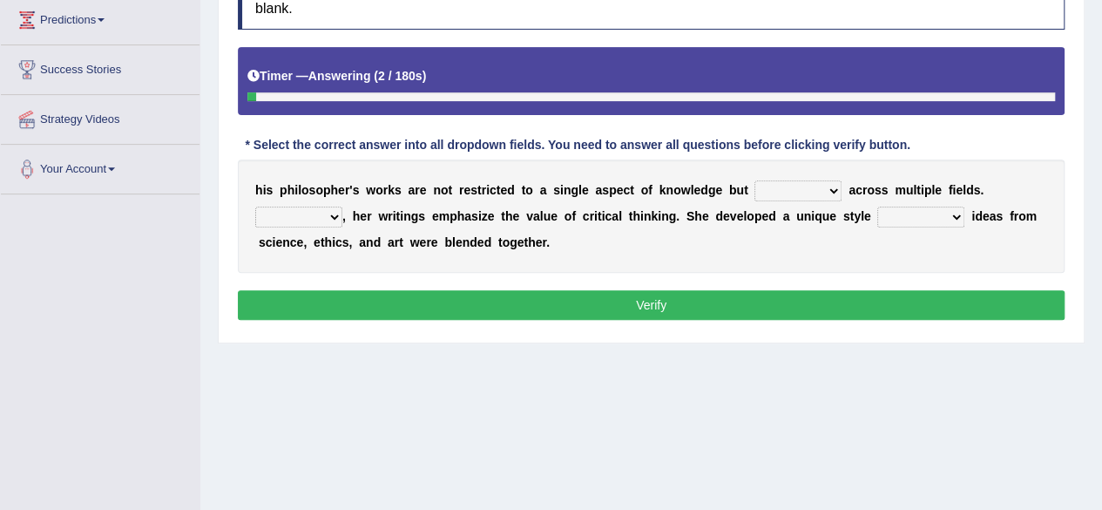
click at [794, 180] on select "constrain contain assemble extend" at bounding box center [797, 190] width 87 height 21
select select "extend"
click at [754, 180] on select "constrain contain assemble extend" at bounding box center [797, 190] width 87 height 21
click at [271, 203] on div "h i s p h i l o s o p h e r ' s w o r k s a r e n o t r e s t r i c t e d t o a…" at bounding box center [651, 215] width 827 height 113
click at [273, 210] on select "Rather So Moreover Likely" at bounding box center [298, 216] width 87 height 21
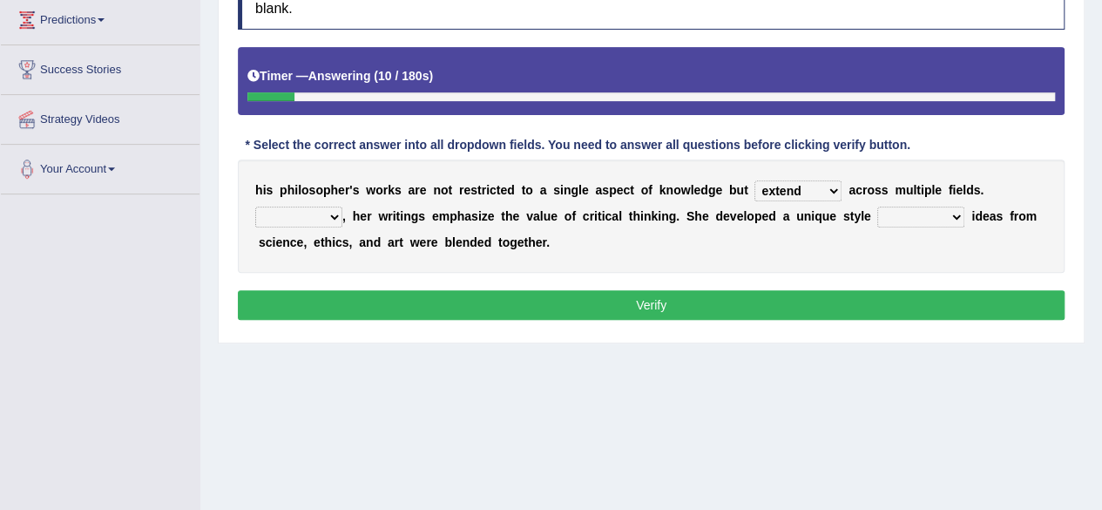
select select "Moreover"
click at [255, 206] on select "Rather So Moreover Likely" at bounding box center [298, 216] width 87 height 21
click at [901, 213] on select "in that that which in which" at bounding box center [920, 216] width 87 height 21
select select "in which"
click at [877, 206] on select "in that that which in which" at bounding box center [920, 216] width 87 height 21
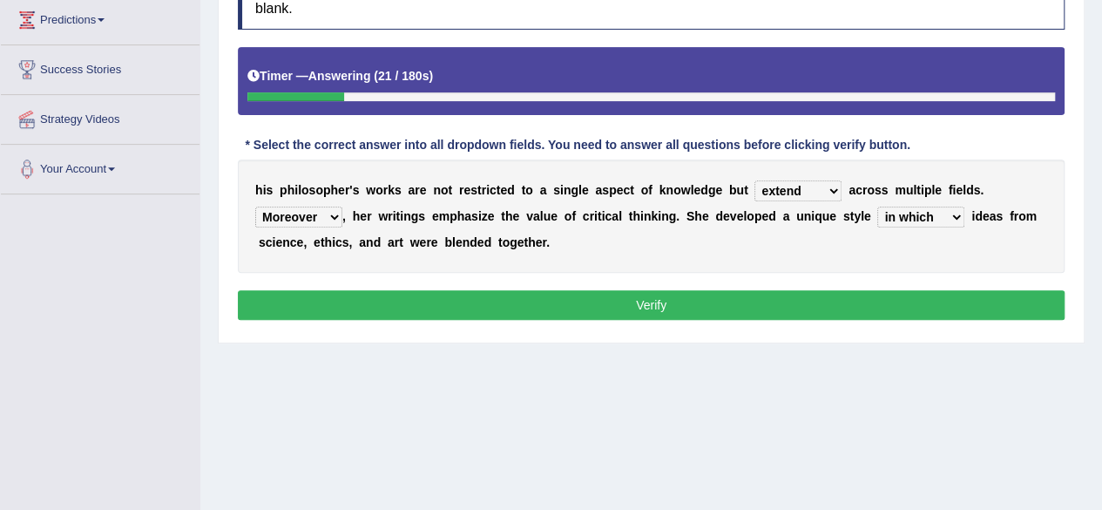
click at [880, 309] on button "Verify" at bounding box center [651, 305] width 827 height 30
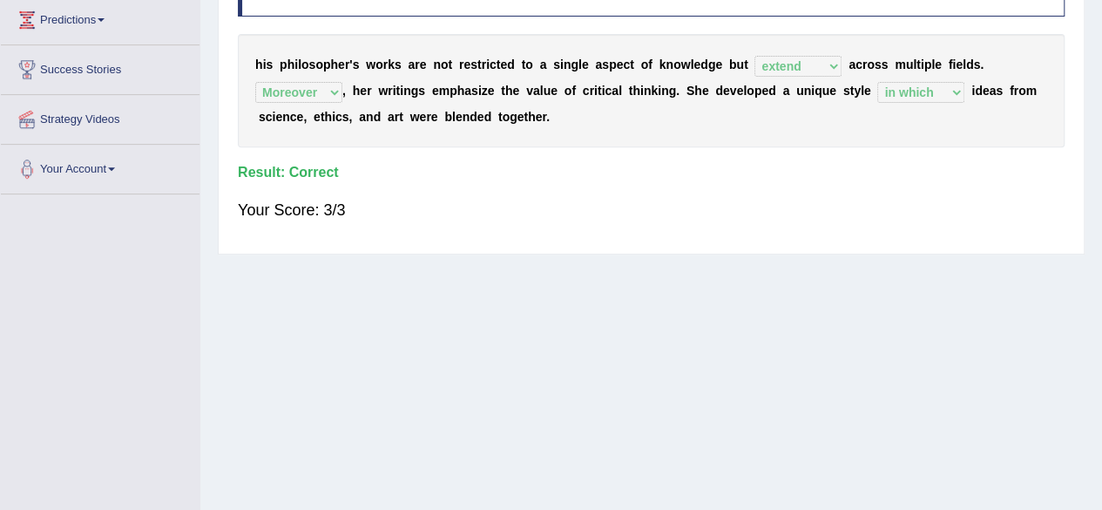
scroll to position [0, 0]
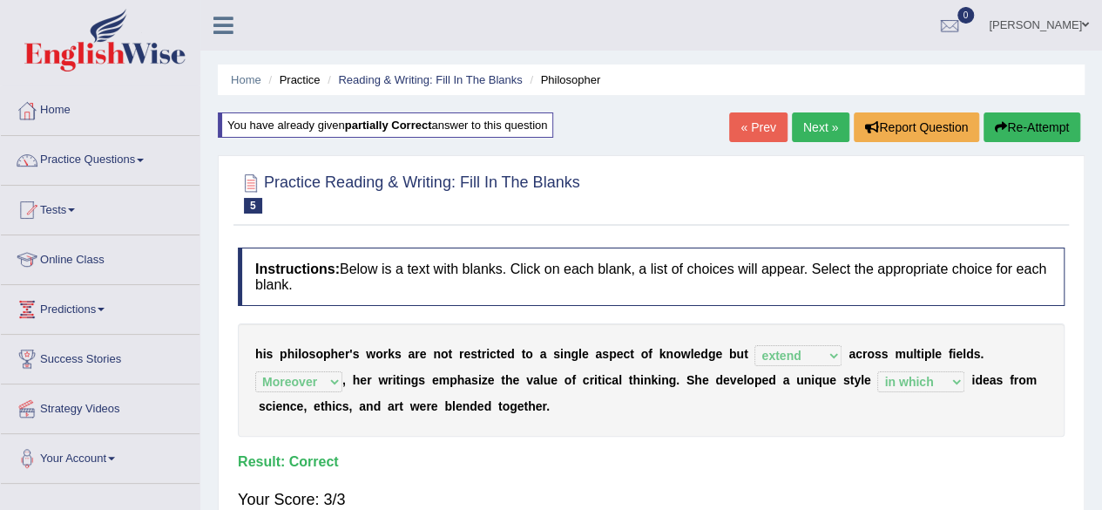
click at [814, 105] on div "Home Practice Reading & Writing: Fill In The Blanks Philosopher You have alread…" at bounding box center [650, 435] width 901 height 871
click at [815, 126] on link "Next »" at bounding box center [820, 127] width 57 height 30
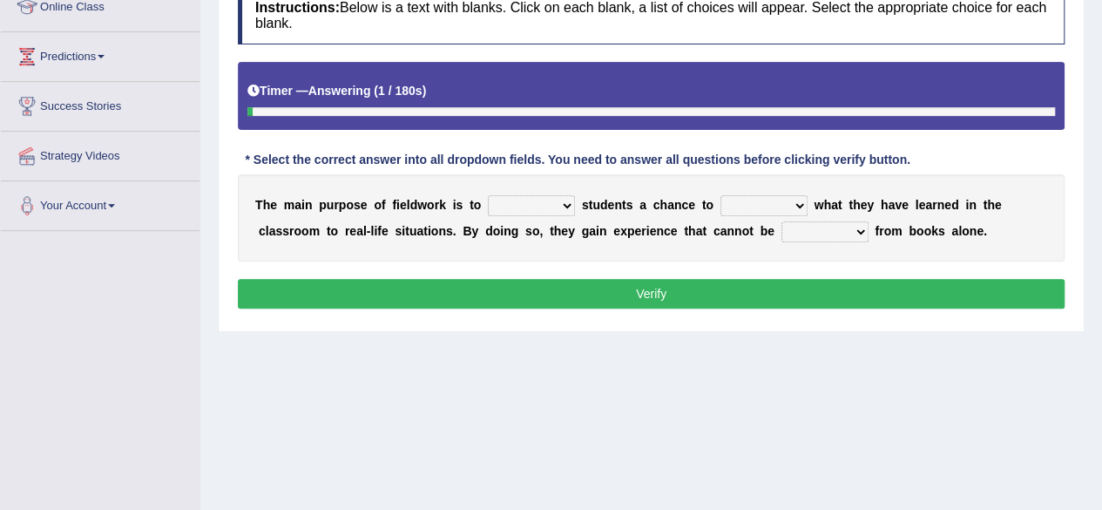
scroll to position [256, 0]
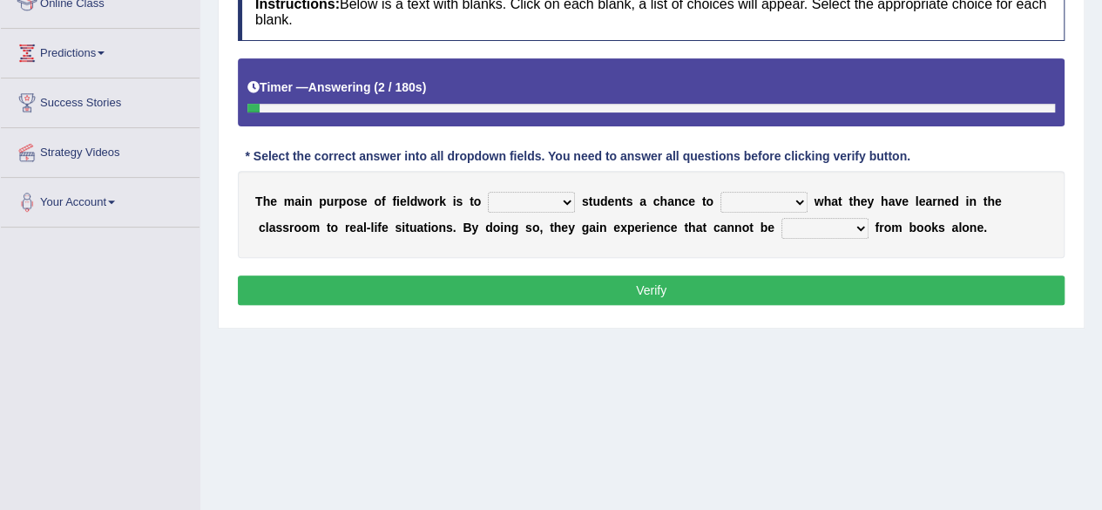
click at [522, 197] on select "resemble stow rave offer" at bounding box center [531, 202] width 87 height 21
select select "offer"
click at [488, 192] on select "resemble stow rave offer" at bounding box center [531, 202] width 87 height 21
click at [774, 200] on select "compare align apply dismount" at bounding box center [763, 202] width 87 height 21
select select "compare"
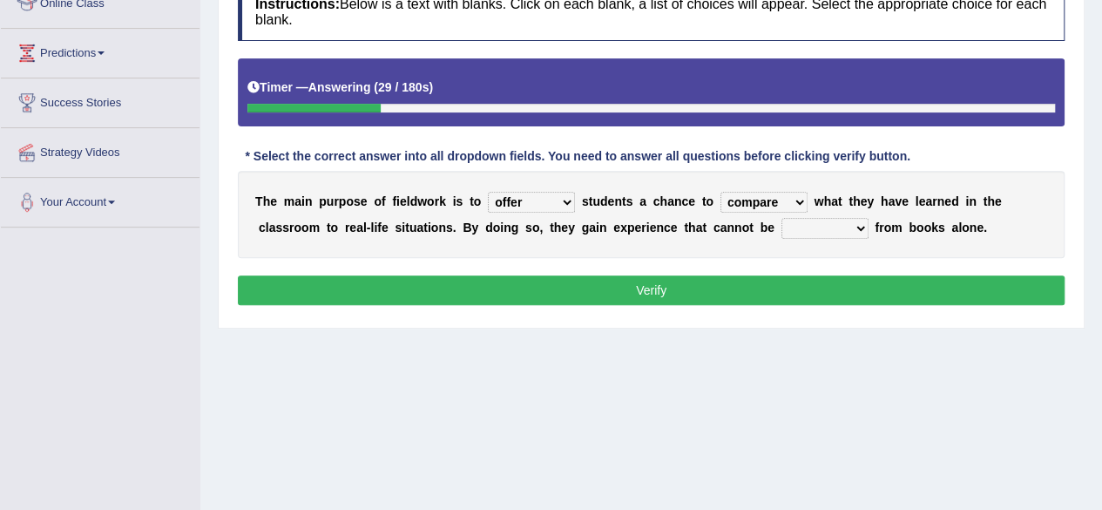
click at [720, 192] on select "compare align apply dismount" at bounding box center [763, 202] width 87 height 21
click at [820, 230] on select "originated prepared obtained touted" at bounding box center [824, 228] width 87 height 21
select select "obtained"
click at [781, 218] on select "originated prepared obtained touted" at bounding box center [824, 228] width 87 height 21
click at [819, 292] on button "Verify" at bounding box center [651, 290] width 827 height 30
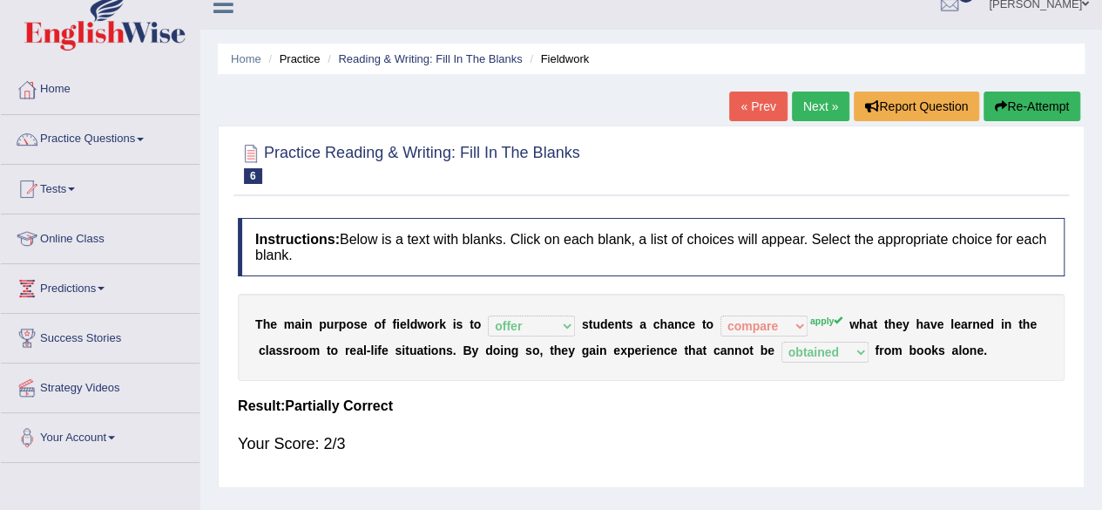
scroll to position [20, 0]
click at [1048, 106] on button "Re-Attempt" at bounding box center [1031, 107] width 97 height 30
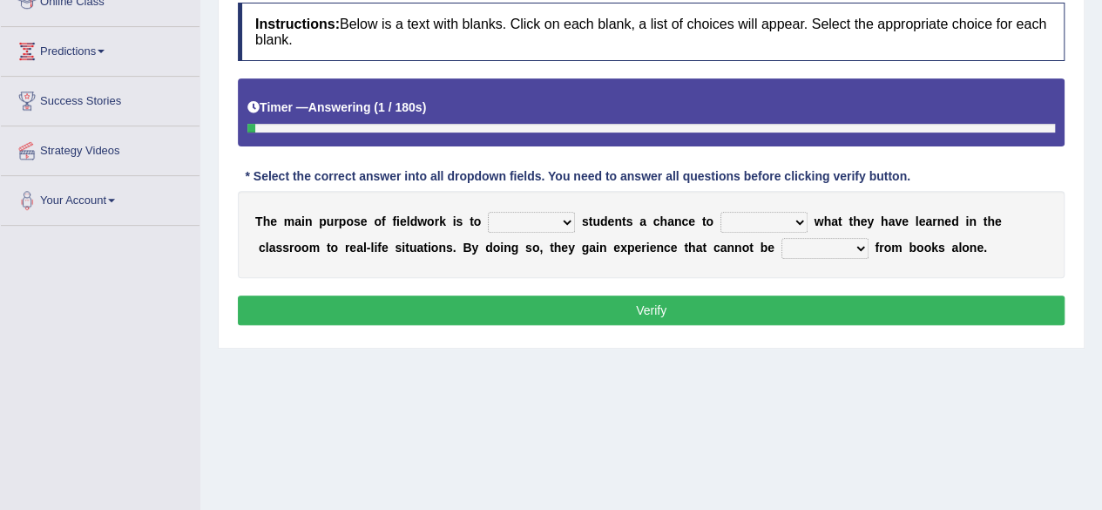
scroll to position [256, 0]
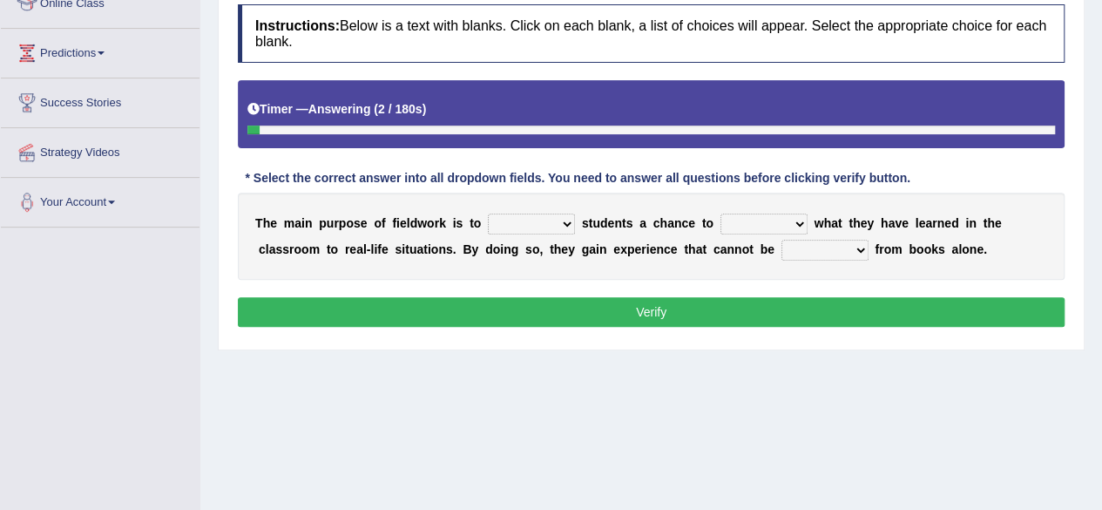
click at [534, 220] on select "resemble stow rave offer" at bounding box center [531, 223] width 87 height 21
select select "offer"
click at [488, 213] on select "resemble stow rave offer" at bounding box center [531, 223] width 87 height 21
click at [760, 225] on select "compare align apply dismount" at bounding box center [763, 223] width 87 height 21
select select "apply"
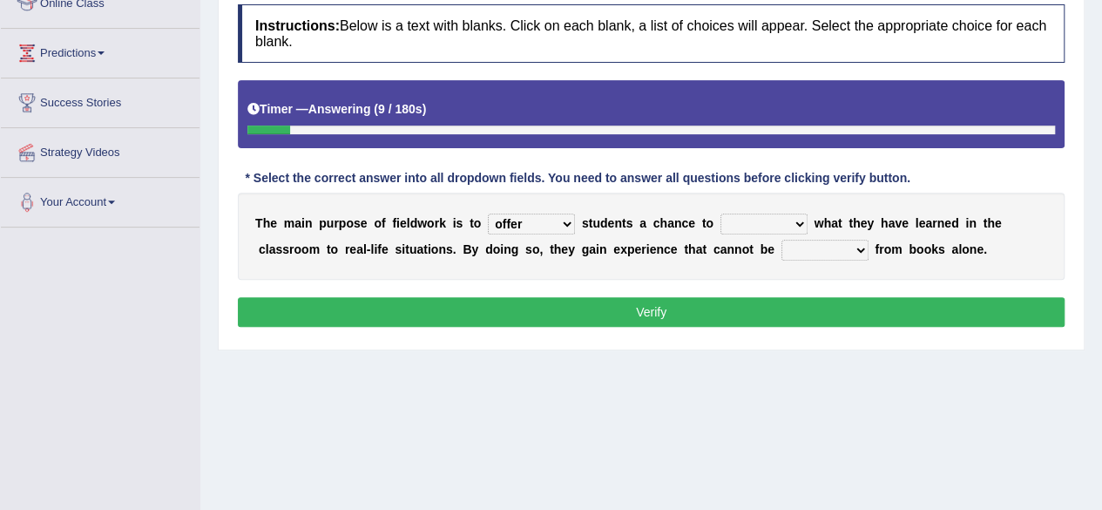
click at [720, 213] on select "compare align apply dismount" at bounding box center [763, 223] width 87 height 21
click at [840, 257] on select "originated prepared obtained touted" at bounding box center [824, 250] width 87 height 21
select select "obtained"
click at [781, 240] on select "originated prepared obtained touted" at bounding box center [824, 250] width 87 height 21
click at [780, 297] on button "Verify" at bounding box center [651, 312] width 827 height 30
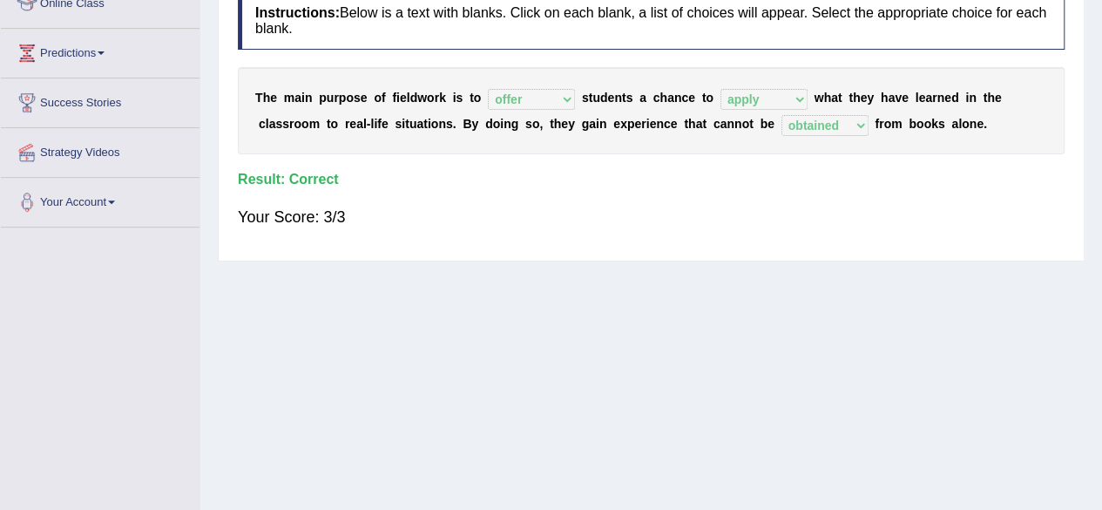
scroll to position [0, 0]
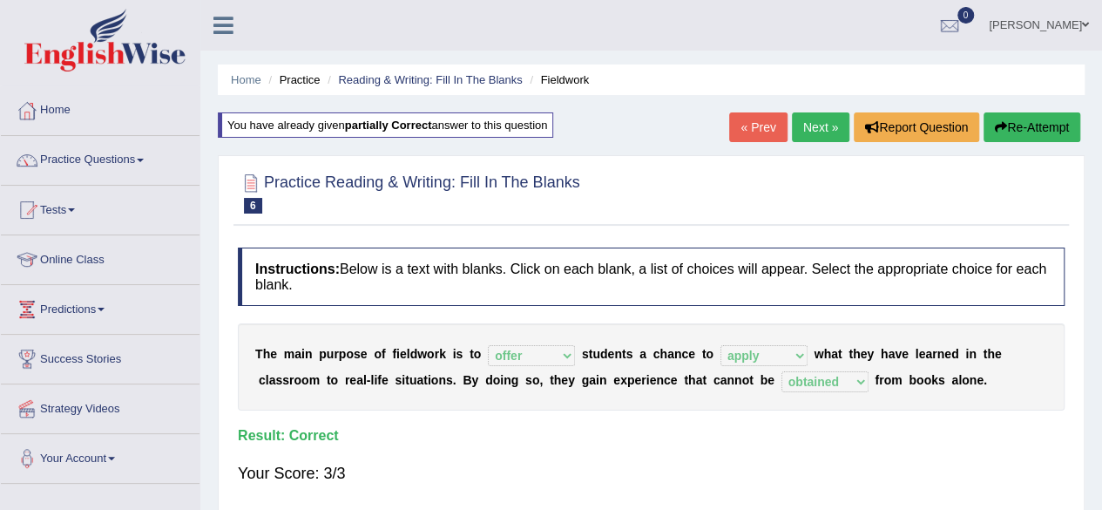
click at [835, 133] on link "Next »" at bounding box center [820, 127] width 57 height 30
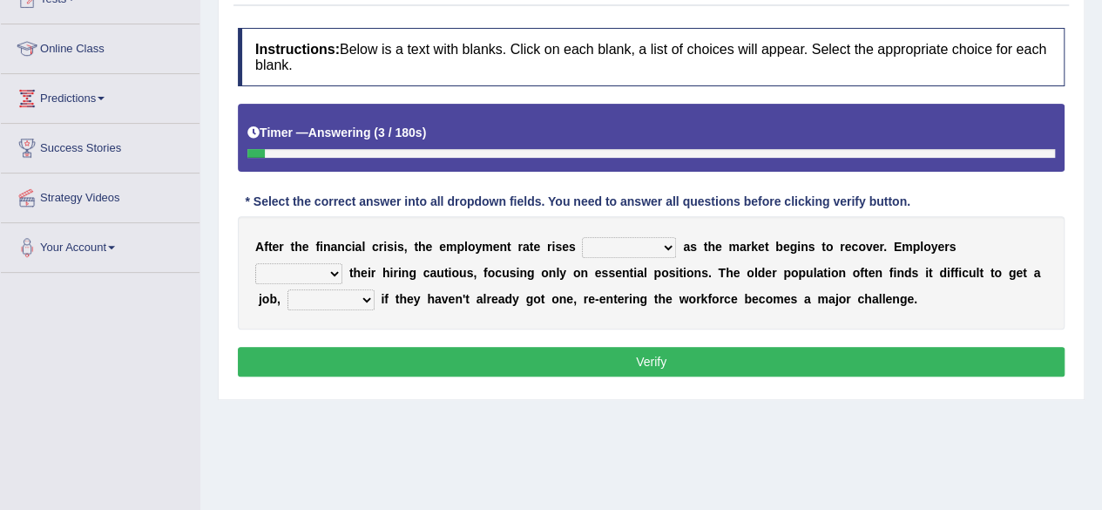
click at [625, 253] on select "normally conversely strenuously sharply" at bounding box center [629, 247] width 94 height 21
select select "sharply"
click at [582, 237] on select "normally conversely strenuously sharply" at bounding box center [629, 247] width 94 height 21
click at [303, 264] on select "keeping kept keep are kept" at bounding box center [298, 273] width 87 height 21
click at [255, 263] on select "keeping kept keep are kept" at bounding box center [298, 273] width 87 height 21
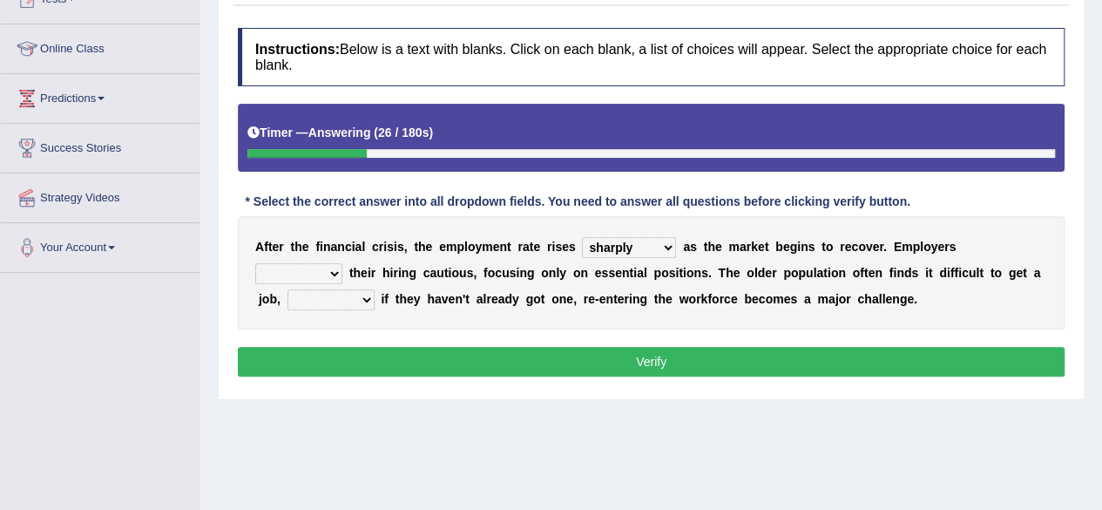
click at [317, 271] on select "keeping kept keep are kept" at bounding box center [298, 273] width 87 height 21
select select "keeping"
click at [255, 263] on select "keeping kept keep are kept" at bounding box center [298, 273] width 87 height 21
click at [343, 302] on select "although while then because" at bounding box center [330, 299] width 87 height 21
select select "although"
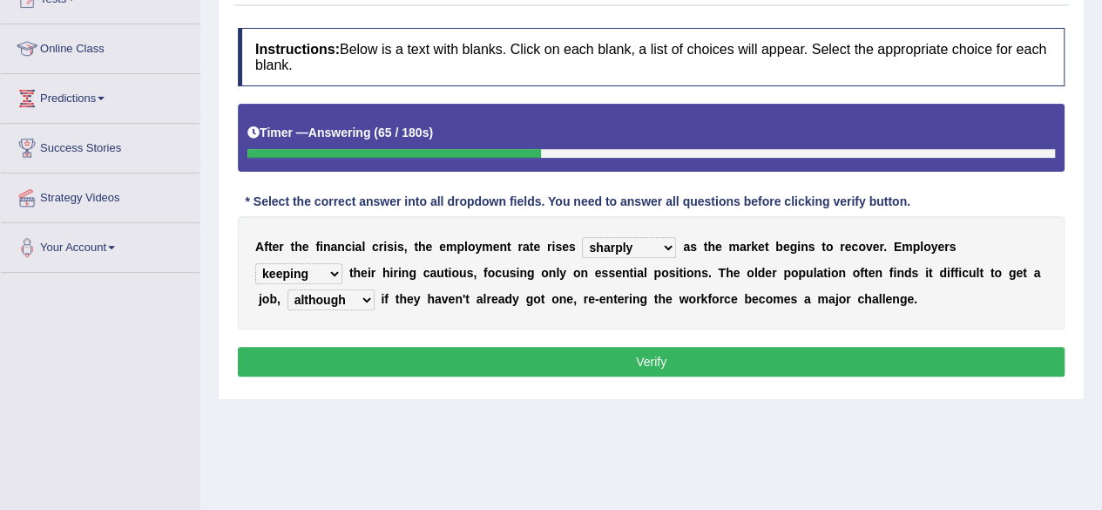
click at [287, 289] on select "although while then because" at bounding box center [330, 299] width 87 height 21
click at [350, 347] on button "Verify" at bounding box center [651, 362] width 827 height 30
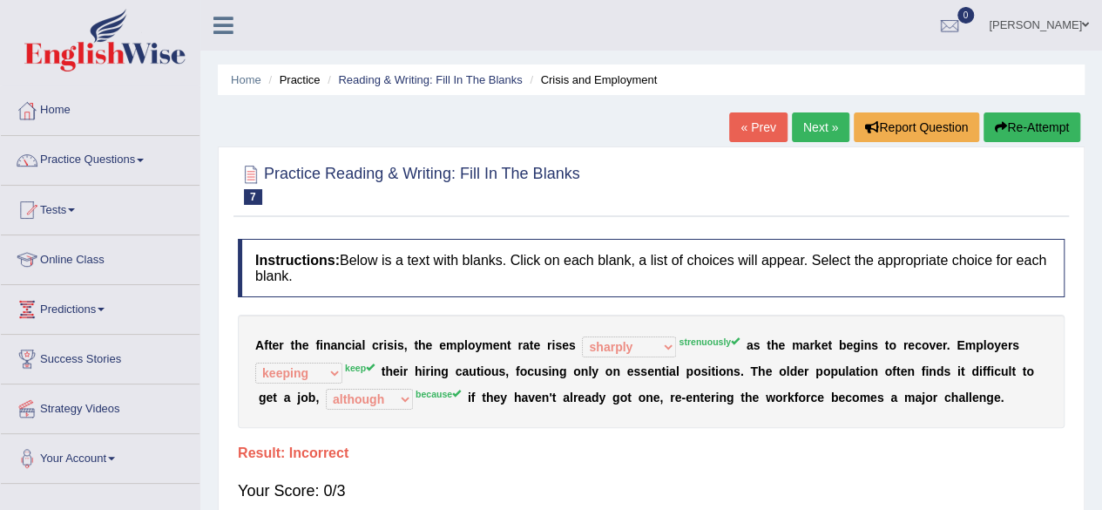
click at [1033, 136] on button "Re-Attempt" at bounding box center [1031, 127] width 97 height 30
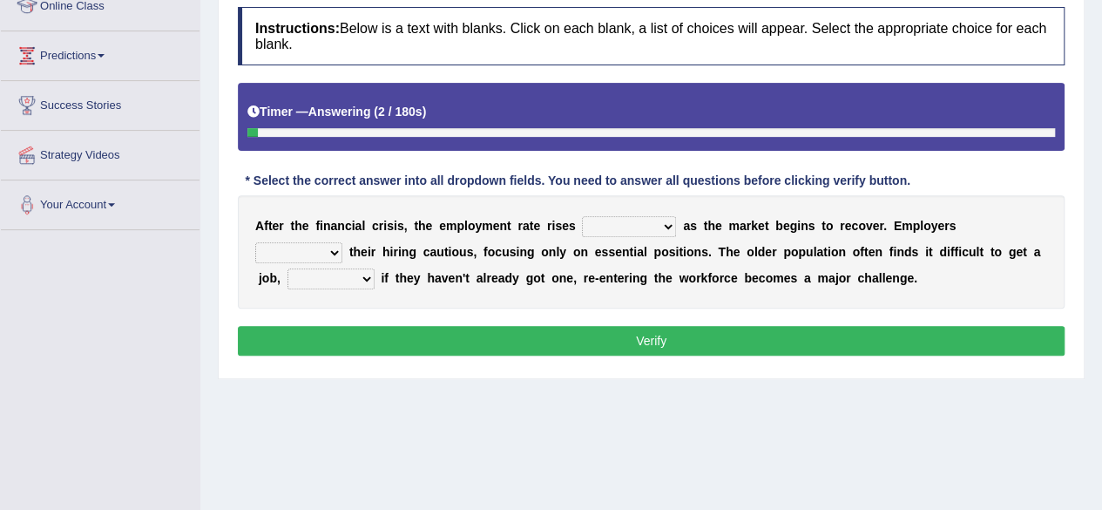
scroll to position [254, 0]
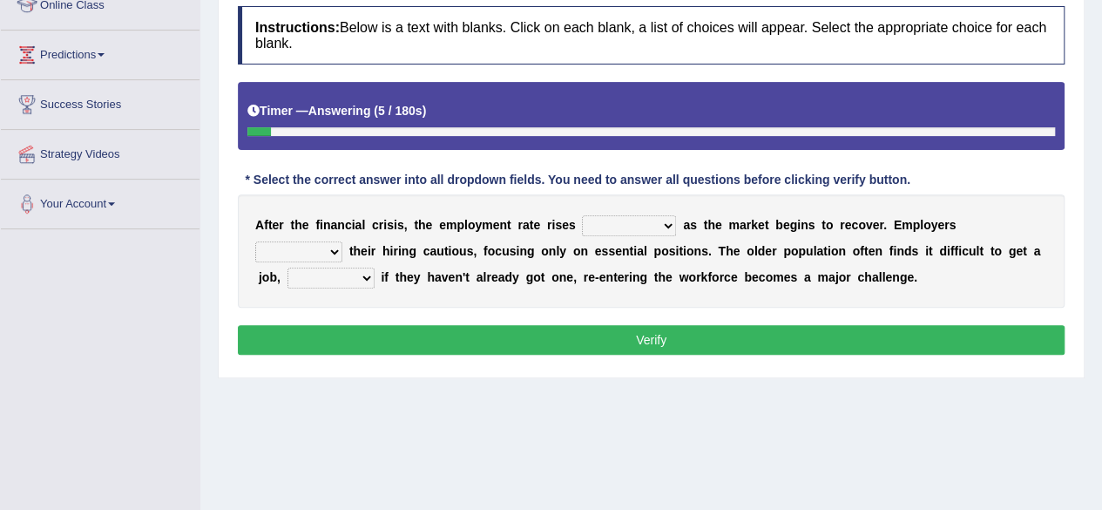
click at [603, 231] on select "normally conversely strenuously sharply" at bounding box center [629, 225] width 94 height 21
click at [496, 15] on h4 "Instructions: Below is a text with blanks. Click on each blank, a list of choic…" at bounding box center [651, 35] width 827 height 58
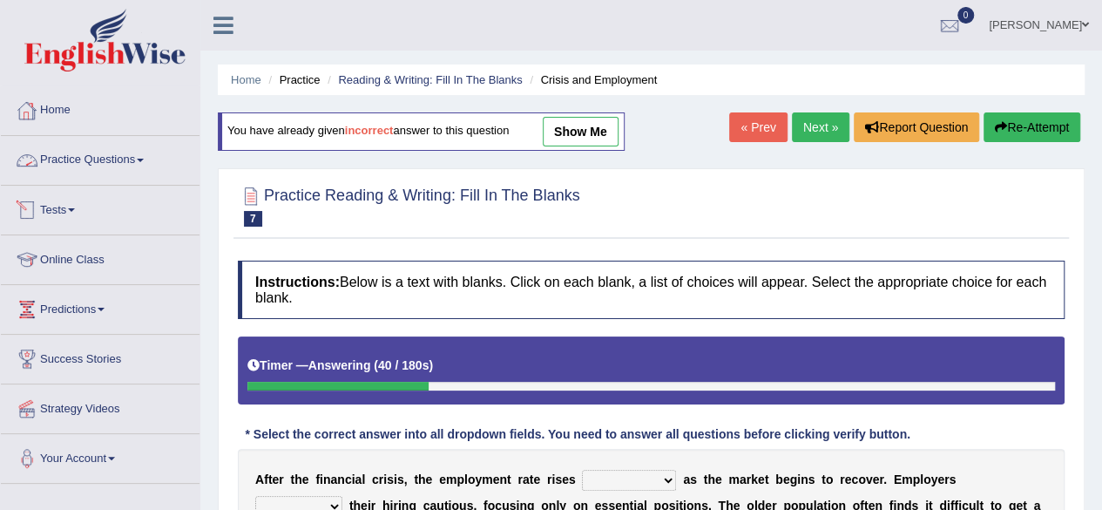
click at [87, 172] on link "Practice Questions" at bounding box center [100, 158] width 199 height 44
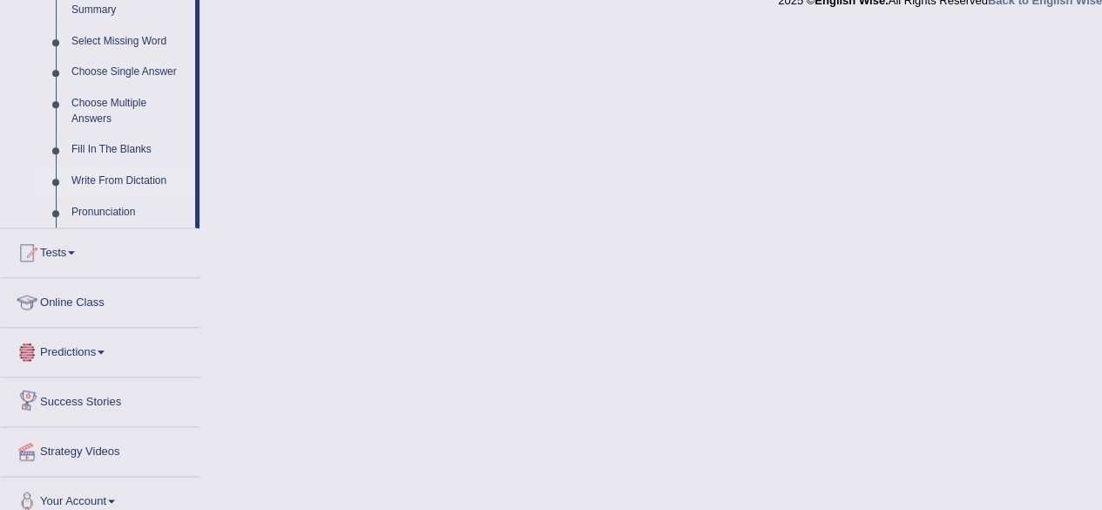
scroll to position [887, 0]
click at [102, 177] on link "Write From Dictation" at bounding box center [130, 181] width 132 height 31
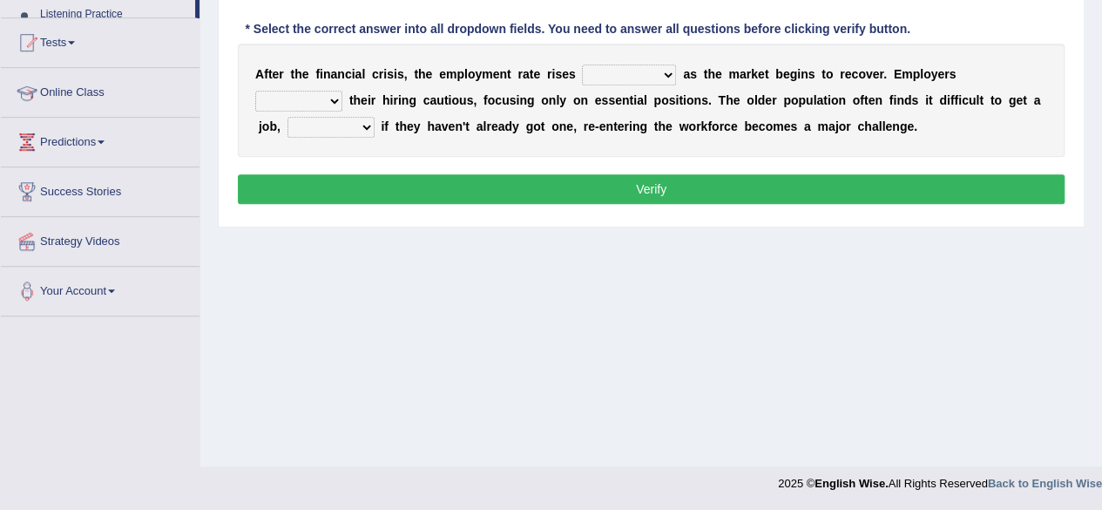
scroll to position [226, 0]
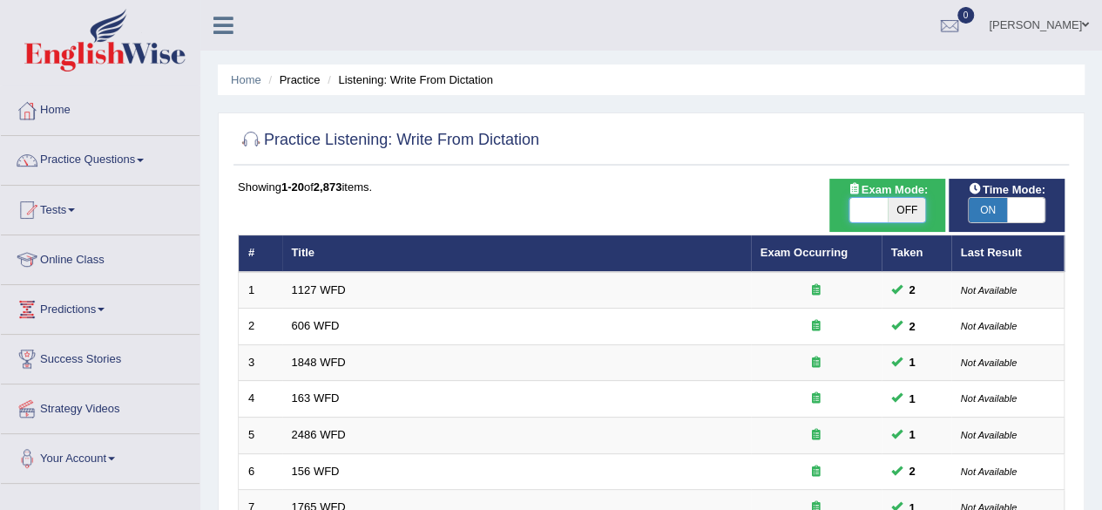
click at [880, 203] on span at bounding box center [868, 210] width 38 height 24
checkbox input "true"
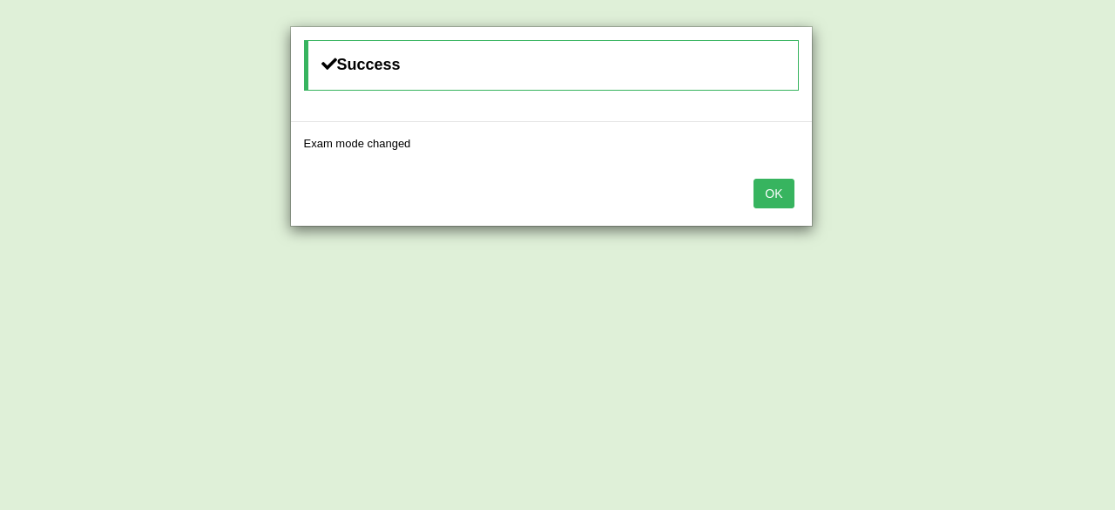
click at [791, 195] on button "OK" at bounding box center [773, 194] width 40 height 30
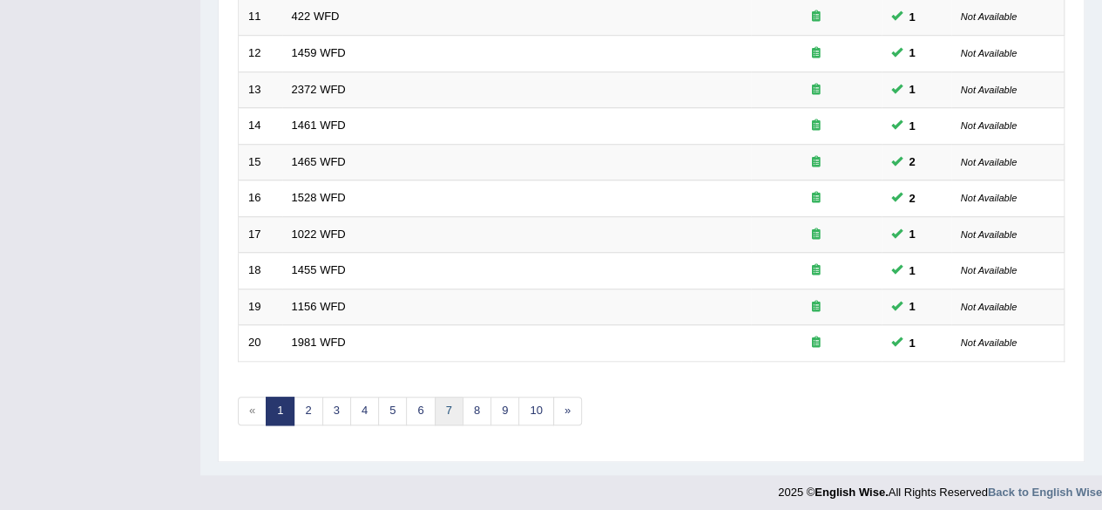
click at [438, 401] on link "7" at bounding box center [449, 410] width 29 height 29
click at [474, 403] on link "9" at bounding box center [477, 410] width 29 height 29
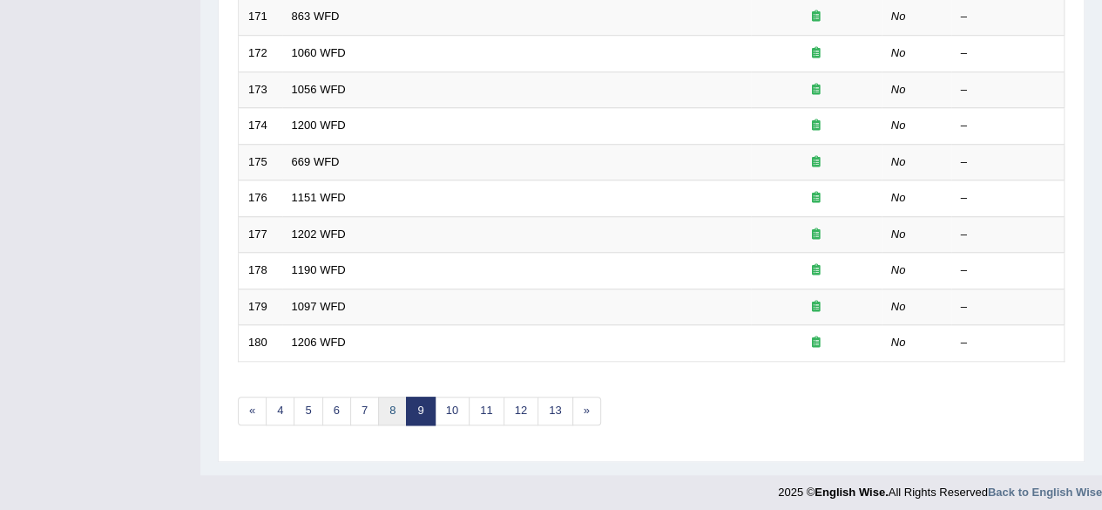
click at [381, 403] on link "8" at bounding box center [392, 410] width 29 height 29
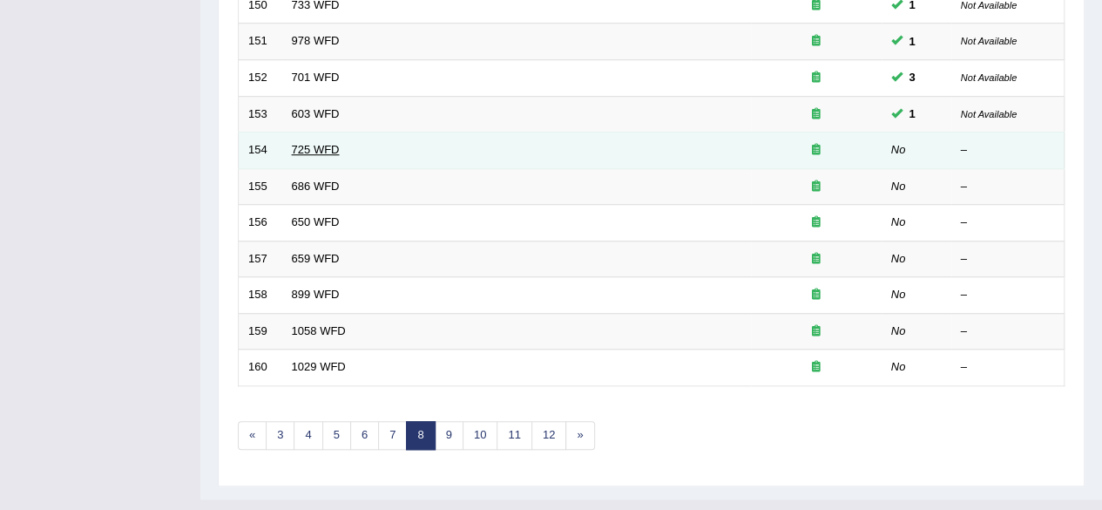
click at [329, 143] on link "725 WFD" at bounding box center [316, 149] width 48 height 13
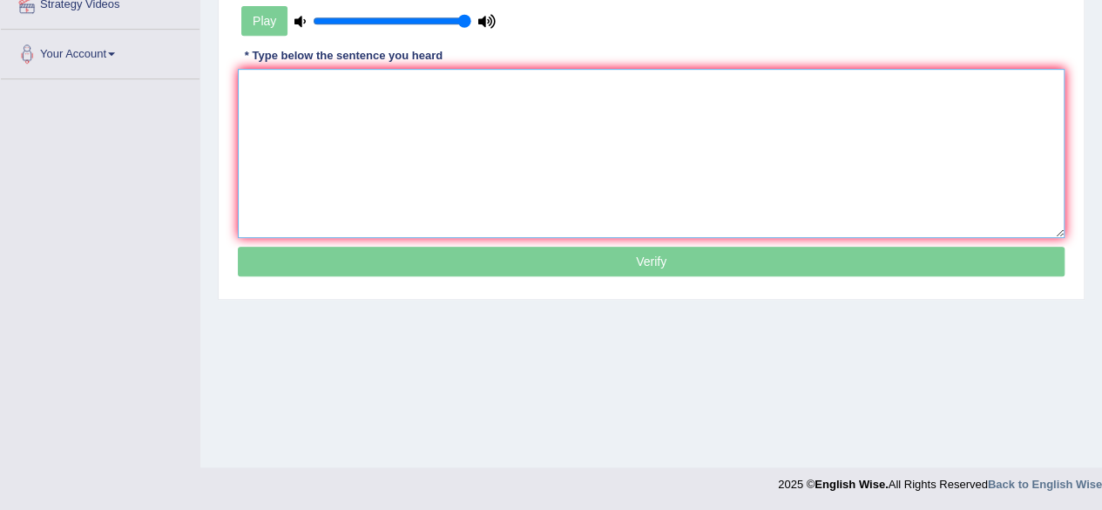
click at [376, 169] on textarea at bounding box center [651, 153] width 827 height 169
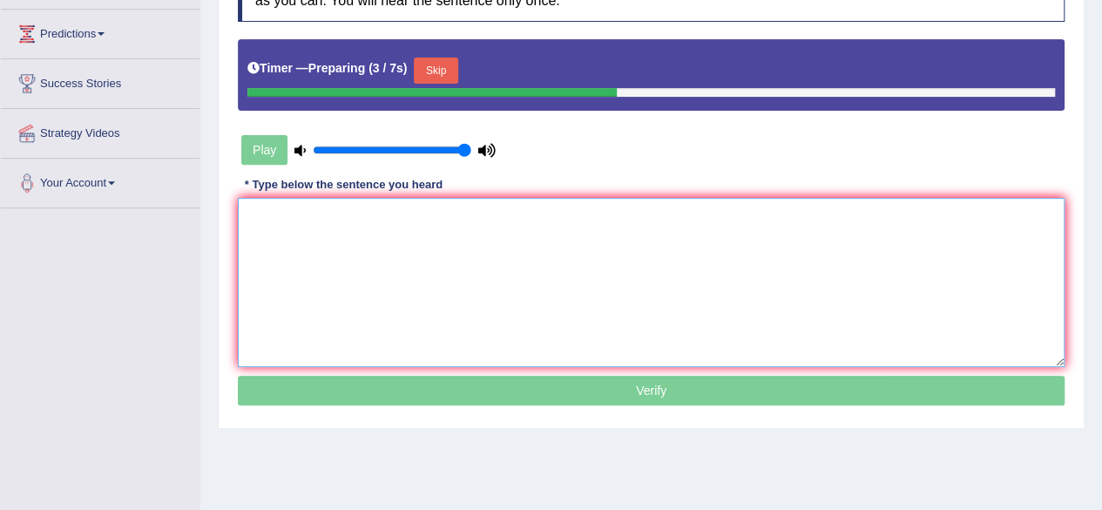
scroll to position [273, 0]
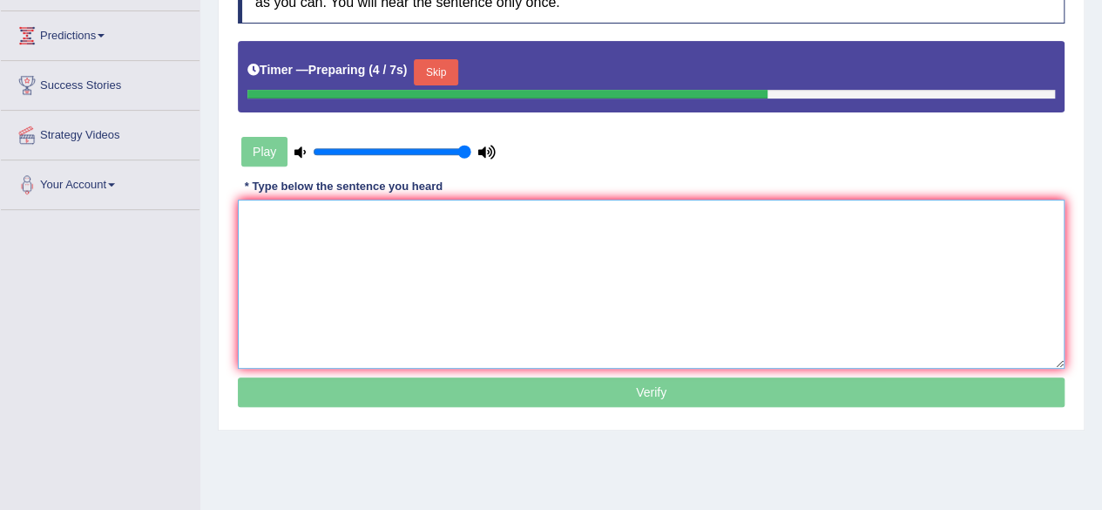
click at [444, 213] on textarea at bounding box center [651, 283] width 827 height 169
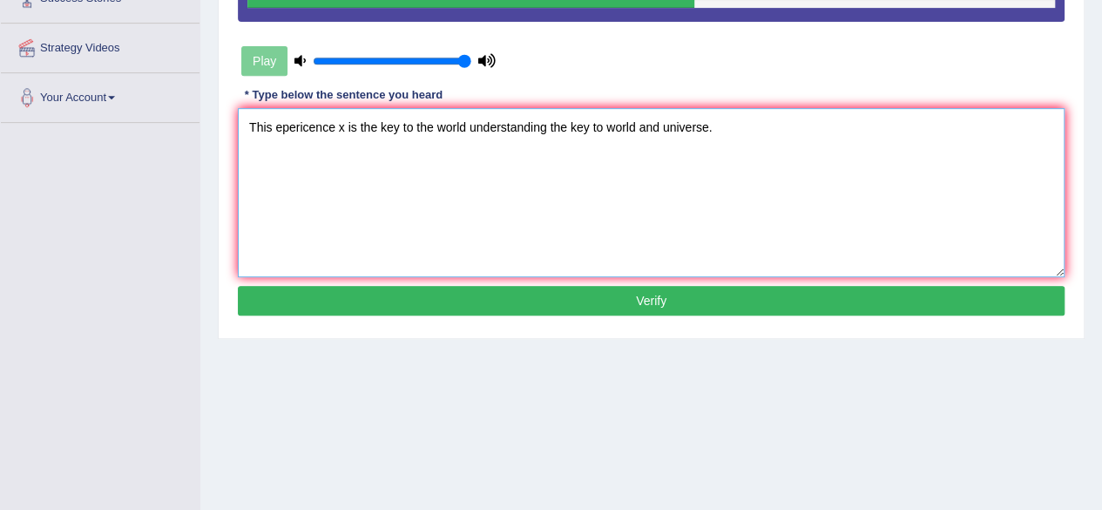
scroll to position [361, 0]
type textarea "This epericence x is the key to the world understanding the key to world and un…"
drag, startPoint x: 580, startPoint y: 279, endPoint x: 556, endPoint y: 302, distance: 33.9
click at [556, 302] on div "Instructions: You will hear a sentence. Type the sentence in the box below exac…" at bounding box center [650, 99] width 835 height 460
click at [556, 302] on button "Verify" at bounding box center [651, 301] width 827 height 30
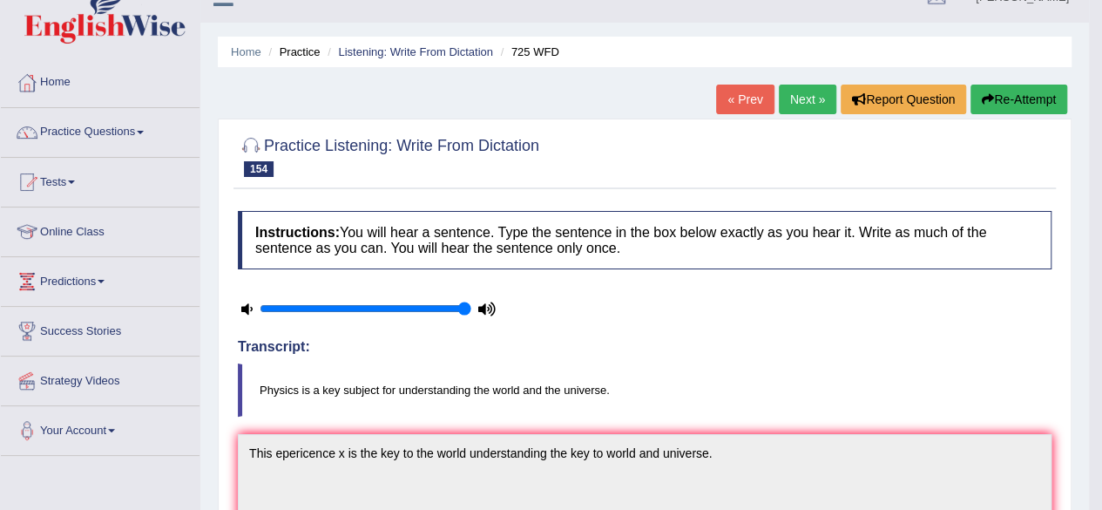
scroll to position [0, 0]
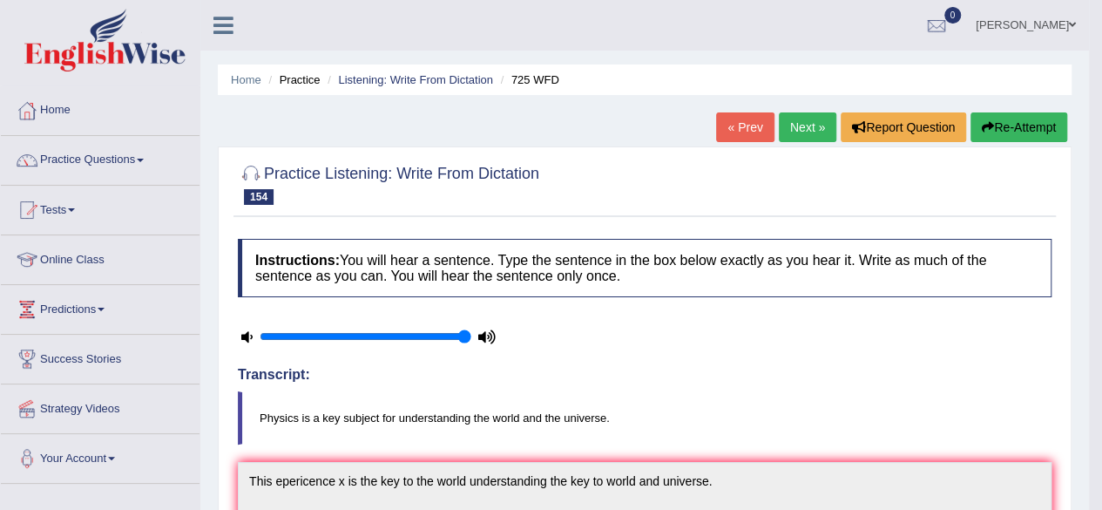
click at [787, 133] on link "Next »" at bounding box center [807, 127] width 57 height 30
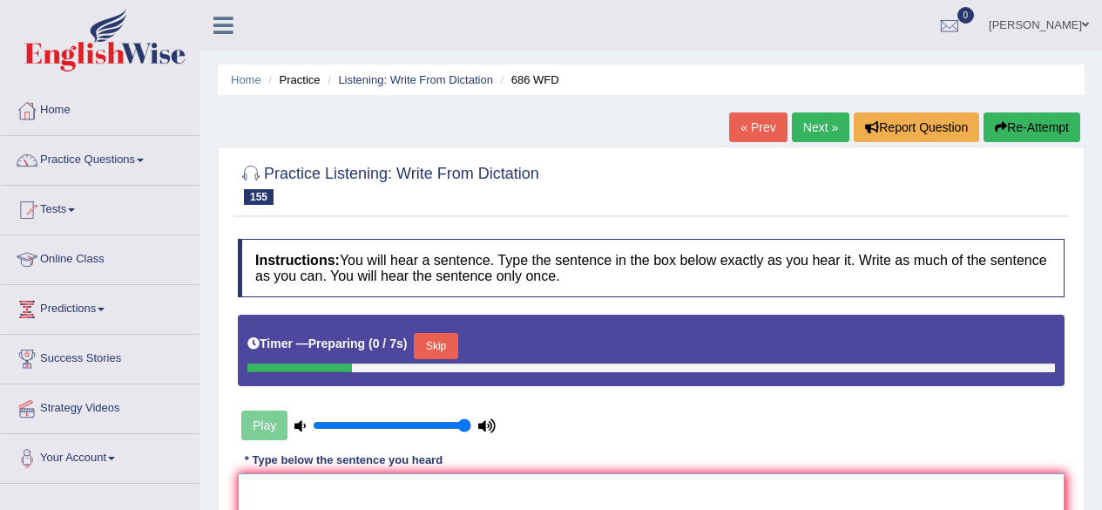
scroll to position [105, 0]
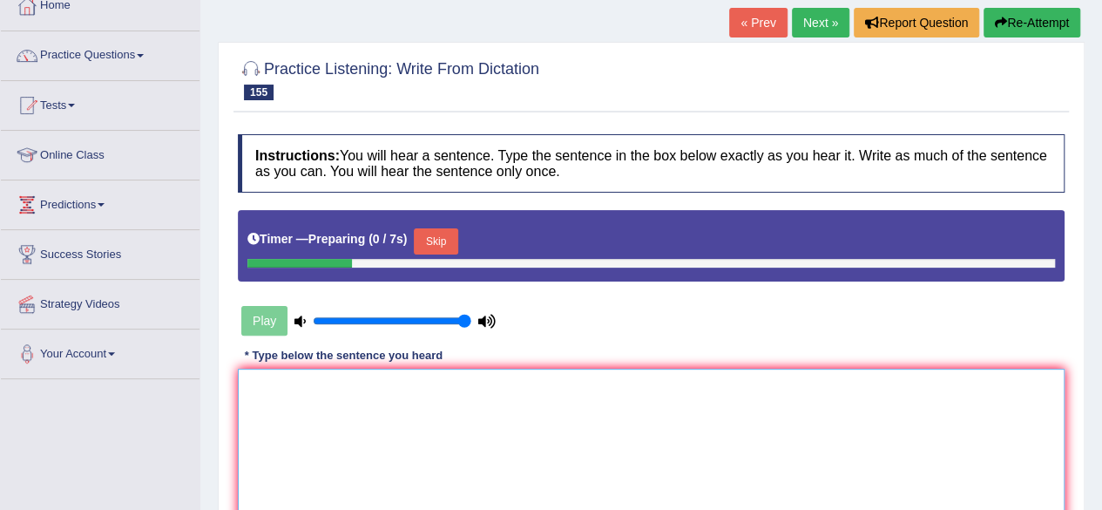
click at [416, 438] on textarea at bounding box center [651, 452] width 827 height 169
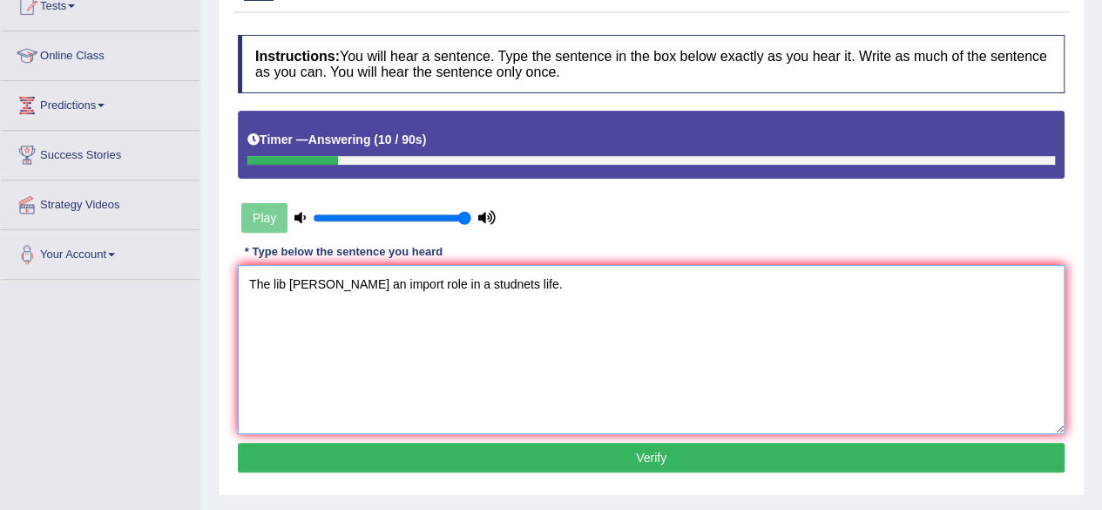
scroll to position [202, 0]
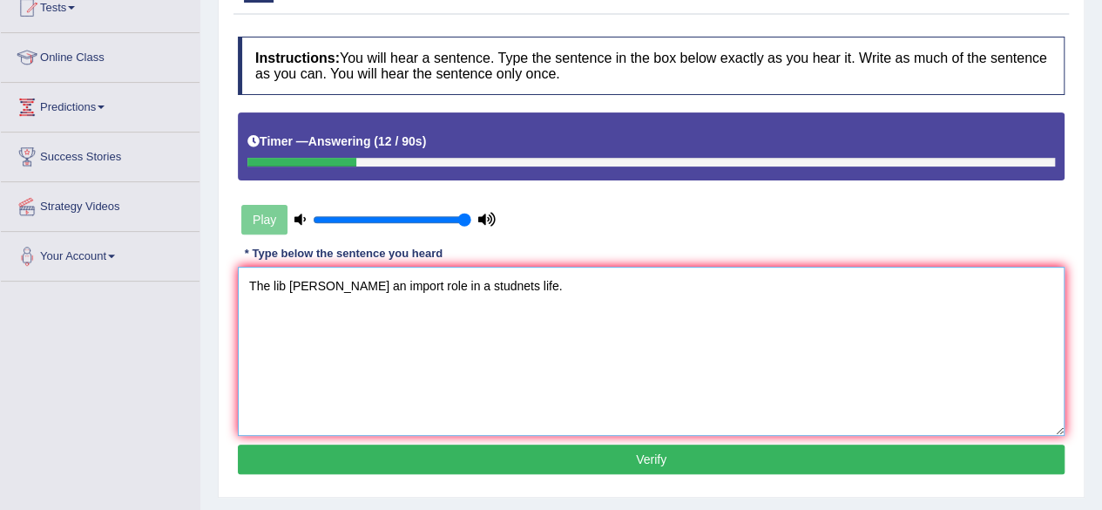
click at [287, 281] on textarea "The lib [PERSON_NAME] an import role in a studnets life." at bounding box center [651, 351] width 827 height 169
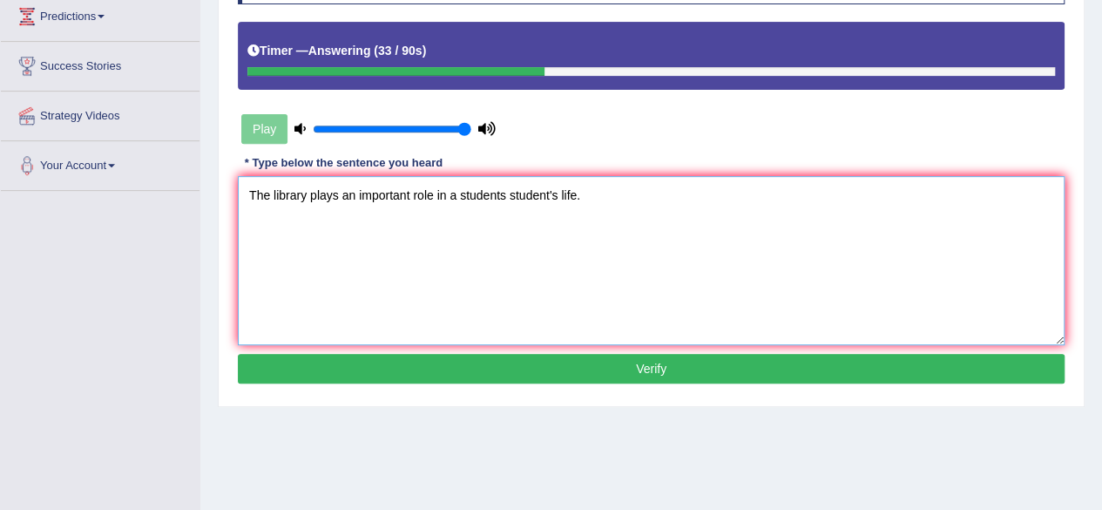
scroll to position [294, 0]
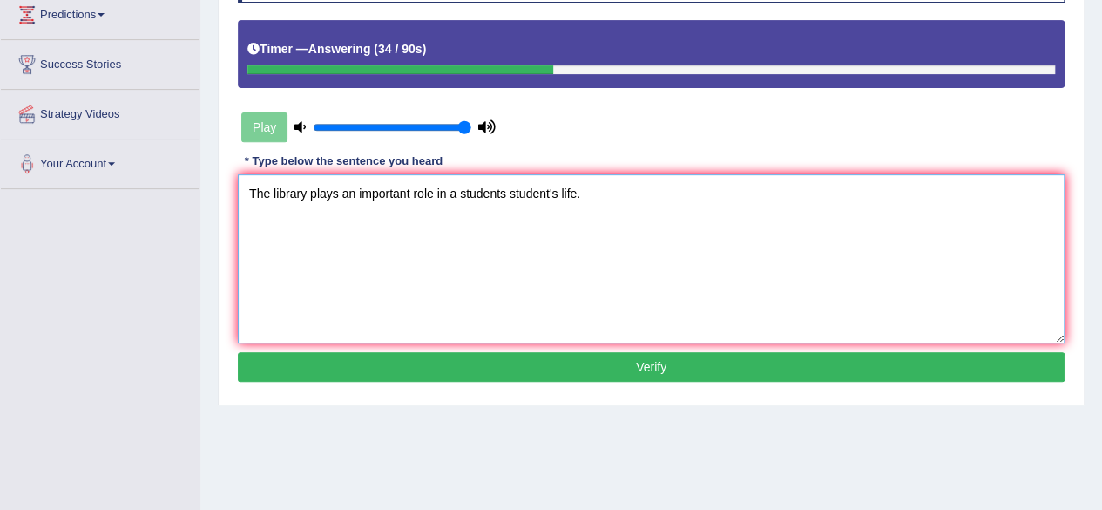
type textarea "The library plays an important role in a students student's life."
click at [511, 352] on button "Verify" at bounding box center [651, 367] width 827 height 30
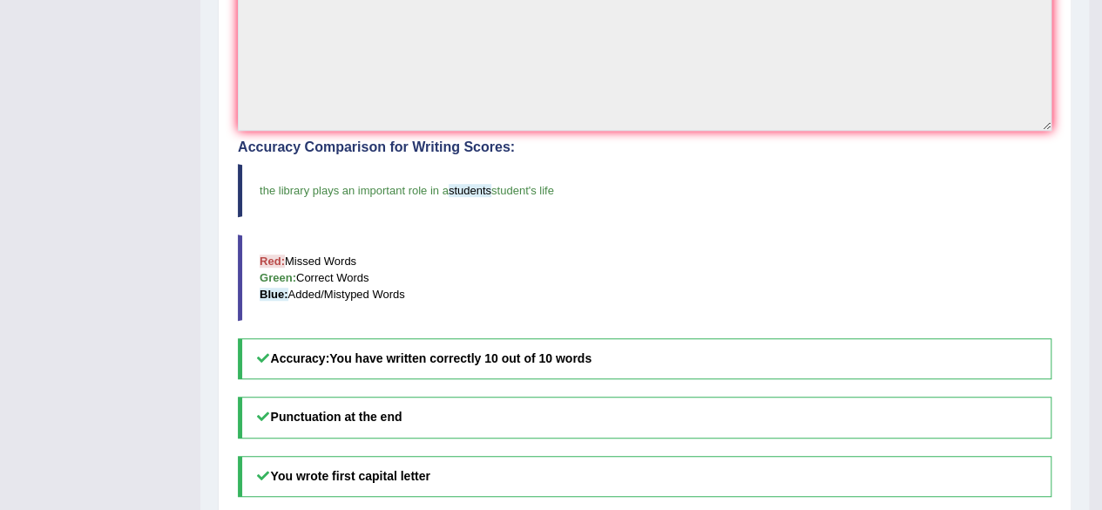
scroll to position [0, 0]
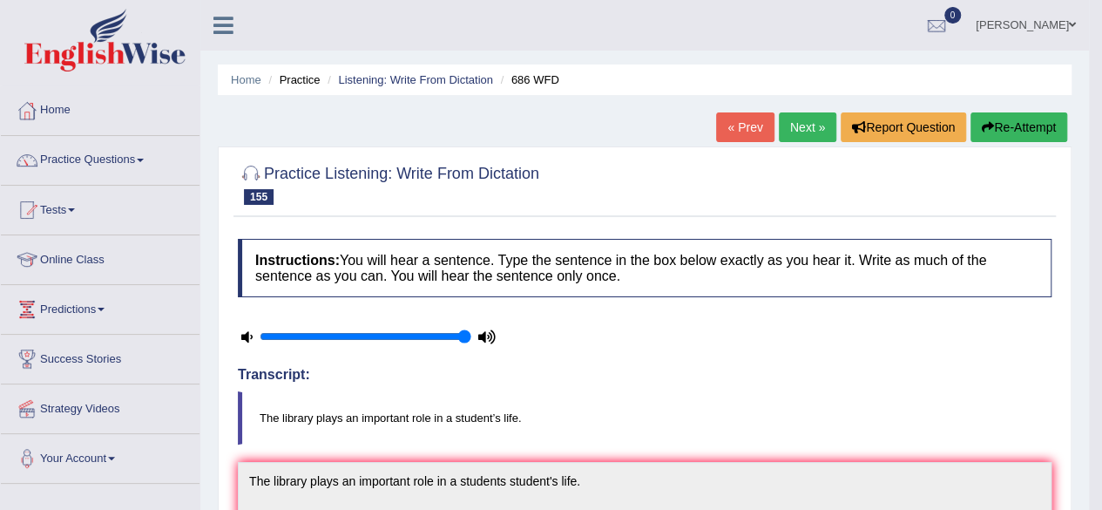
click at [787, 138] on link "Next »" at bounding box center [807, 127] width 57 height 30
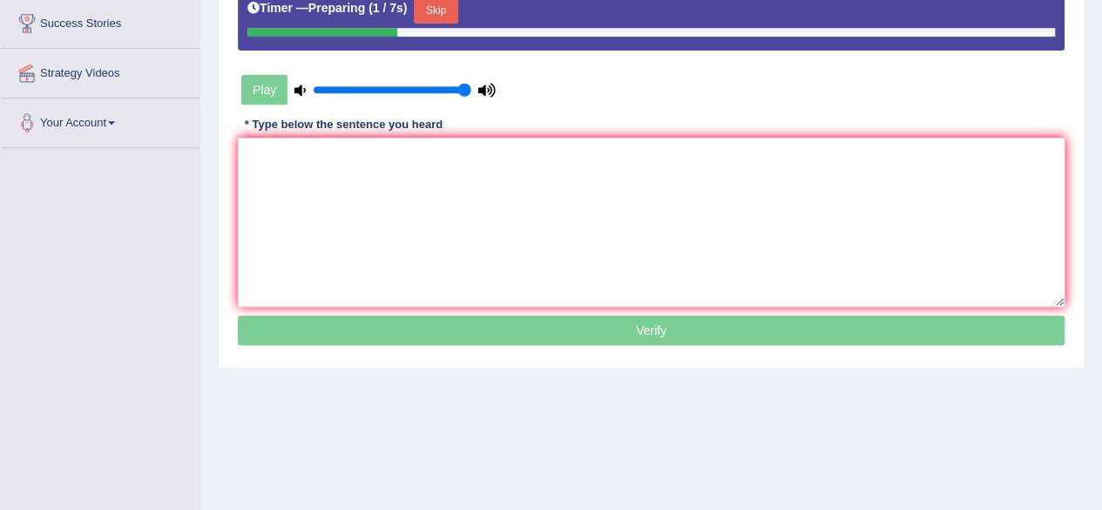
scroll to position [336, 0]
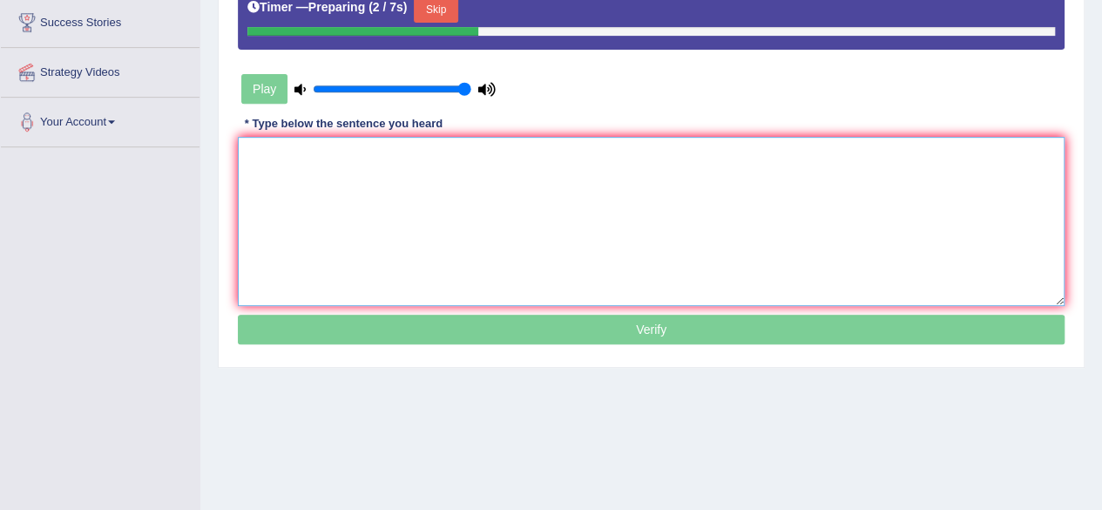
click at [639, 192] on textarea at bounding box center [651, 221] width 827 height 169
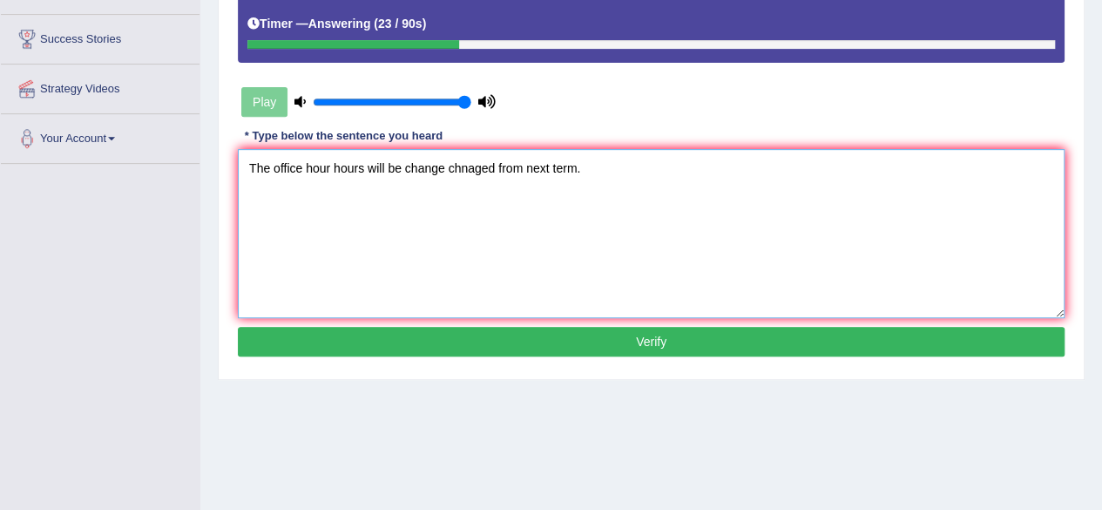
scroll to position [331, 0]
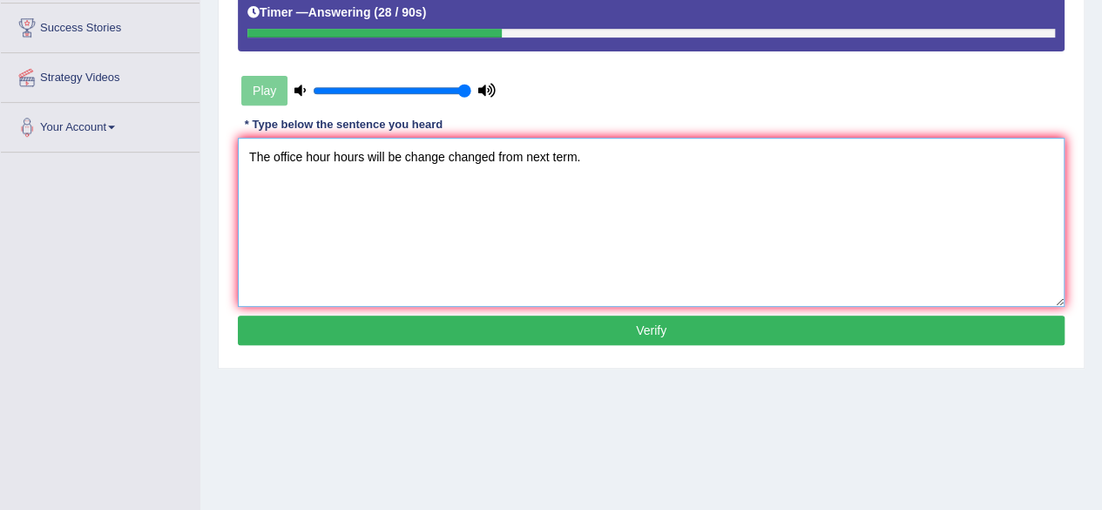
type textarea "The office hour hours will be change changed from next term."
click at [516, 322] on button "Verify" at bounding box center [651, 330] width 827 height 30
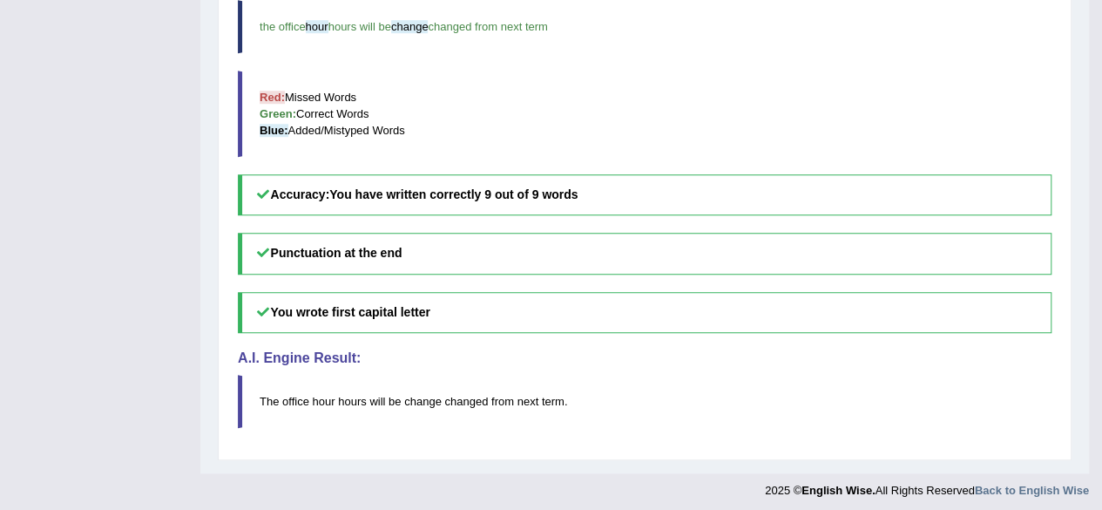
scroll to position [0, 0]
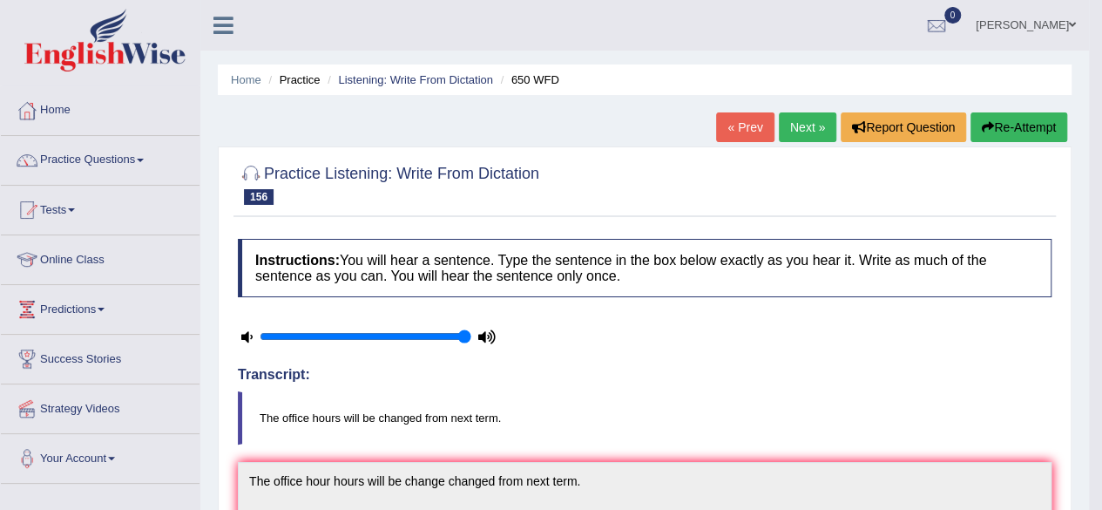
click at [799, 119] on link "Next »" at bounding box center [807, 127] width 57 height 30
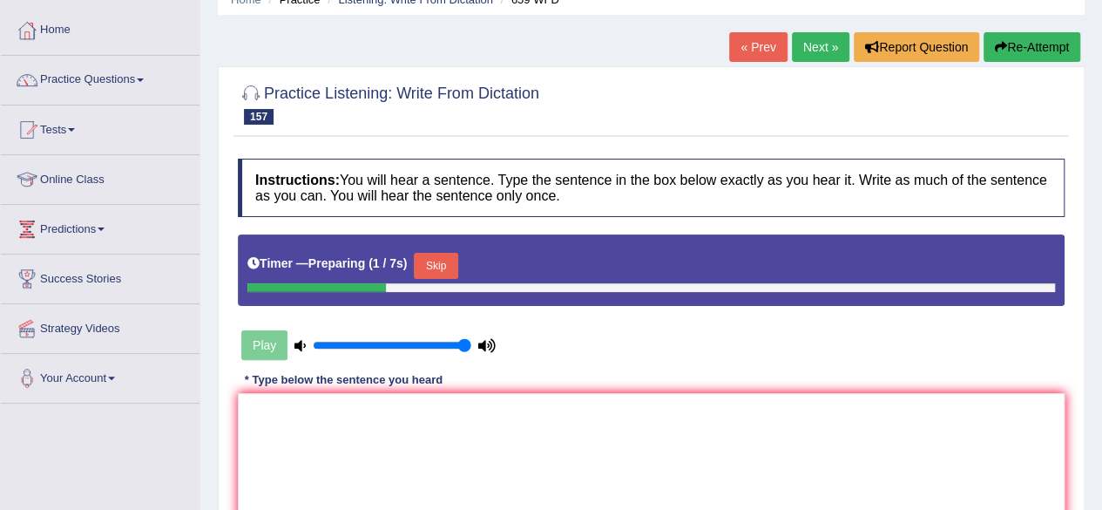
scroll to position [80, 0]
click at [477, 483] on textarea at bounding box center [651, 477] width 827 height 169
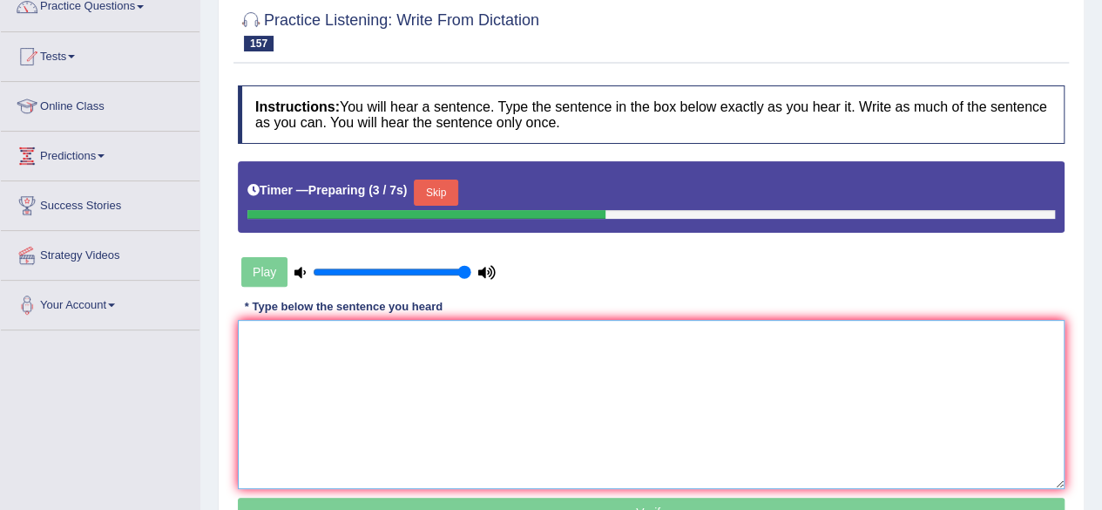
scroll to position [154, 0]
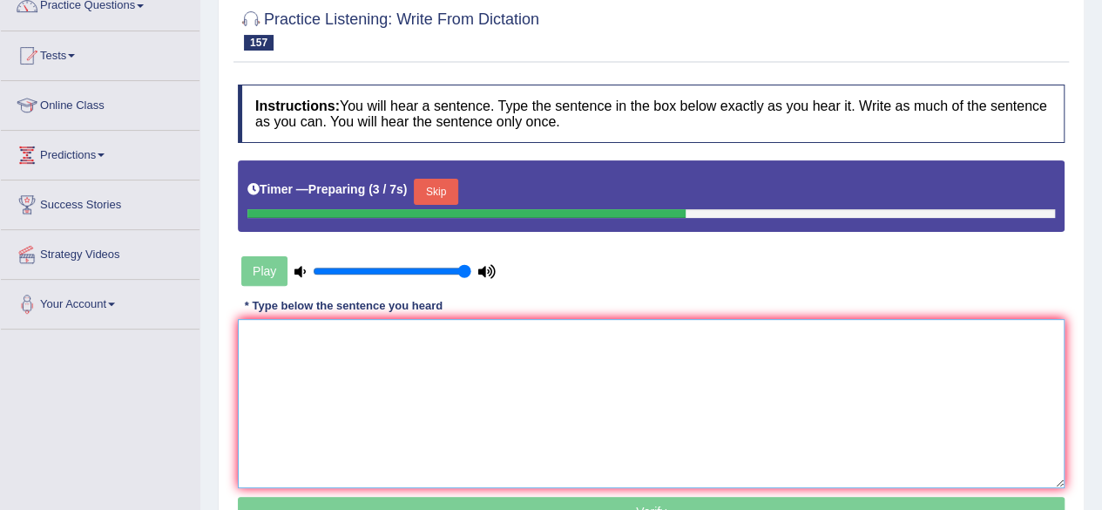
click at [516, 408] on textarea at bounding box center [651, 403] width 827 height 169
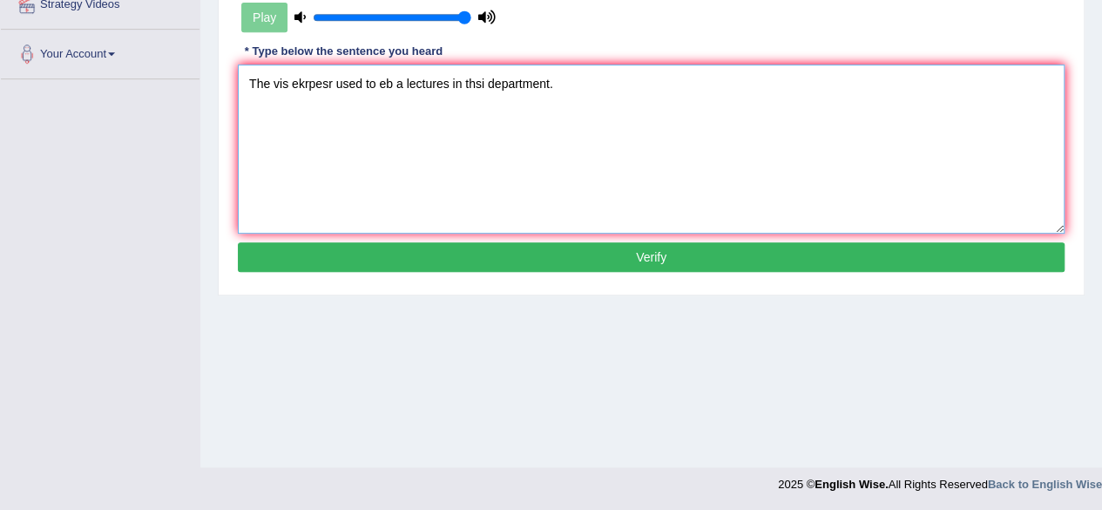
scroll to position [96, 0]
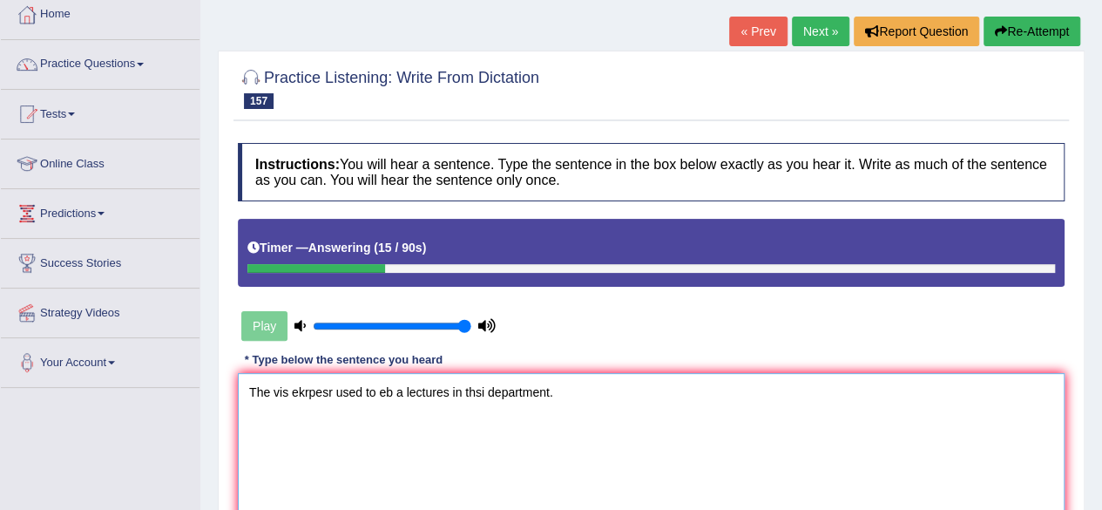
click at [287, 395] on textarea "The vis ekrpesr used to eb a lectures in thsi department." at bounding box center [651, 457] width 827 height 169
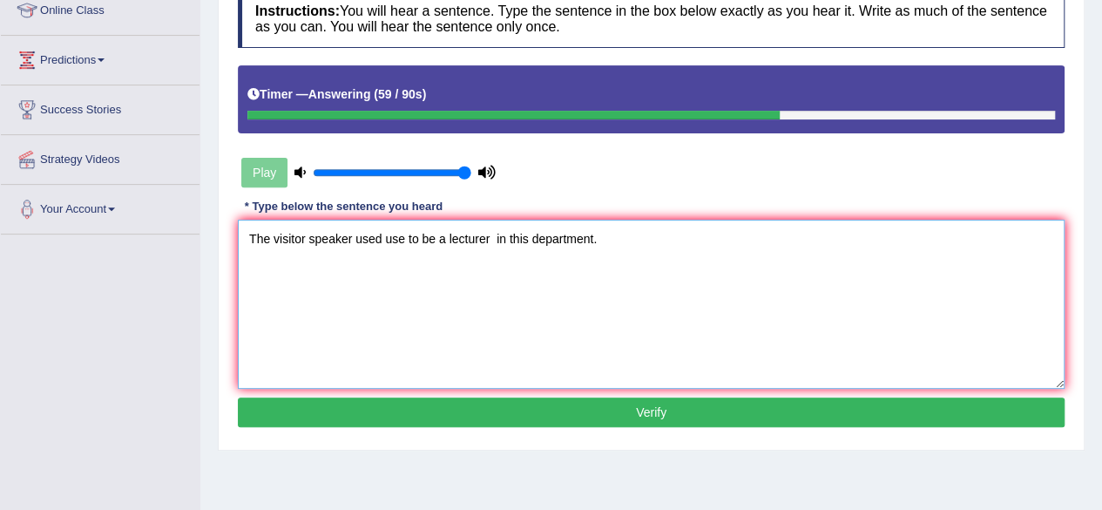
scroll to position [250, 0]
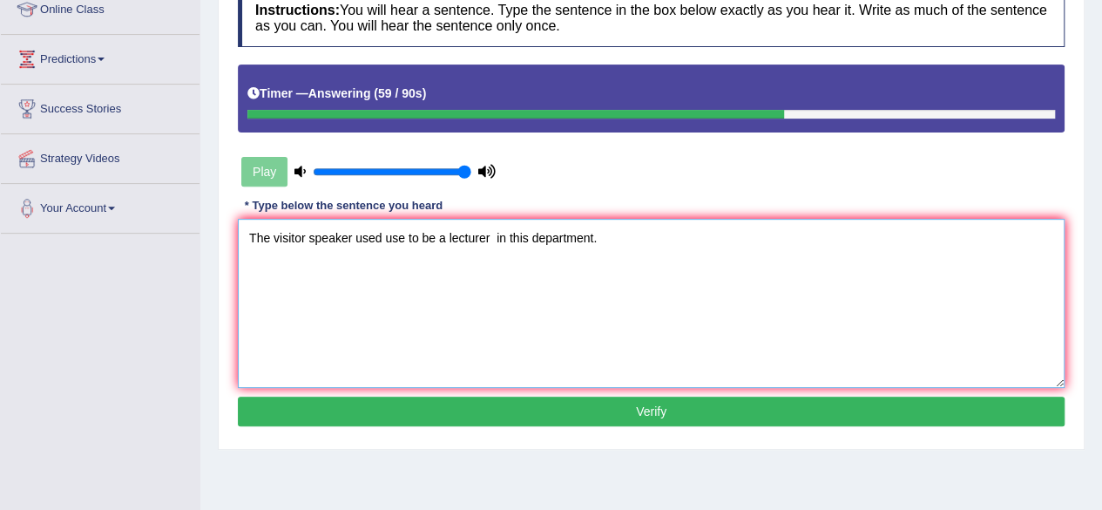
type textarea "The visitor speaker used use to be a lecturer in this department."
click at [324, 410] on button "Verify" at bounding box center [651, 411] width 827 height 30
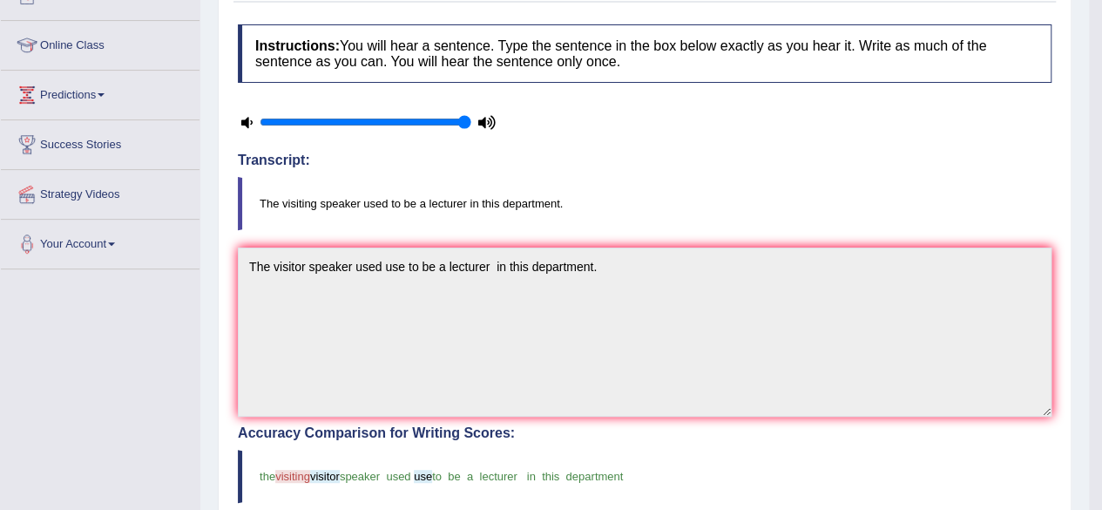
scroll to position [0, 0]
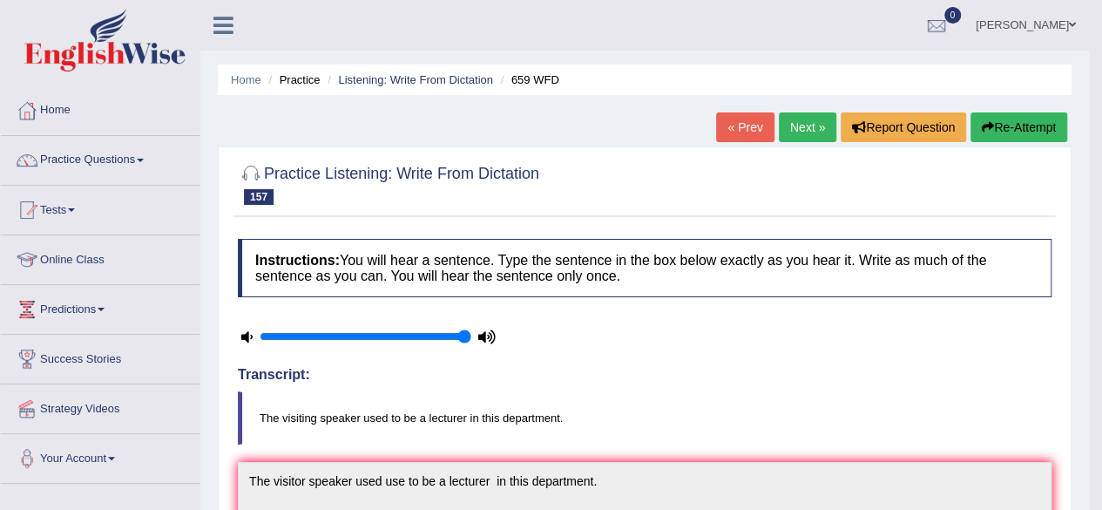
click at [787, 123] on link "Next »" at bounding box center [807, 127] width 57 height 30
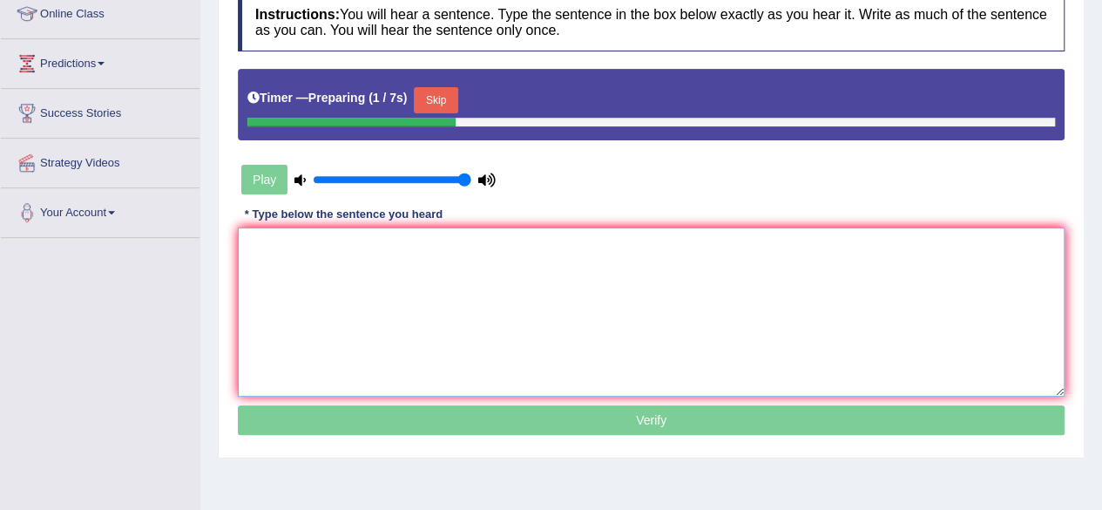
click at [465, 286] on textarea at bounding box center [651, 311] width 827 height 169
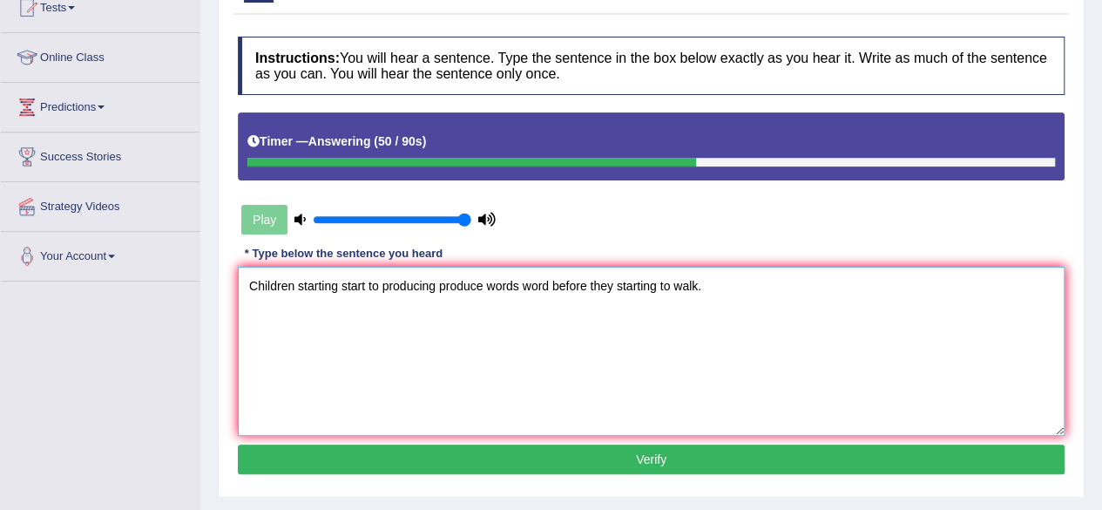
scroll to position [205, 0]
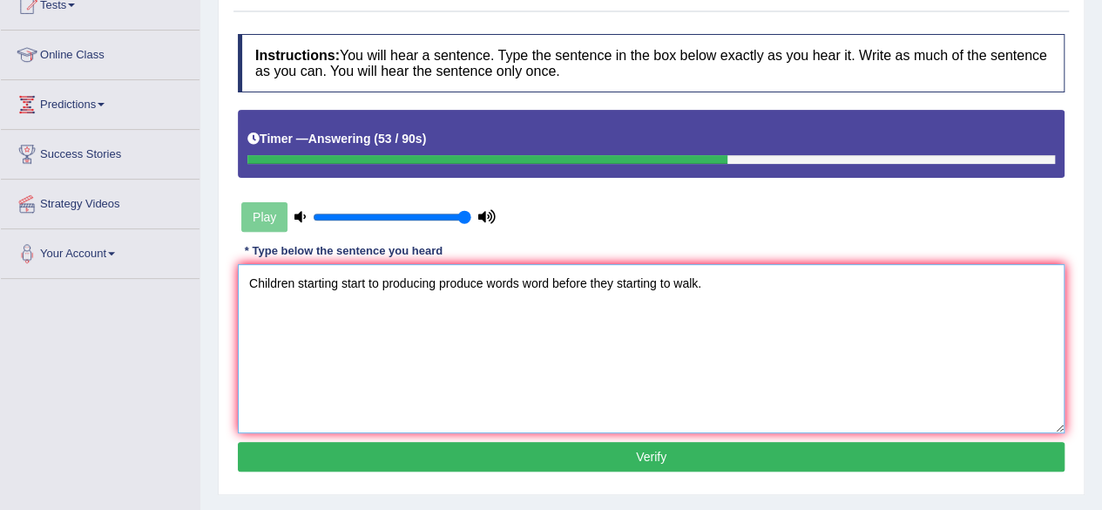
click at [654, 285] on textarea "Children starting start to producing produce words word before they starting to…" at bounding box center [651, 348] width 827 height 169
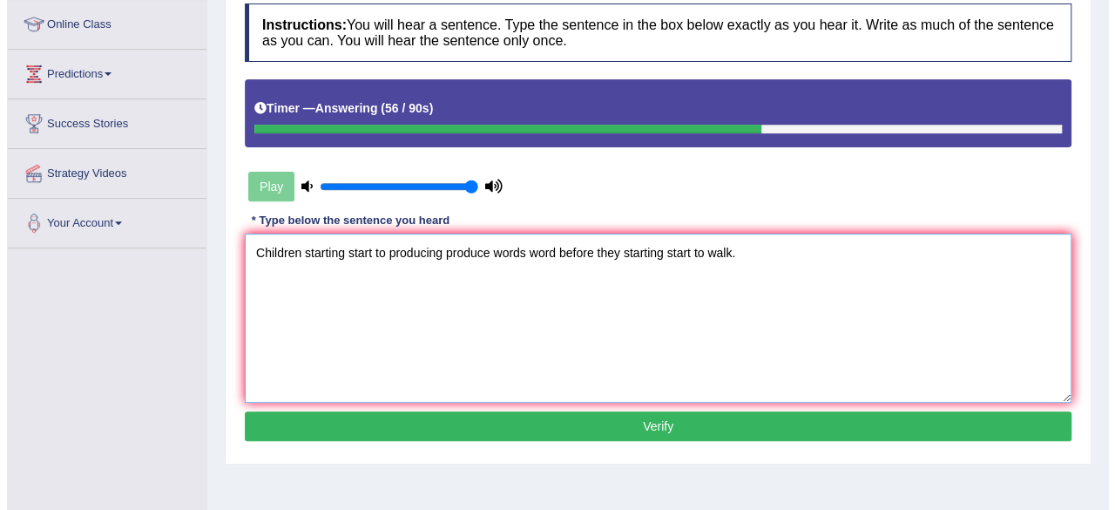
scroll to position [243, 0]
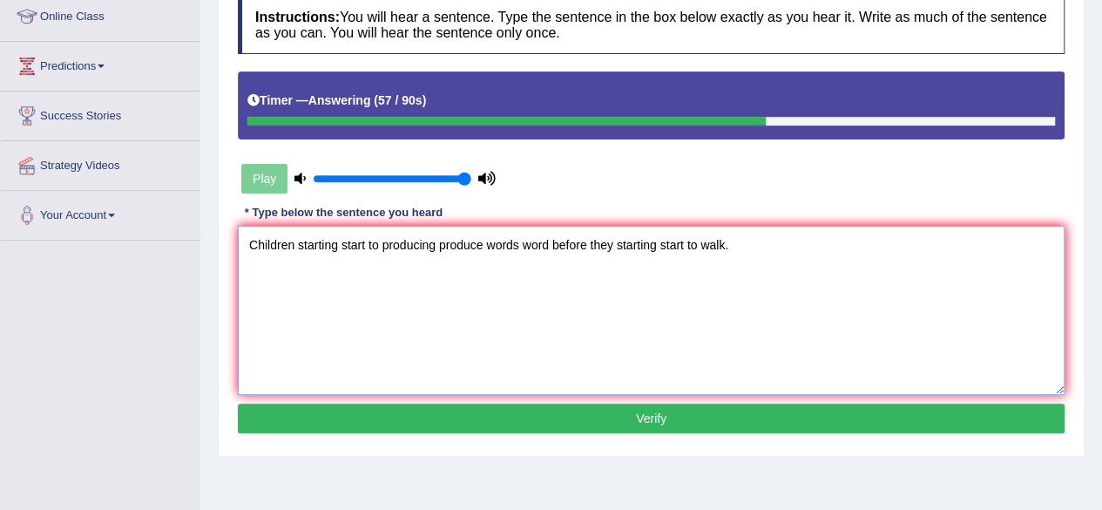
type textarea "Children starting start to producing produce words word before they starting st…"
click at [684, 421] on button "Verify" at bounding box center [651, 418] width 827 height 30
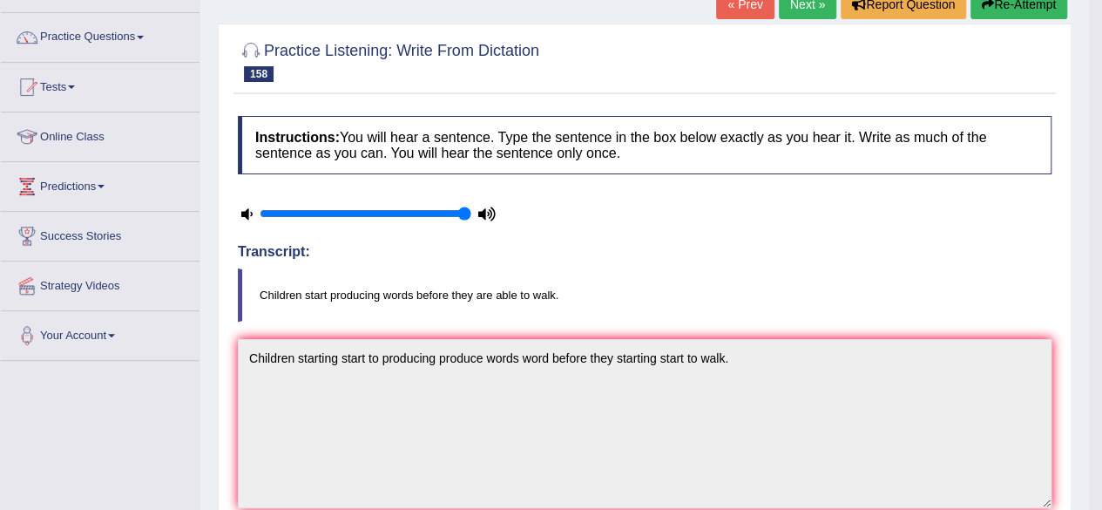
scroll to position [0, 0]
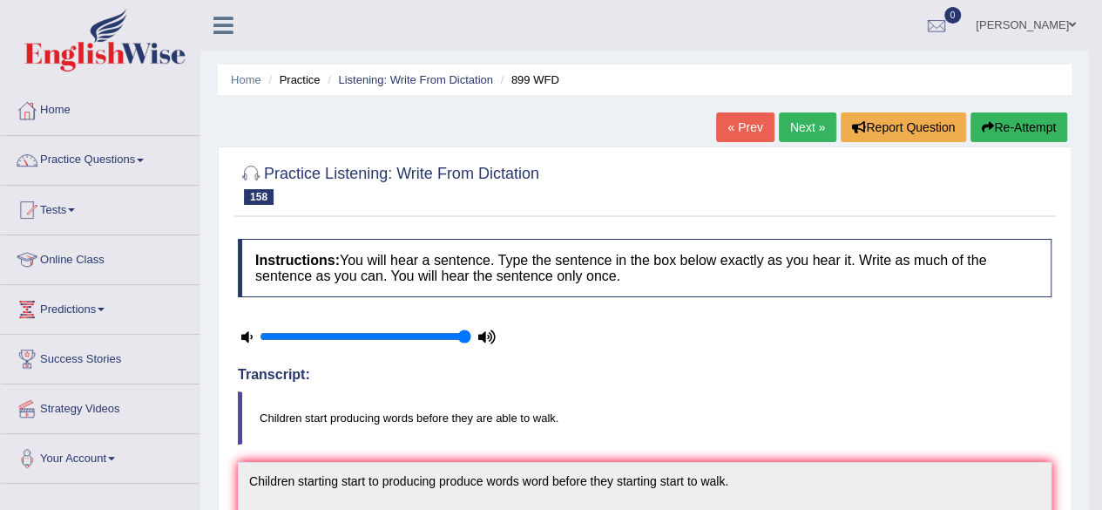
click at [809, 121] on link "Next »" at bounding box center [807, 127] width 57 height 30
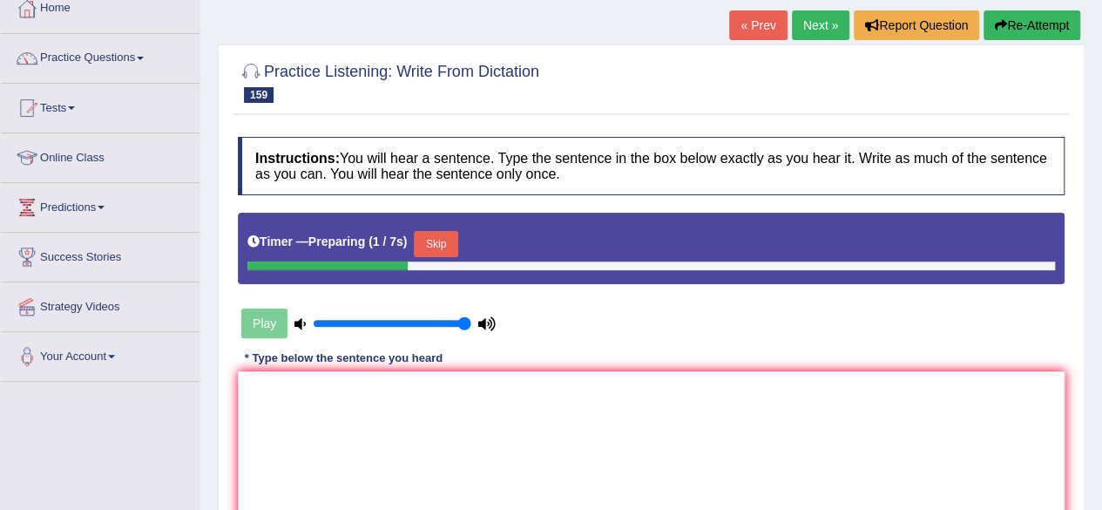
scroll to position [102, 0]
click at [516, 412] on textarea at bounding box center [651, 455] width 827 height 169
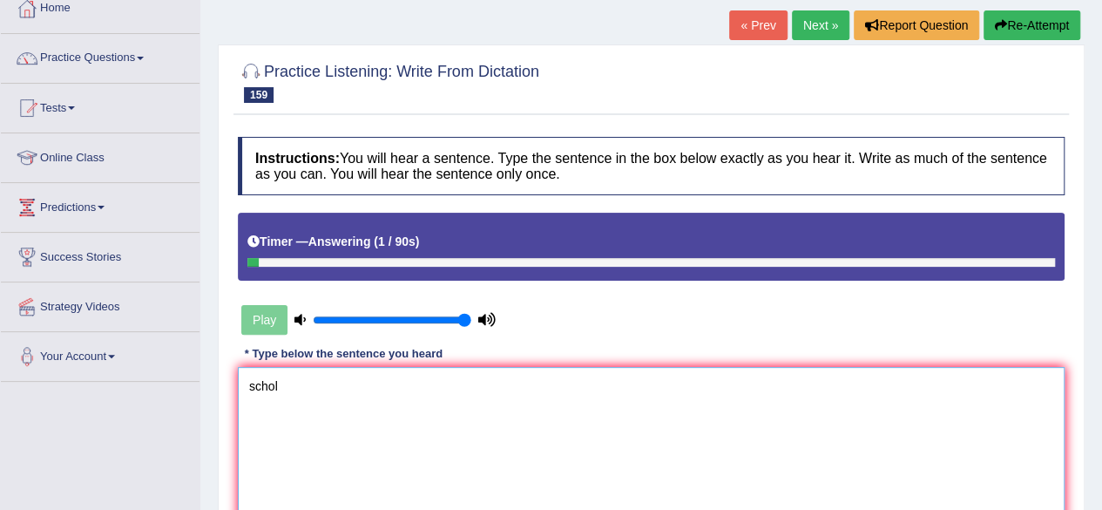
type textarea "schol"
click at [1047, 24] on button "Re-Attempt" at bounding box center [1031, 25] width 97 height 30
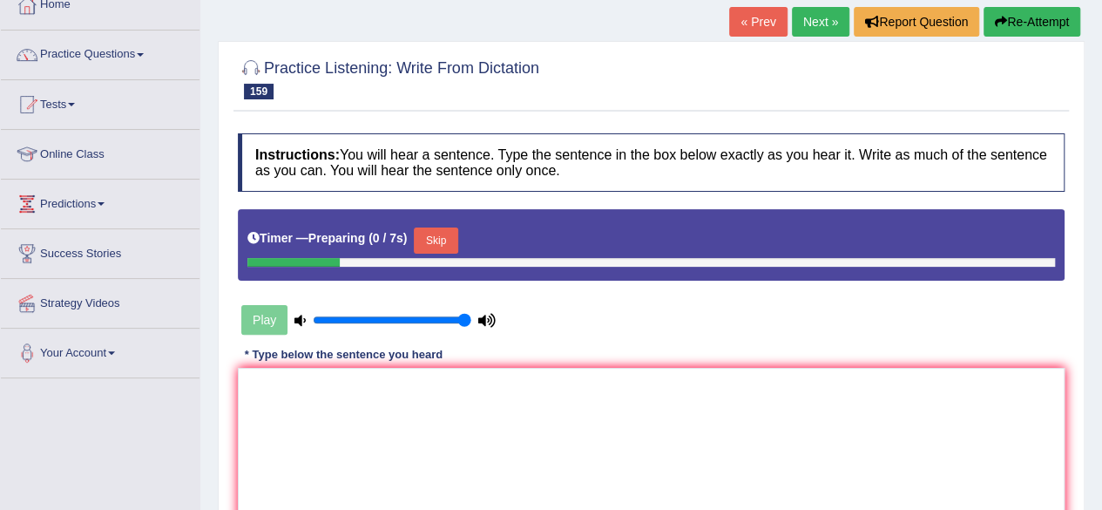
scroll to position [102, 0]
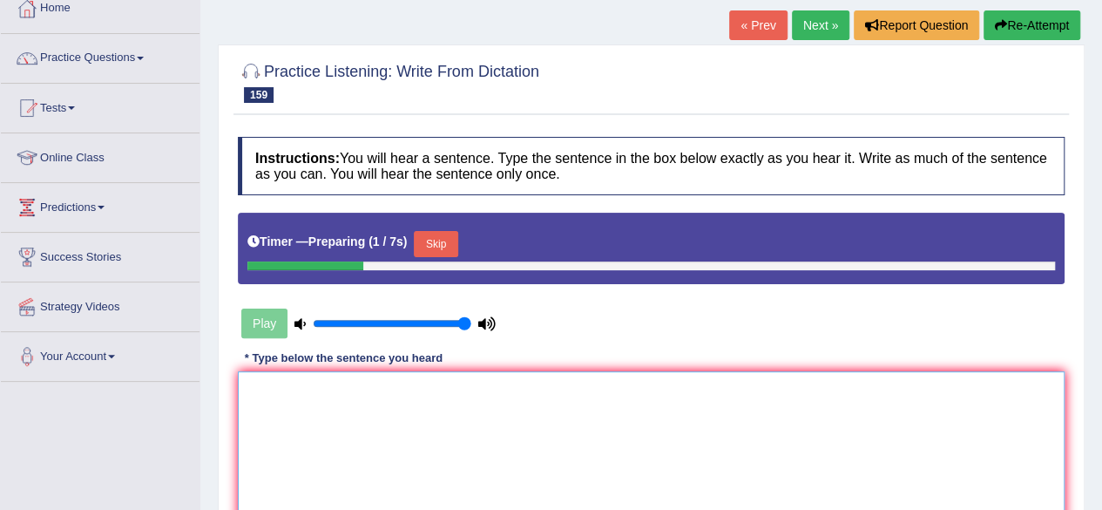
click at [816, 404] on textarea at bounding box center [651, 455] width 827 height 169
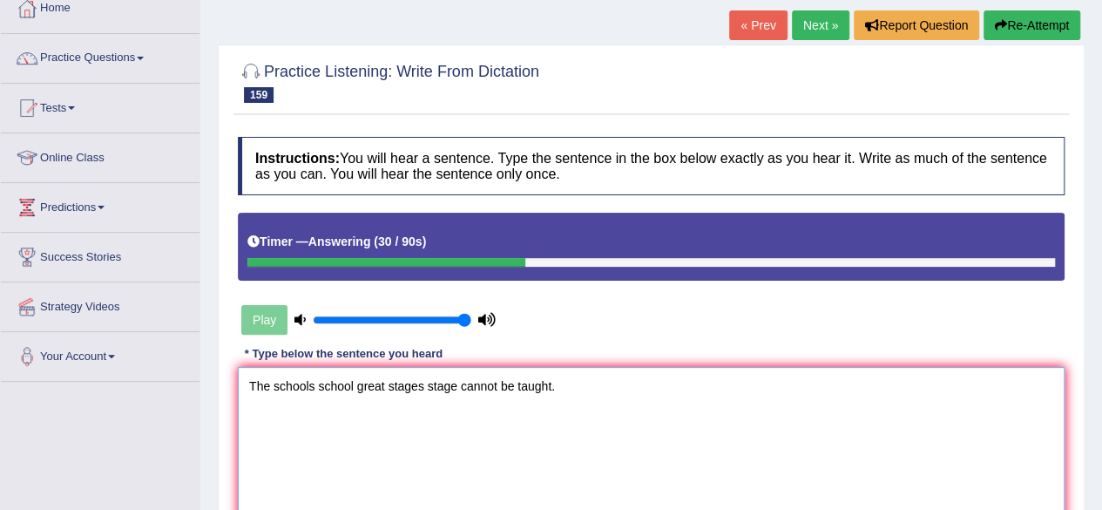
scroll to position [210, 0]
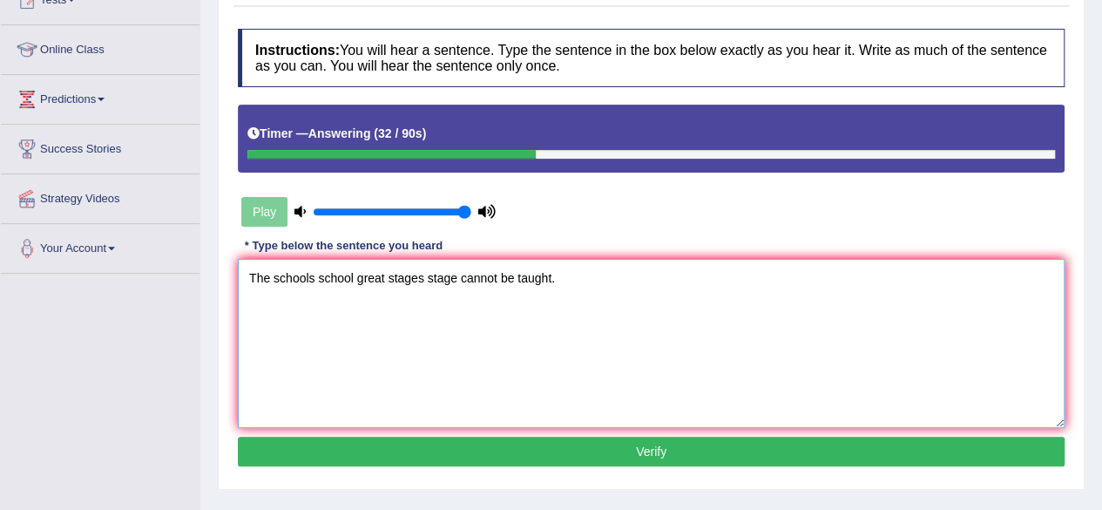
type textarea "The schools school great stages stage cannot be taught."
click at [595, 463] on button "Verify" at bounding box center [651, 451] width 827 height 30
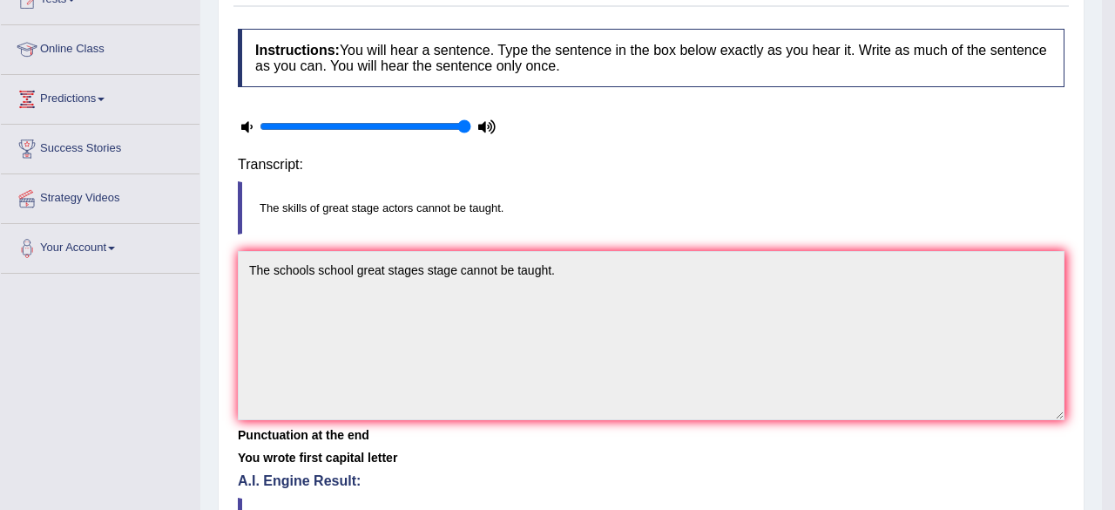
click at [595, 300] on body "Toggle navigation Home Practice Questions Speaking Practice Read Aloud Repeat S…" at bounding box center [557, 45] width 1115 height 510
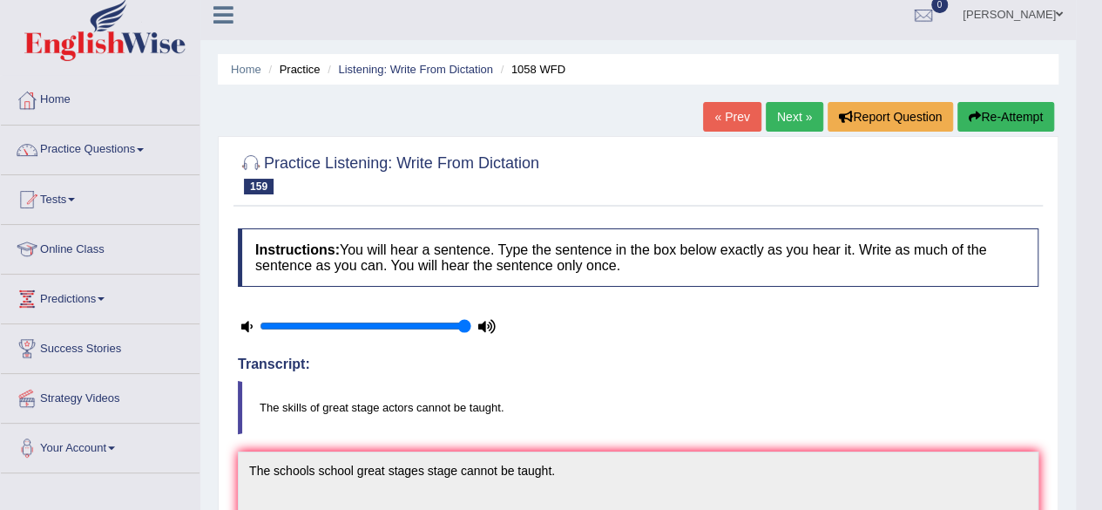
scroll to position [0, 0]
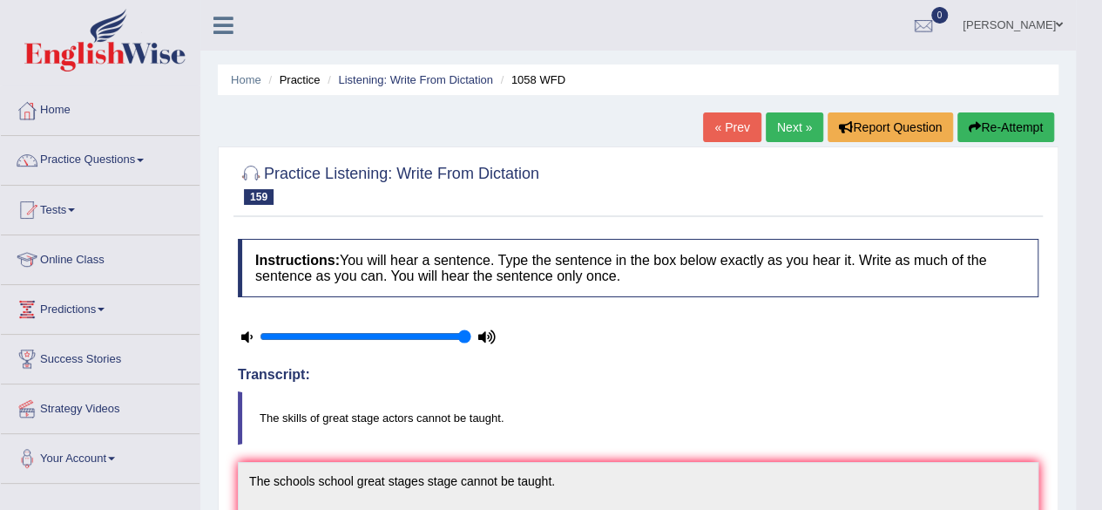
click at [987, 132] on button "Re-Attempt" at bounding box center [1005, 127] width 97 height 30
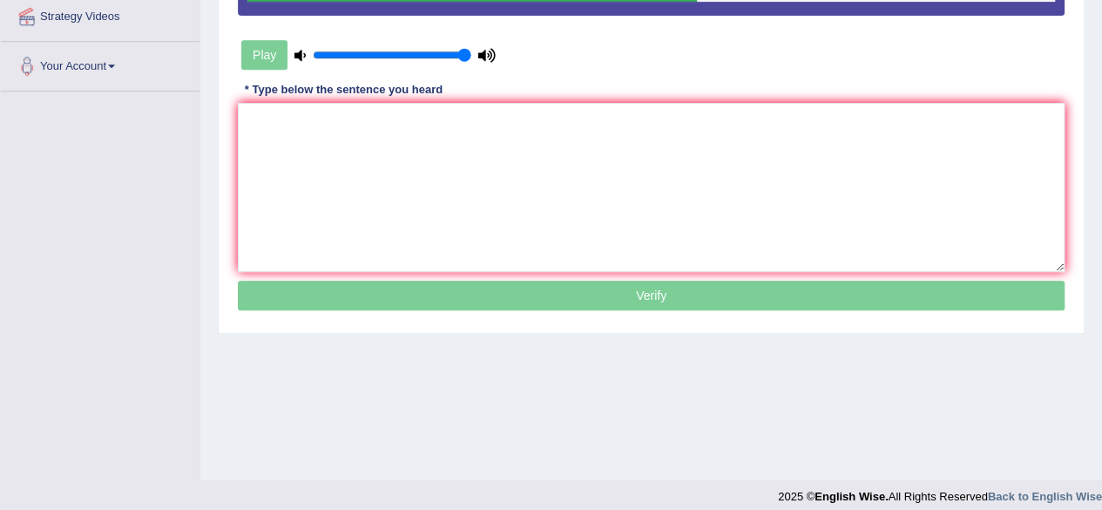
scroll to position [404, 0]
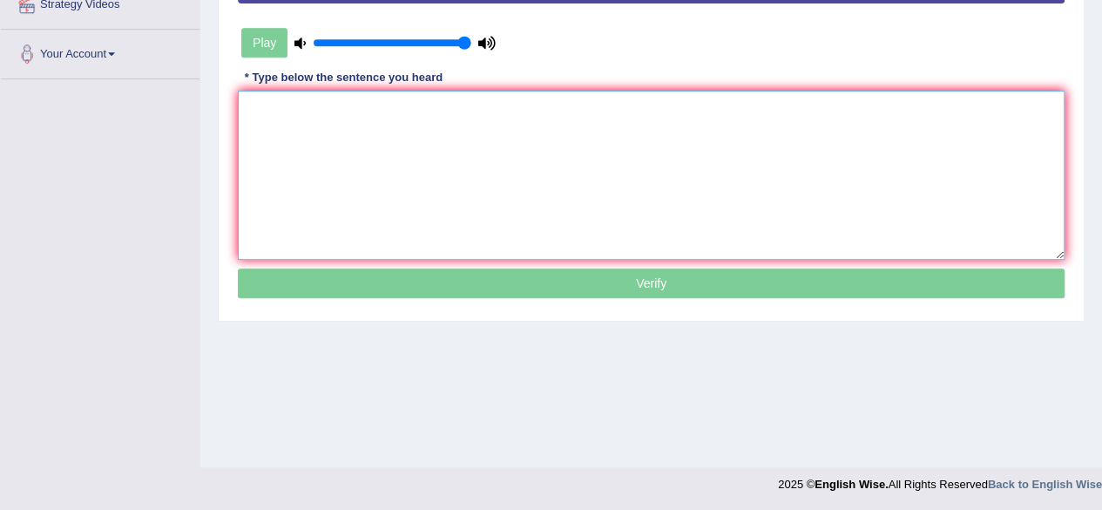
click at [545, 175] on textarea at bounding box center [651, 175] width 827 height 169
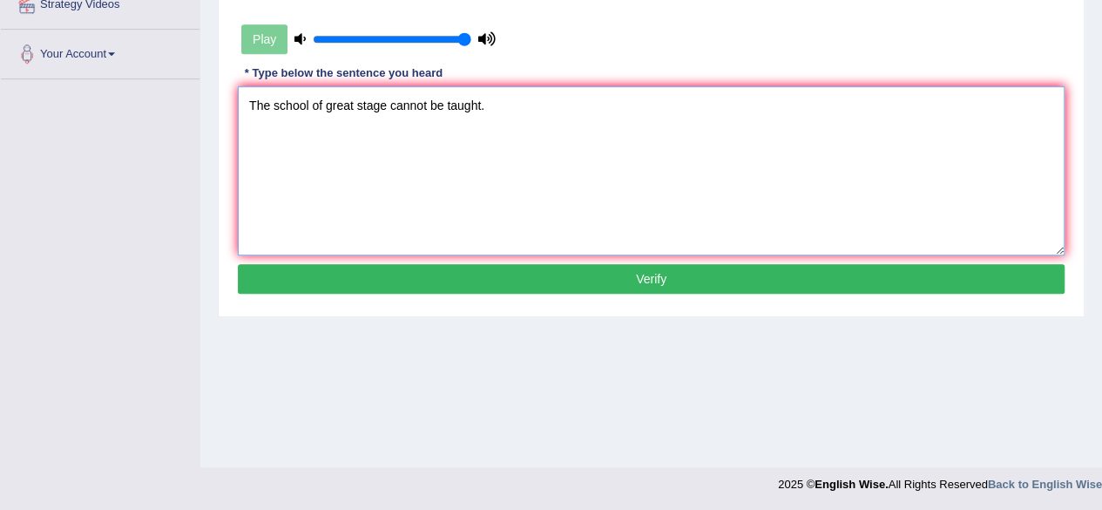
type textarea "The school of great stage cannot be taught."
click at [535, 280] on button "Verify" at bounding box center [651, 279] width 827 height 30
